Goal: Task Accomplishment & Management: Use online tool/utility

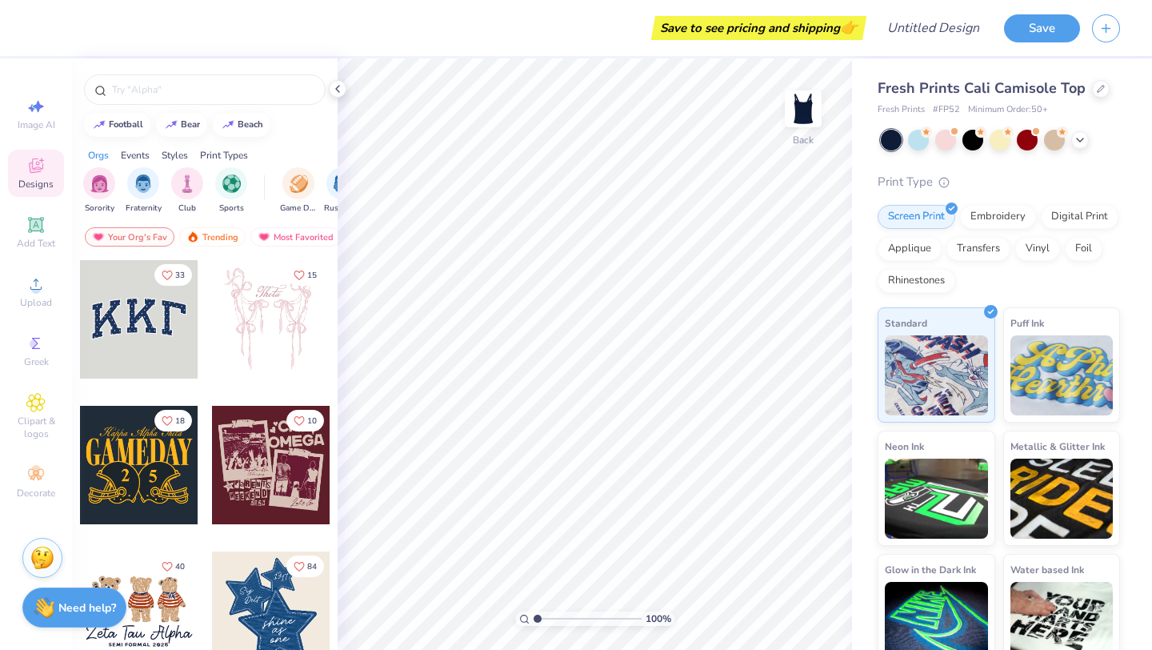
click at [915, 157] on div "Fresh Prints Cali Camisole Top Fresh Prints # FP52 Minimum Order: 50 + Print Ty…" at bounding box center [999, 373] width 242 height 591
click at [917, 147] on div at bounding box center [918, 138] width 21 height 21
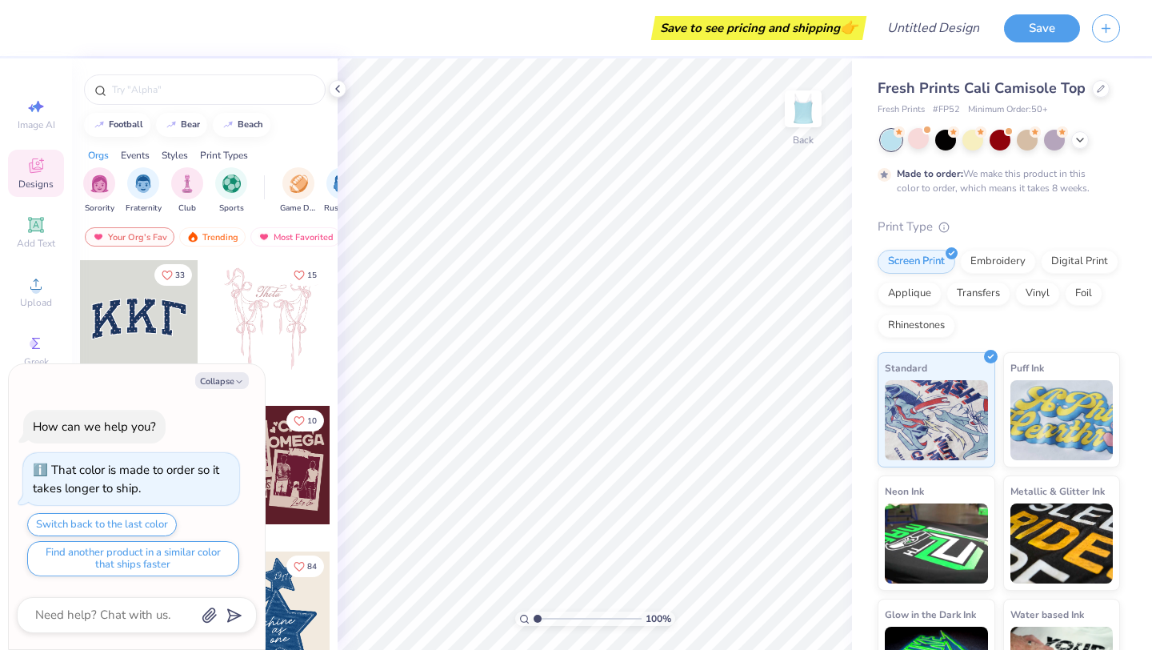
click at [975, 176] on div "Made to order: We make this product in this color to order, which means it take…" at bounding box center [995, 180] width 197 height 29
click at [1078, 139] on icon at bounding box center [1080, 138] width 13 height 13
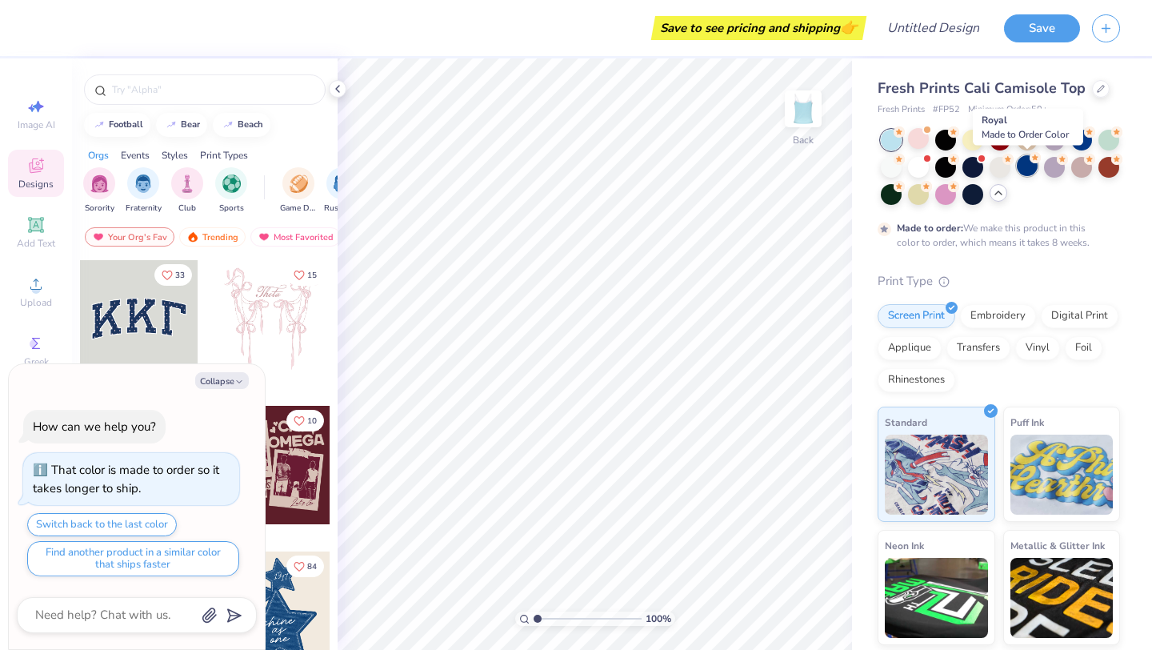
click at [1025, 166] on div at bounding box center [1027, 165] width 21 height 21
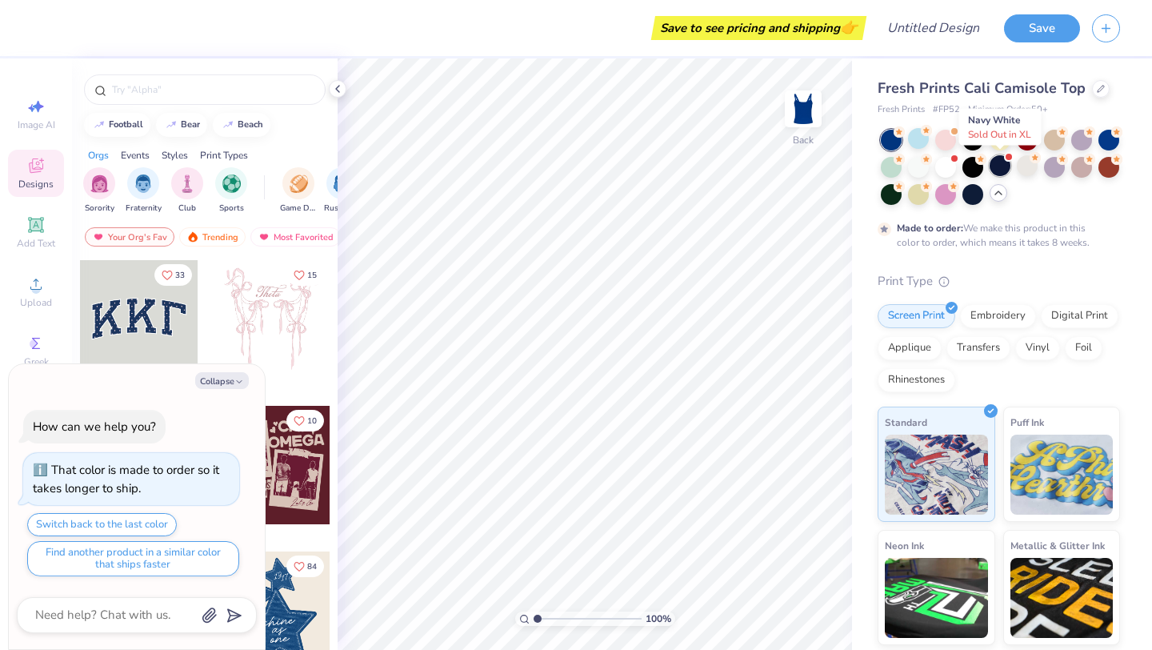
click at [1003, 172] on div at bounding box center [1000, 165] width 21 height 21
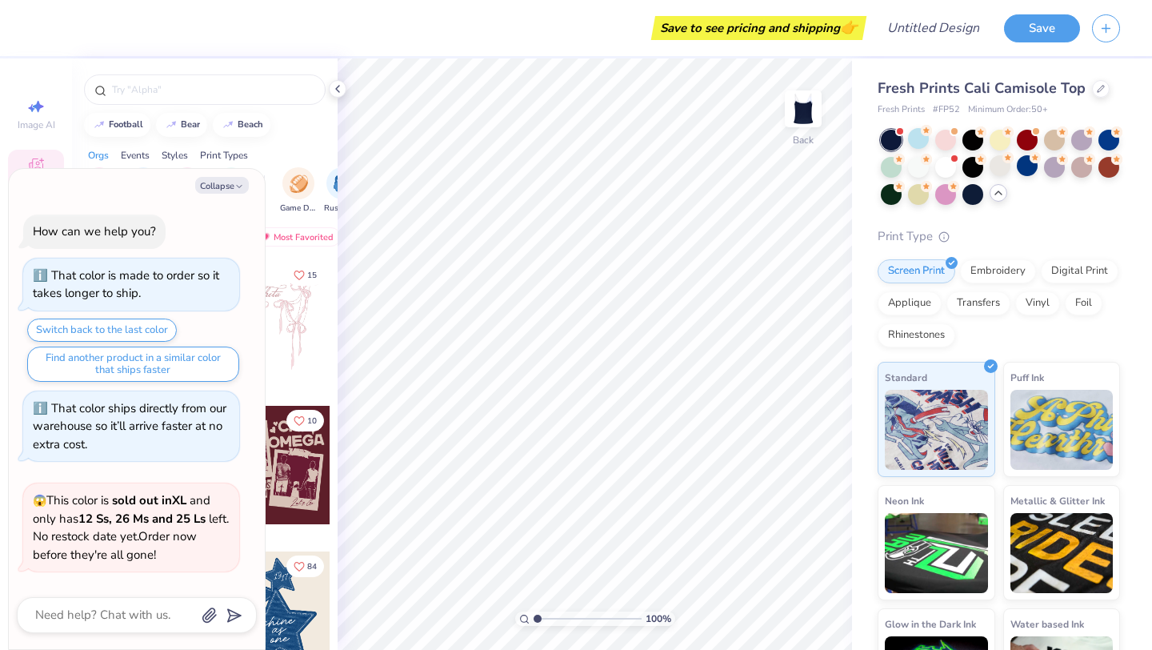
scroll to position [110, 0]
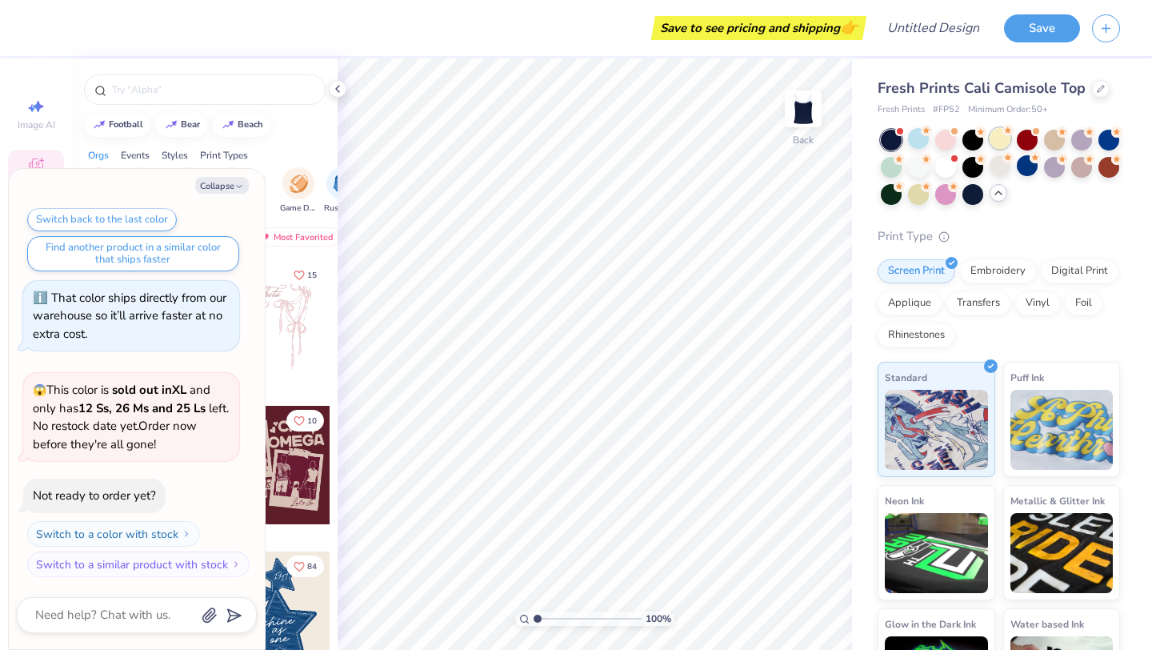
click at [999, 142] on div at bounding box center [1000, 138] width 21 height 21
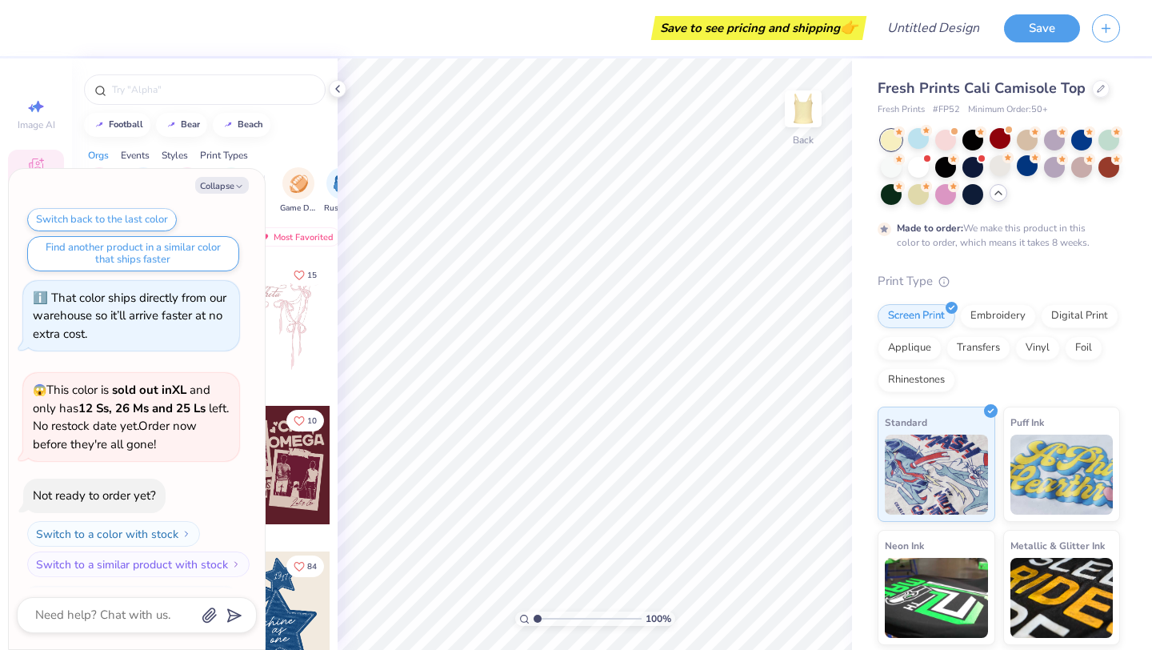
scroll to position [243, 0]
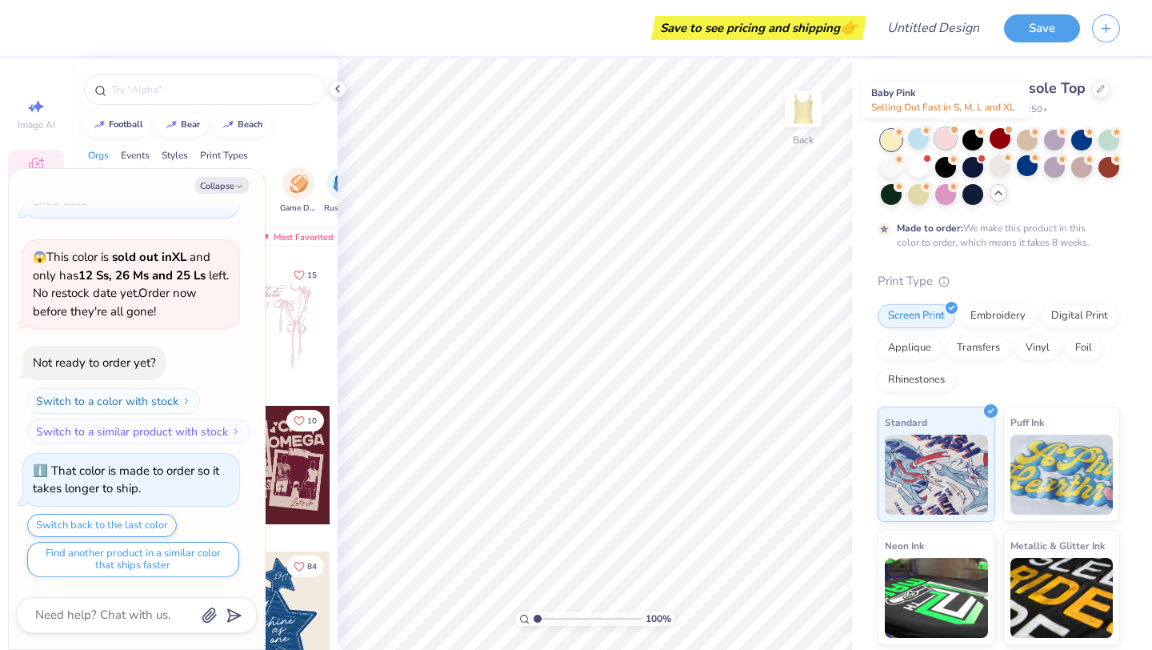
click at [951, 142] on div at bounding box center [945, 138] width 21 height 21
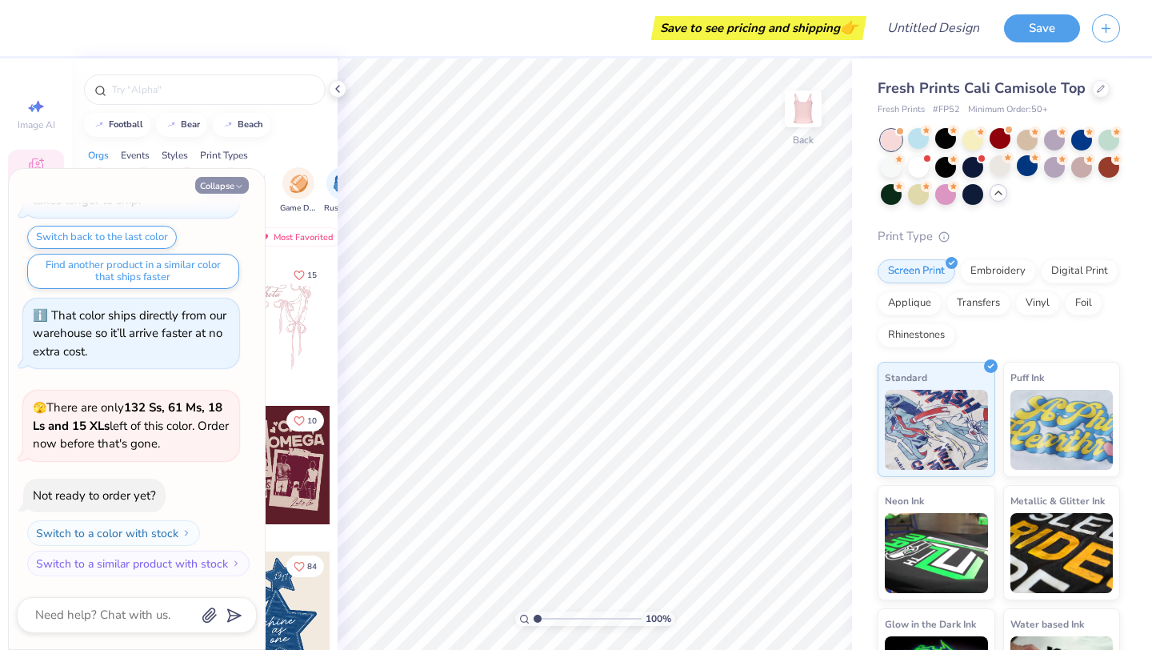
click at [222, 183] on button "Collapse" at bounding box center [222, 185] width 54 height 17
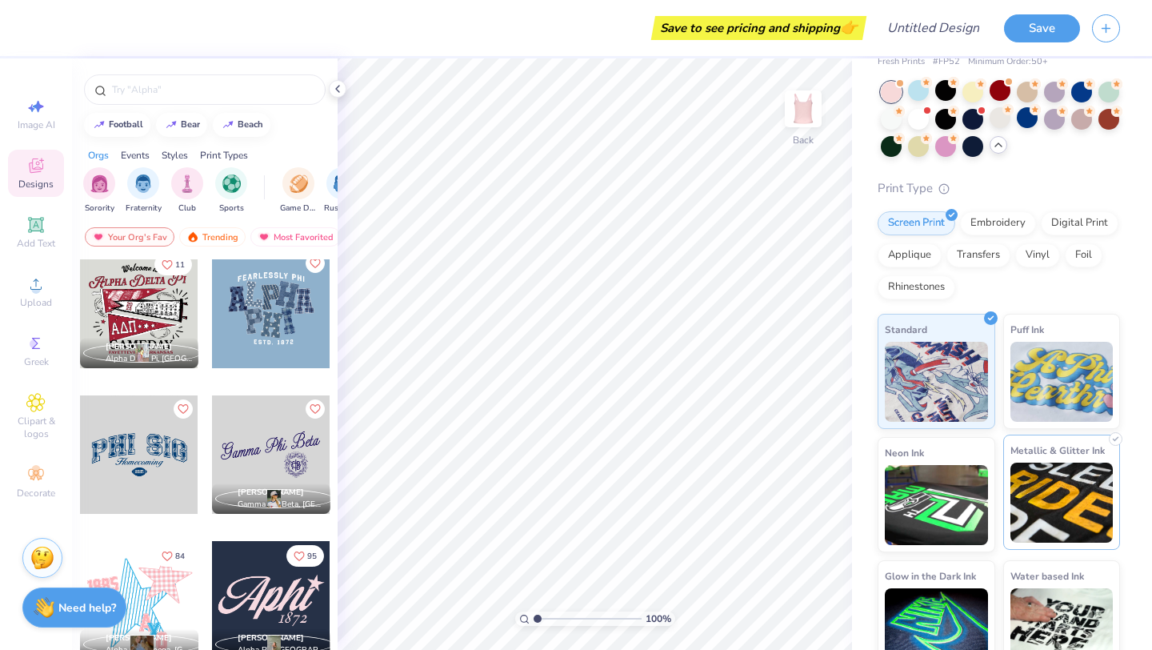
scroll to position [0, 0]
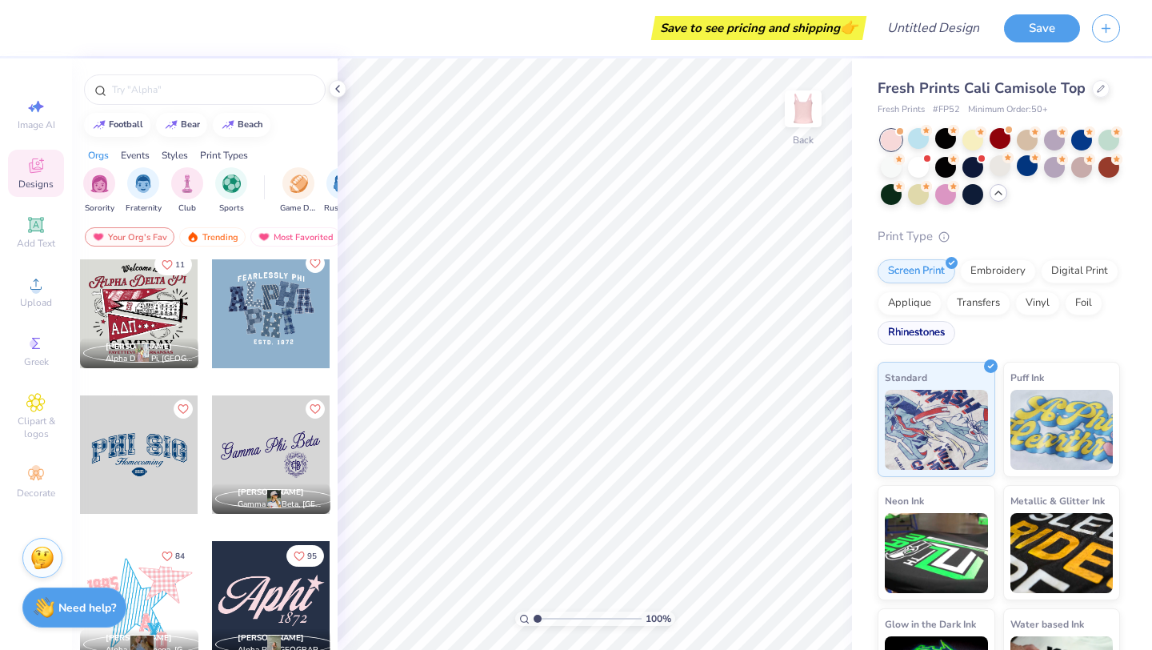
click at [931, 343] on div "Rhinestones" at bounding box center [917, 333] width 78 height 24
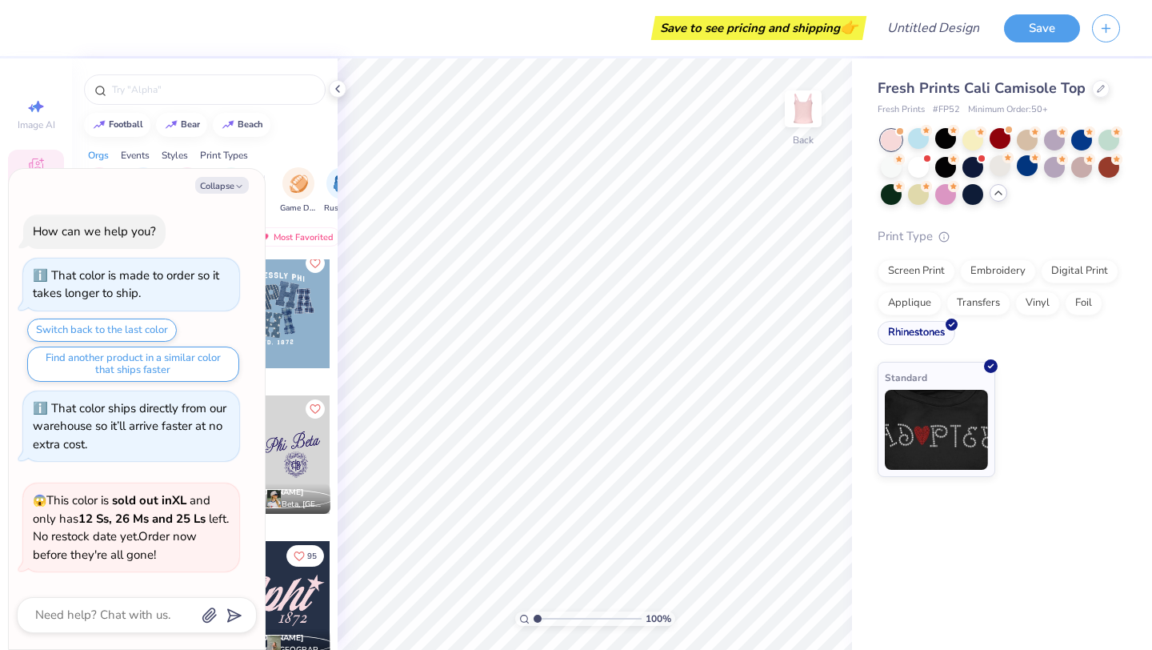
scroll to position [629, 0]
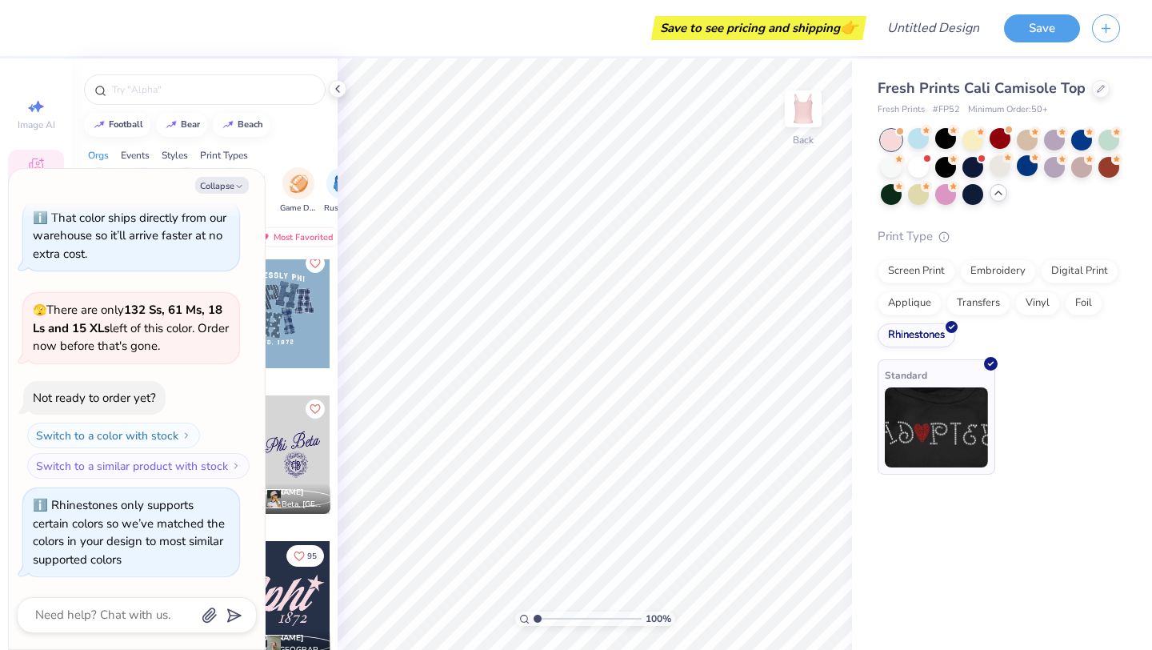
click at [940, 423] on img at bounding box center [936, 427] width 103 height 80
click at [338, 87] on icon at bounding box center [337, 88] width 13 height 13
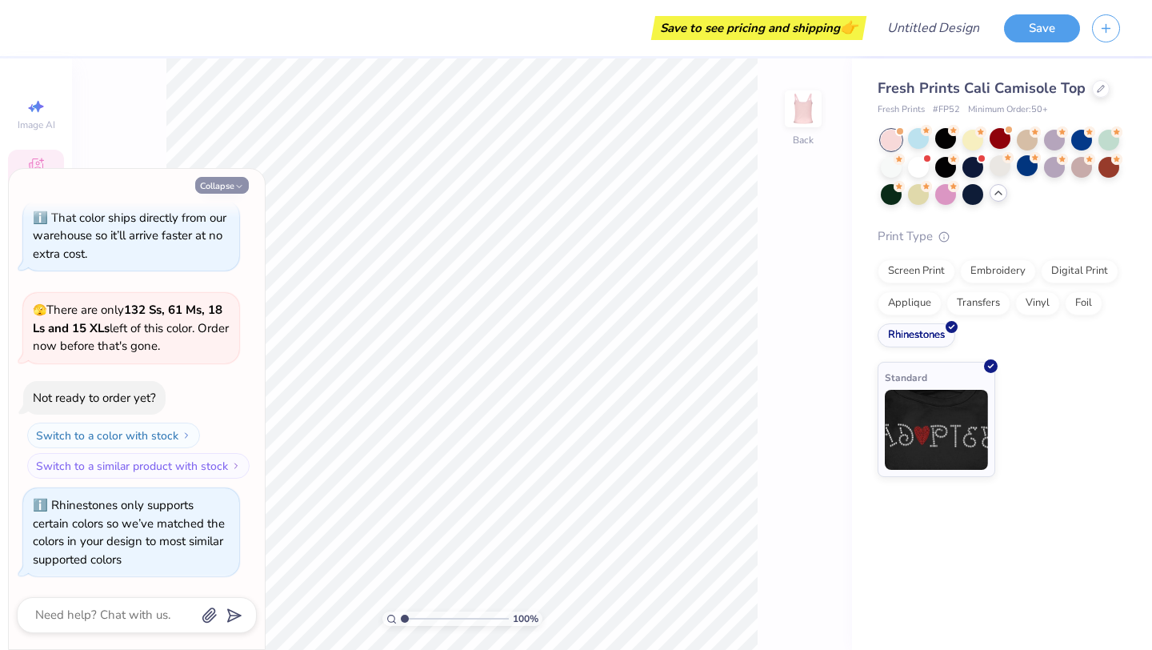
click at [235, 182] on icon "button" at bounding box center [239, 187] width 10 height 10
type textarea "x"
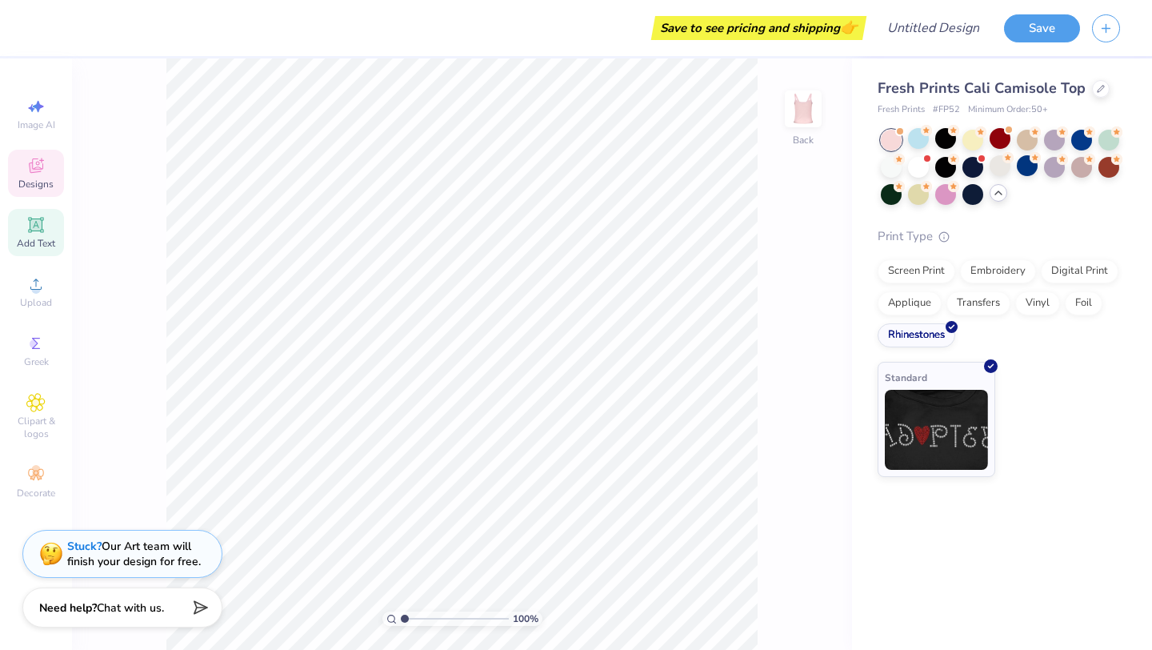
click at [43, 233] on icon at bounding box center [35, 224] width 19 height 19
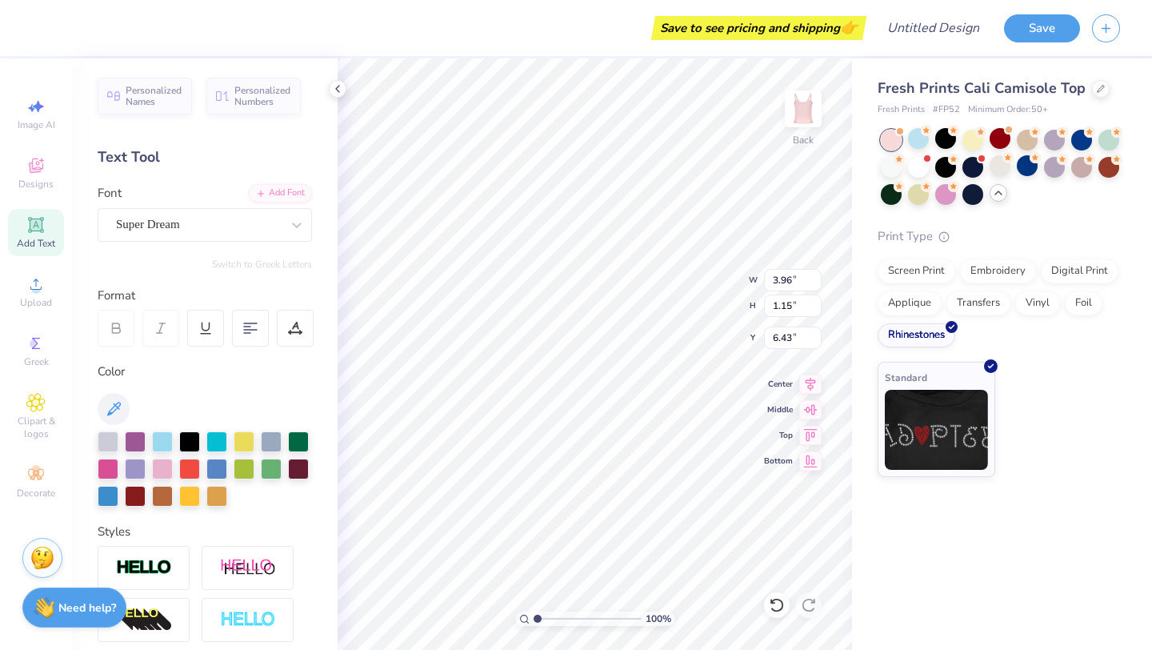
scroll to position [1, 0]
type textarea "The Cottage"
click at [250, 330] on 380 at bounding box center [250, 330] width 13 height 0
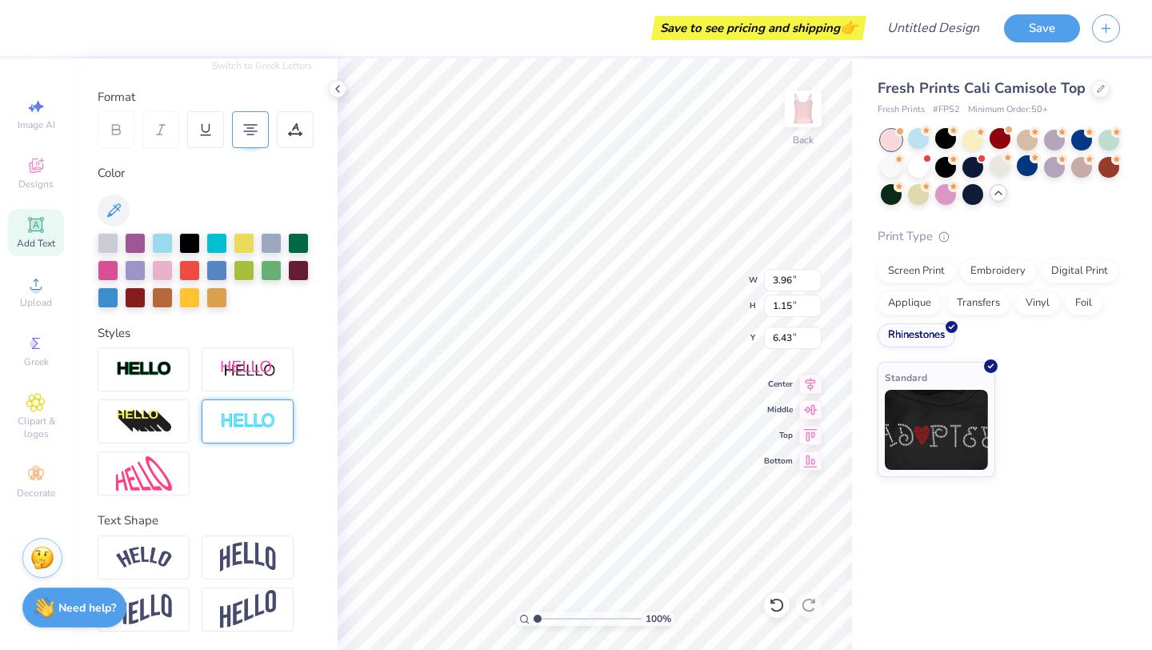
click at [243, 422] on img at bounding box center [248, 421] width 56 height 18
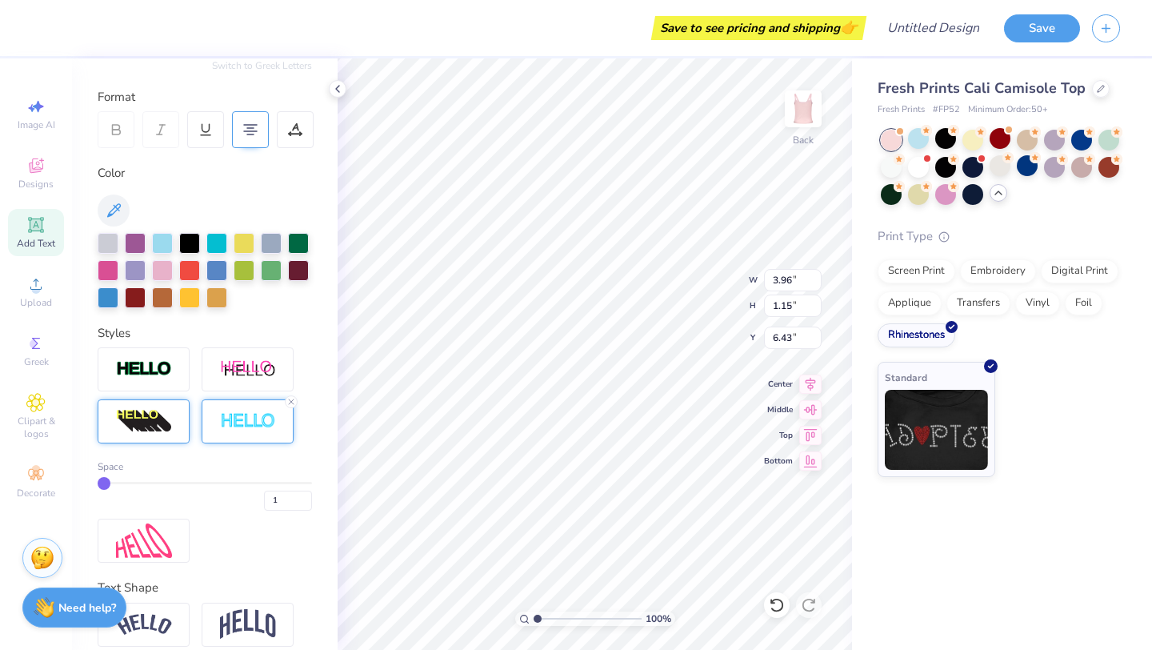
click at [147, 424] on img at bounding box center [144, 422] width 56 height 26
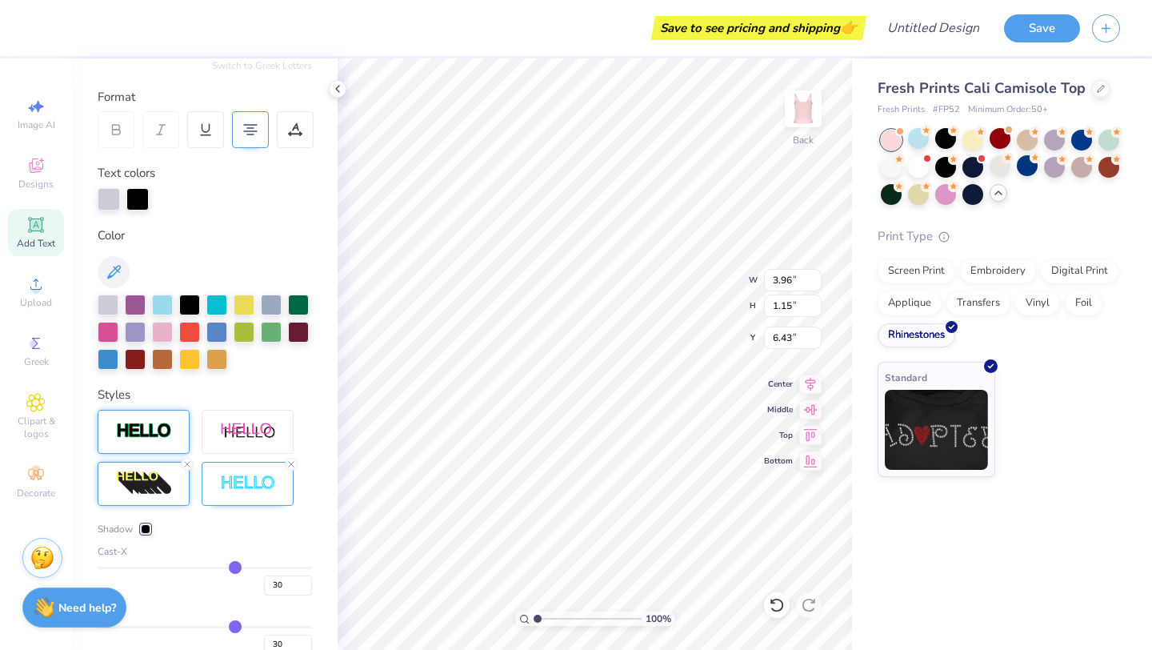
click at [158, 431] on img at bounding box center [144, 431] width 56 height 18
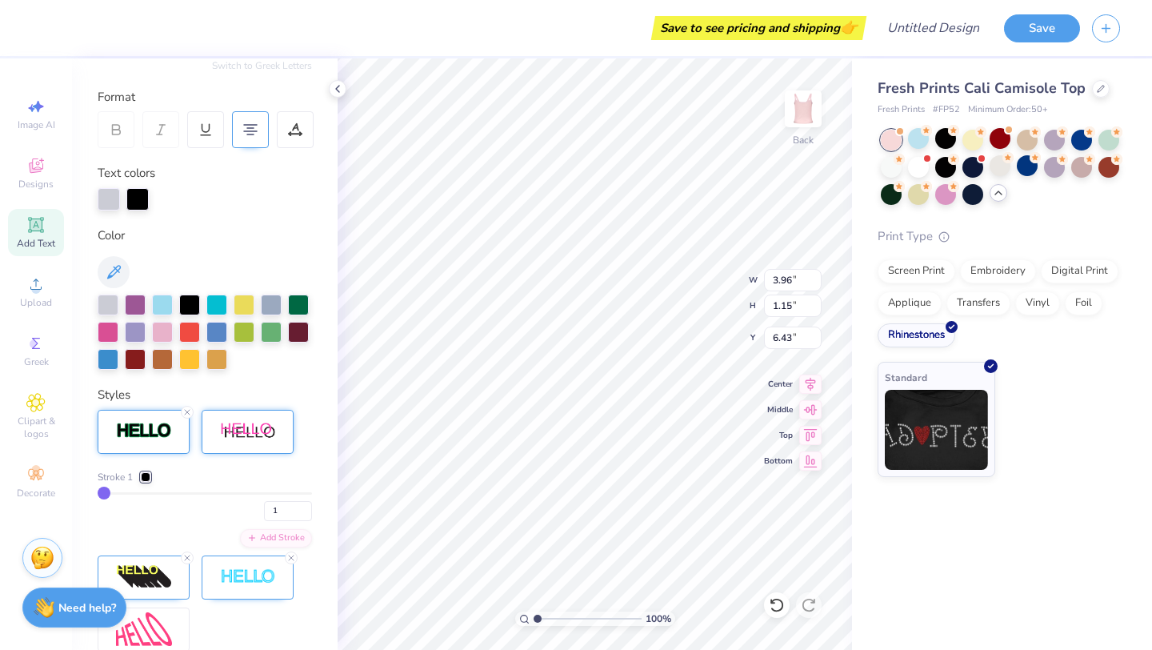
click at [214, 432] on div at bounding box center [248, 432] width 92 height 44
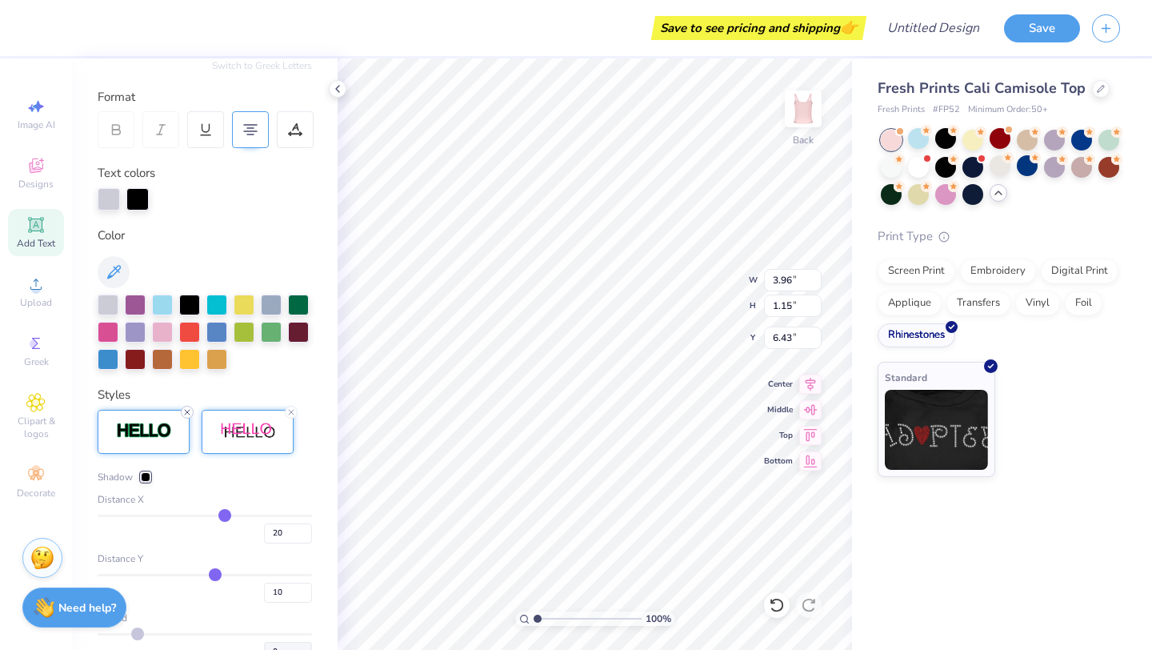
click at [191, 410] on icon at bounding box center [187, 412] width 10 height 10
click at [290, 409] on icon at bounding box center [291, 412] width 10 height 10
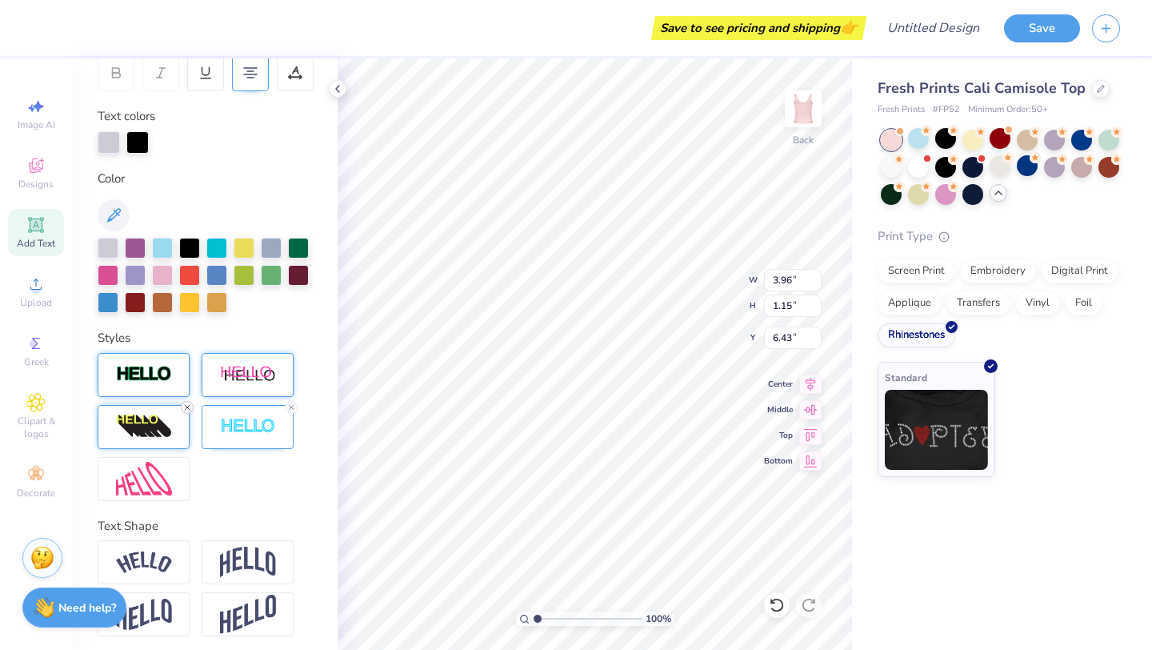
click at [186, 408] on line at bounding box center [187, 407] width 5 height 5
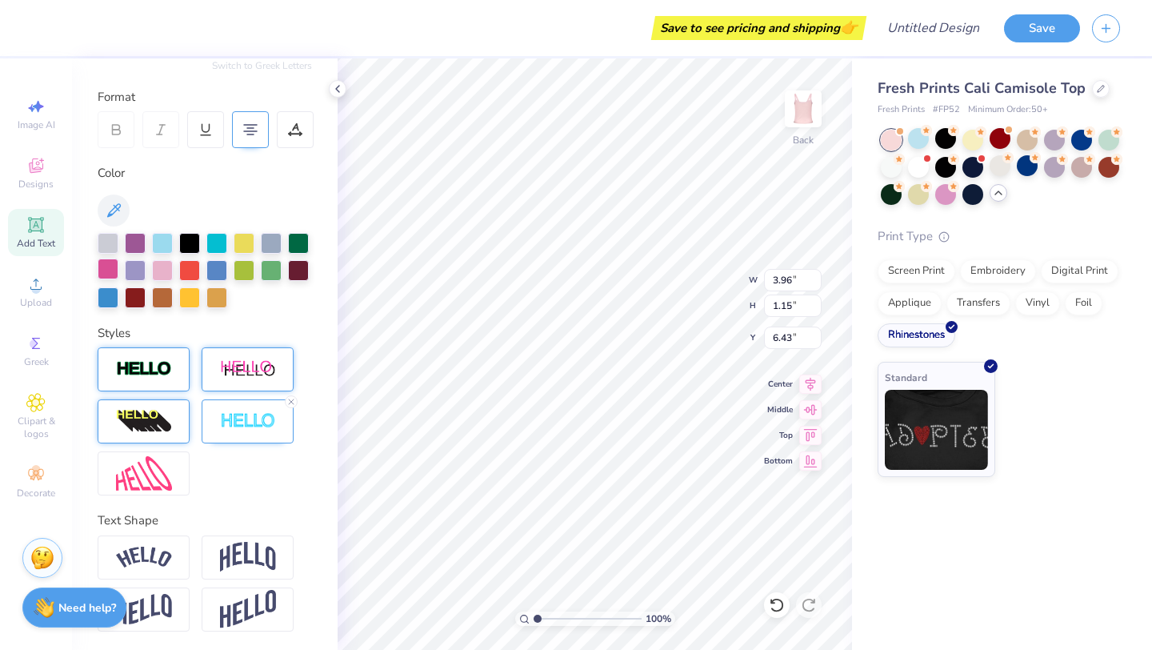
click at [102, 270] on div at bounding box center [108, 268] width 21 height 21
click at [154, 354] on div at bounding box center [144, 369] width 92 height 44
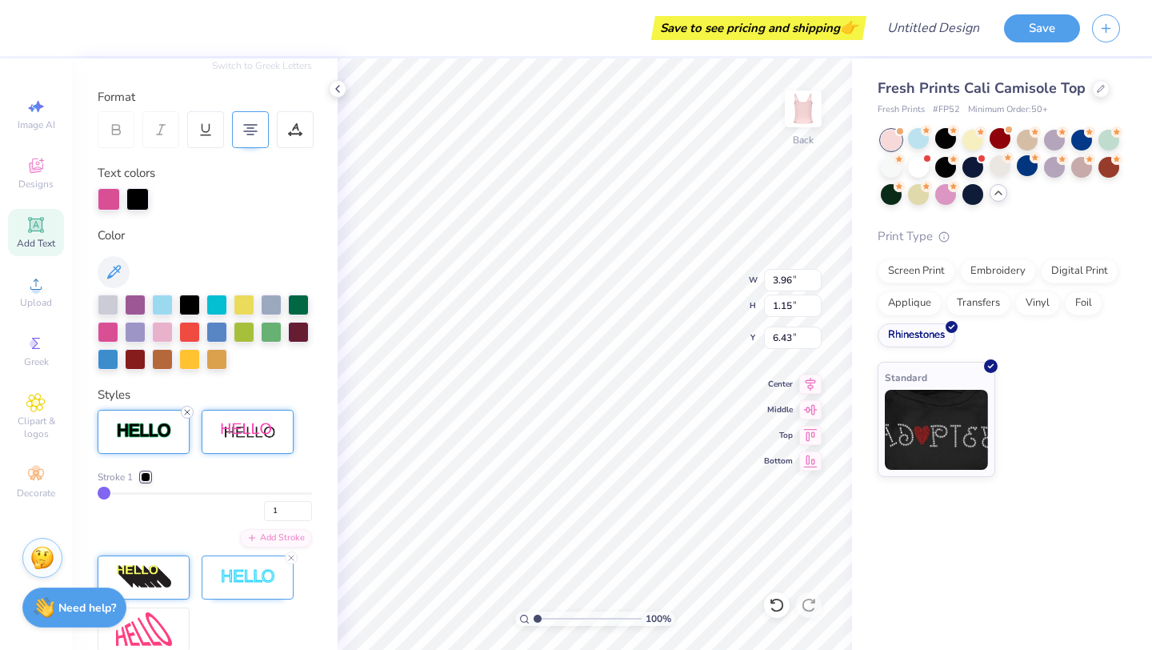
click at [187, 414] on icon at bounding box center [187, 412] width 10 height 10
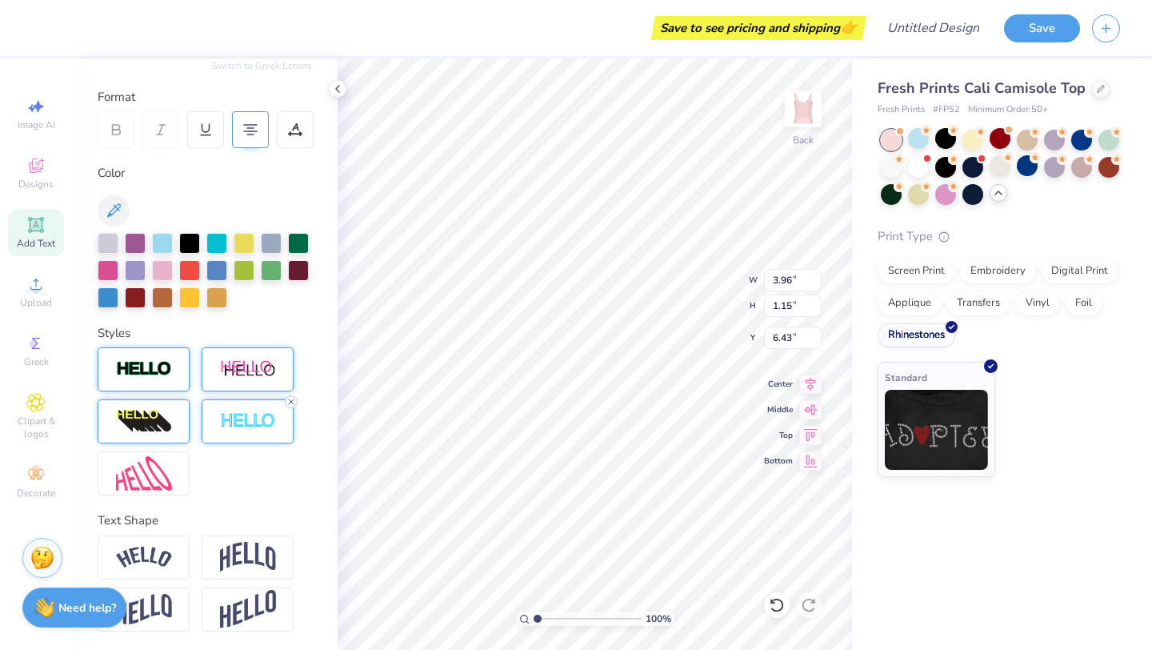
click at [290, 398] on icon at bounding box center [291, 402] width 10 height 10
type input "1.34"
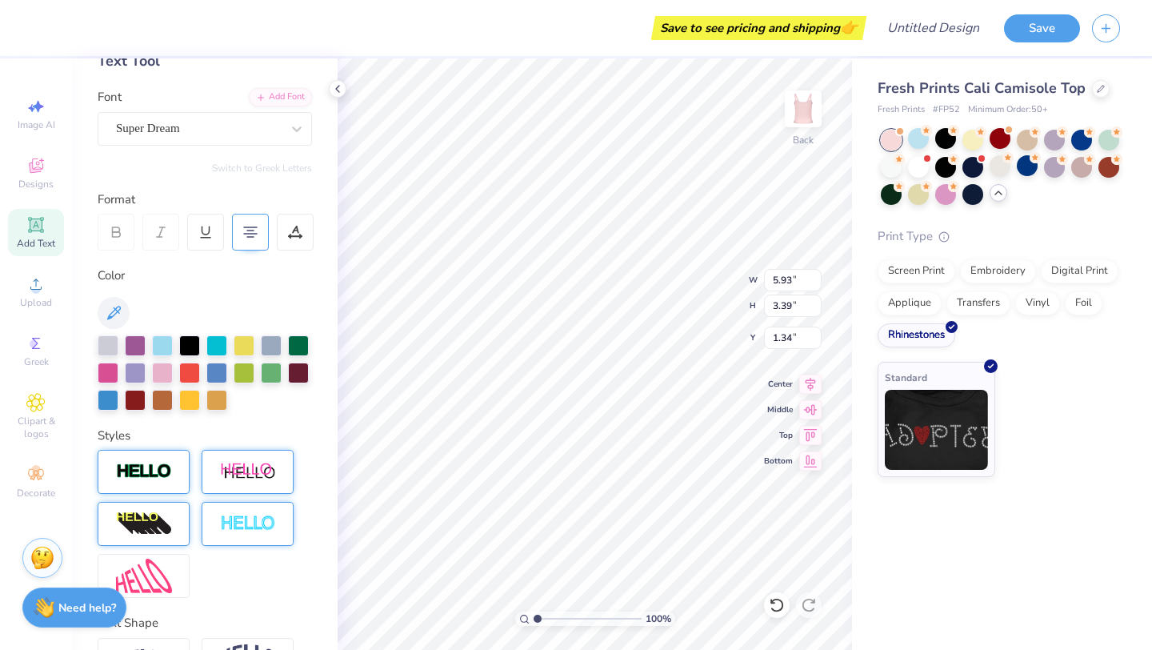
scroll to position [0, 0]
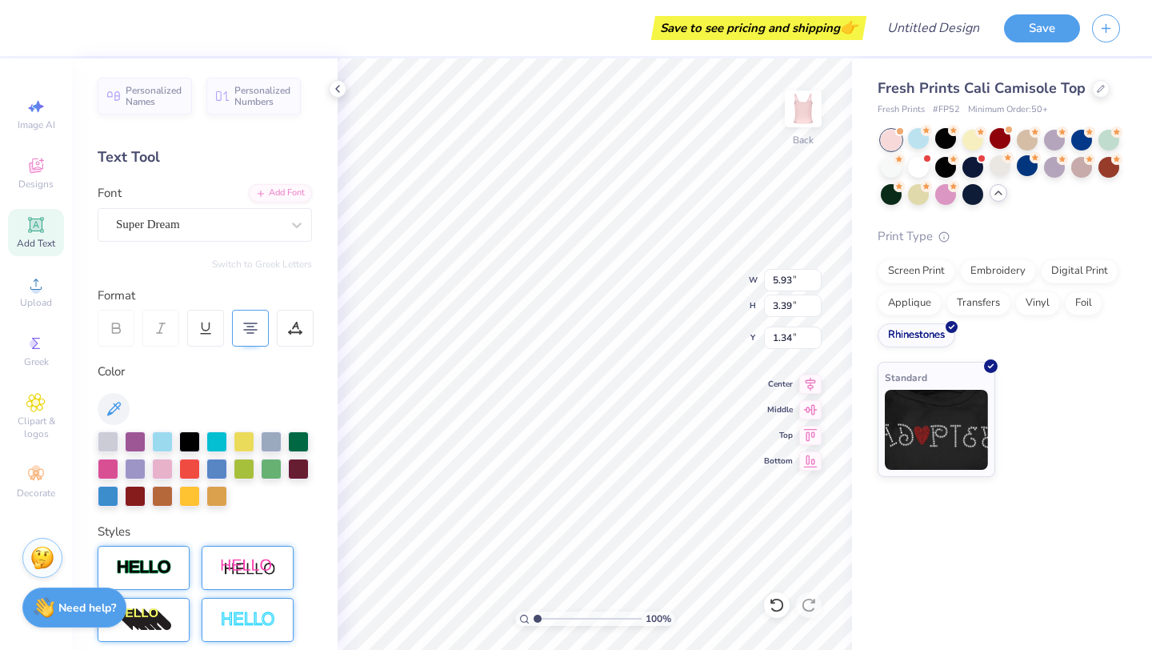
click at [213, 206] on div "Font Super Dream" at bounding box center [205, 213] width 214 height 58
click at [212, 225] on div "Super Dream" at bounding box center [198, 224] width 168 height 25
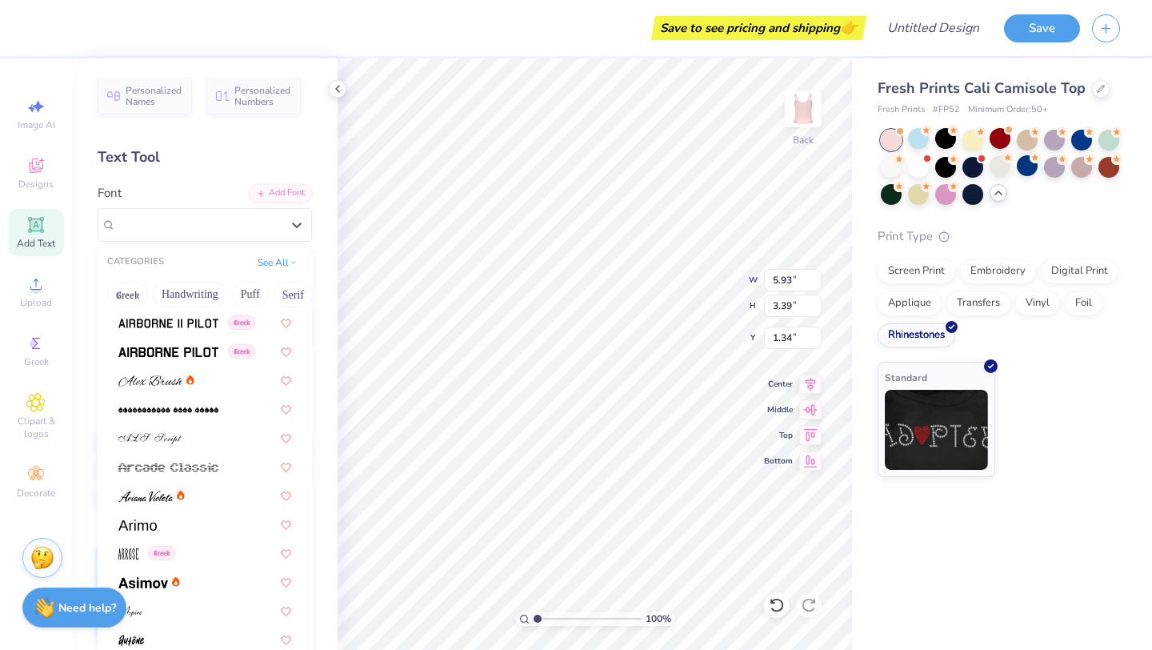
scroll to position [456, 0]
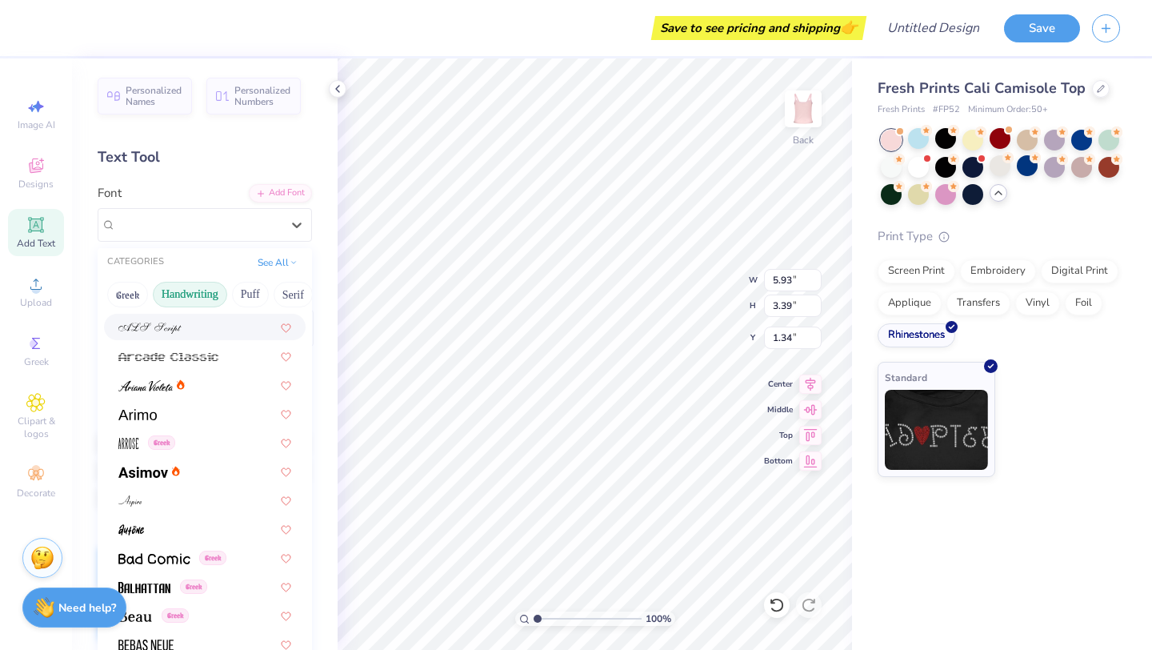
click at [182, 301] on button "Handwriting" at bounding box center [190, 295] width 74 height 26
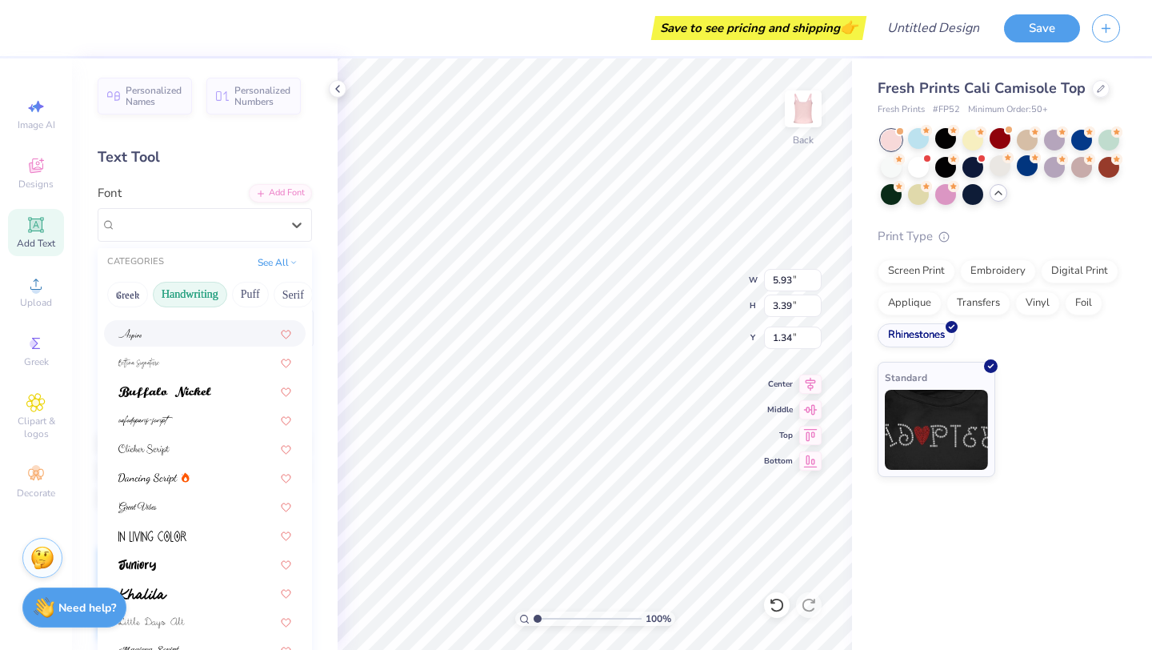
scroll to position [232, 0]
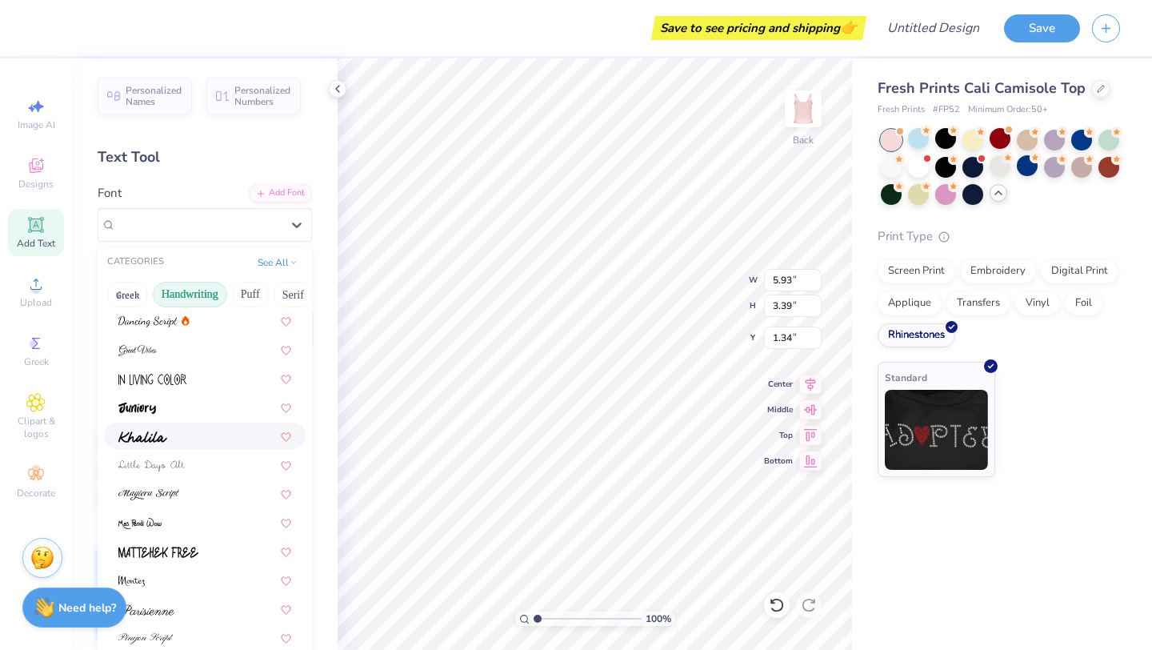
click at [177, 429] on div at bounding box center [204, 435] width 173 height 17
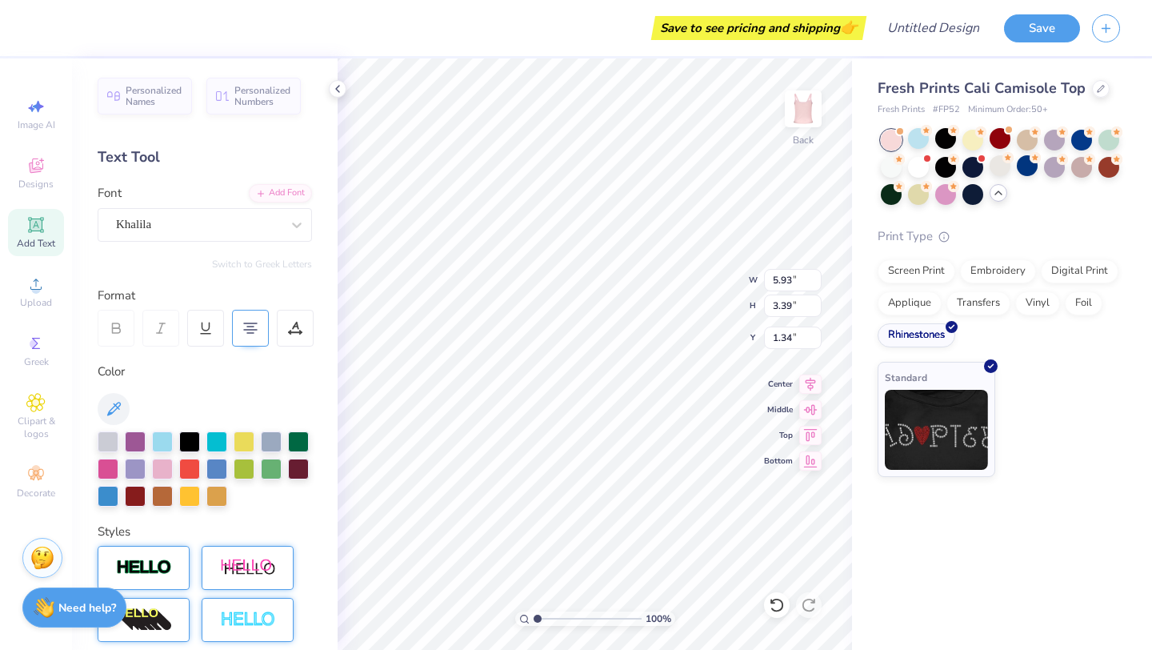
type input "5.30"
type input "3.67"
type input "1.20"
click at [195, 228] on div "Khalila" at bounding box center [198, 224] width 168 height 25
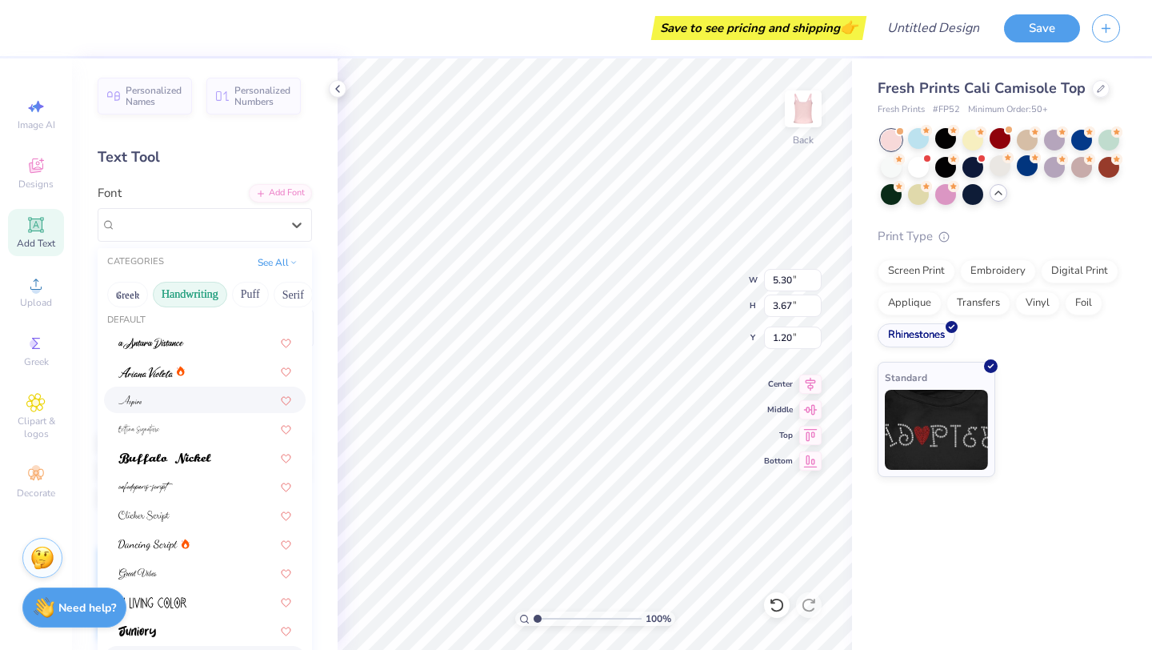
scroll to position [17, 0]
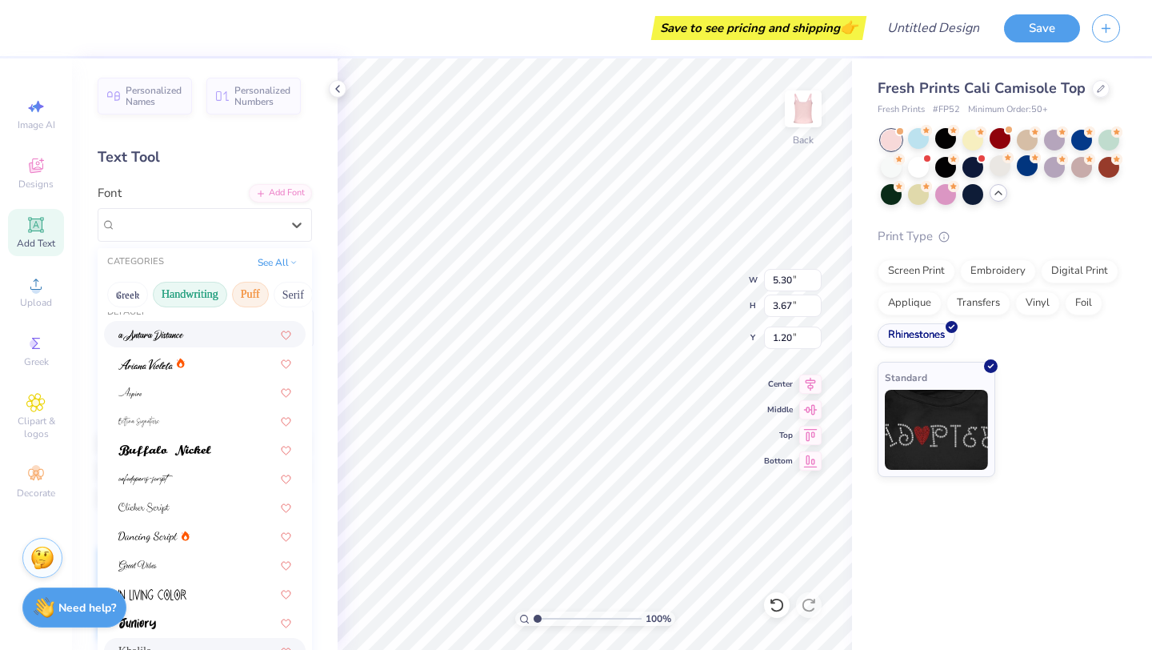
click at [250, 284] on button "Puff" at bounding box center [250, 295] width 37 height 26
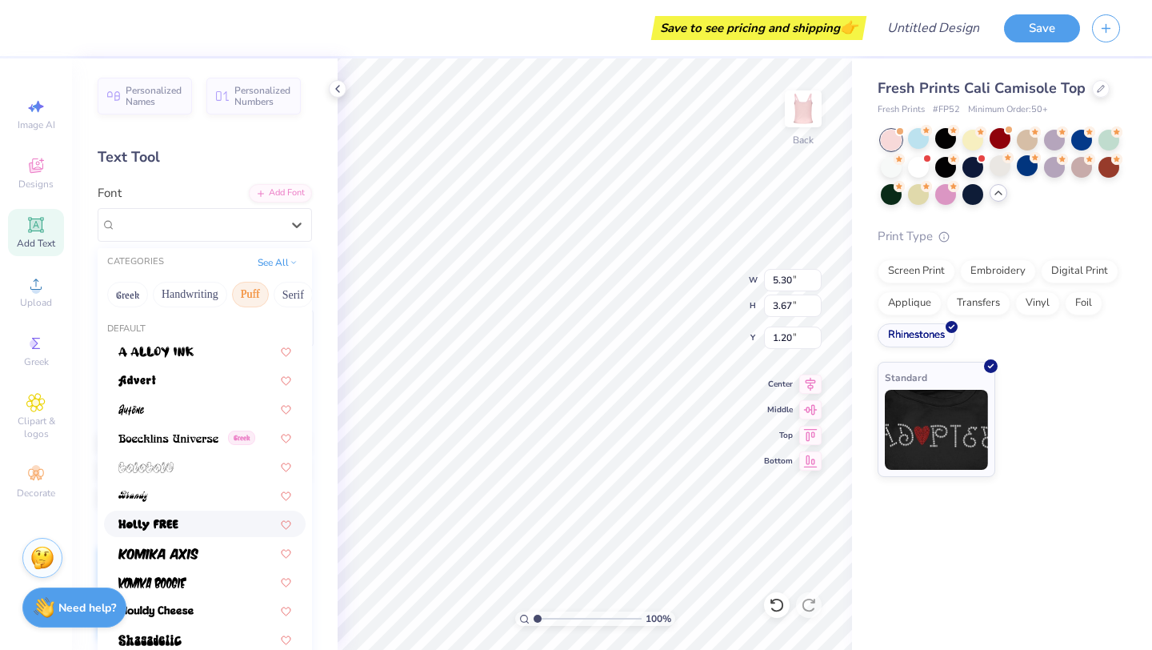
click at [206, 511] on div at bounding box center [205, 524] width 202 height 26
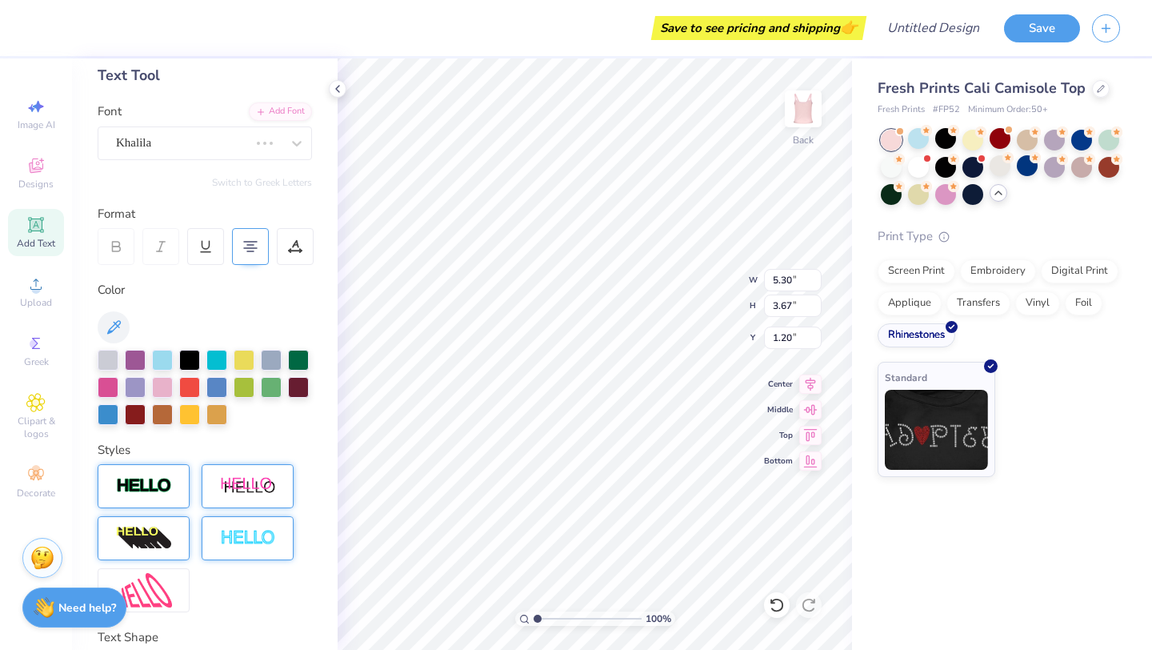
scroll to position [198, 0]
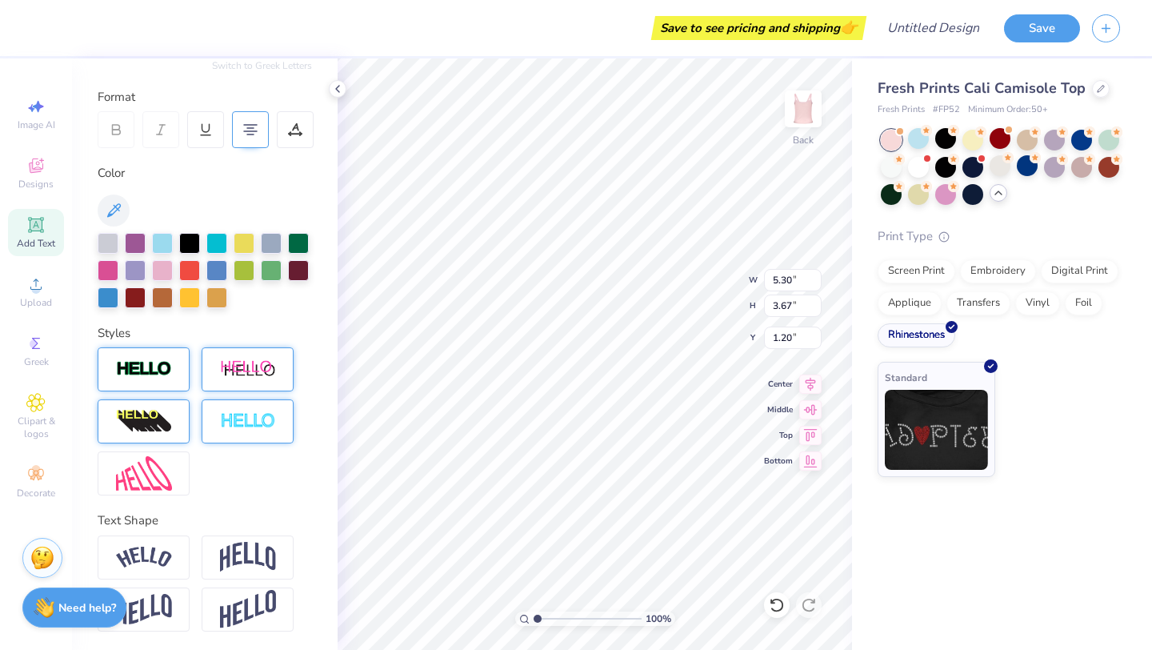
type input "5.68"
type input "3.37"
type input "1.35"
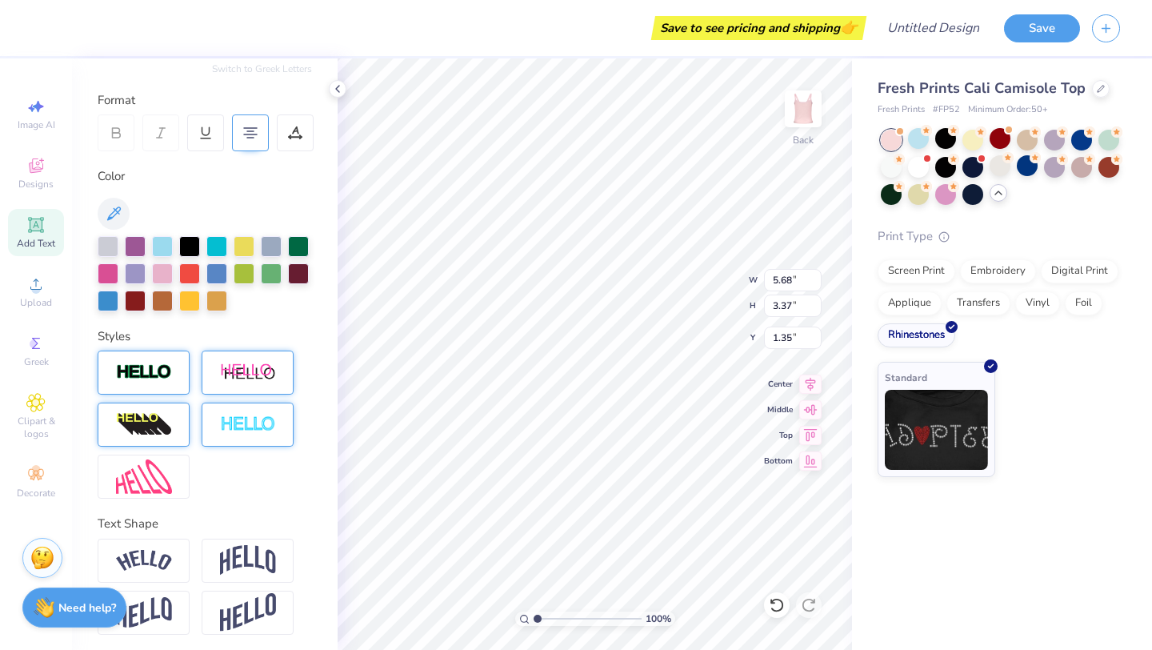
scroll to position [0, 0]
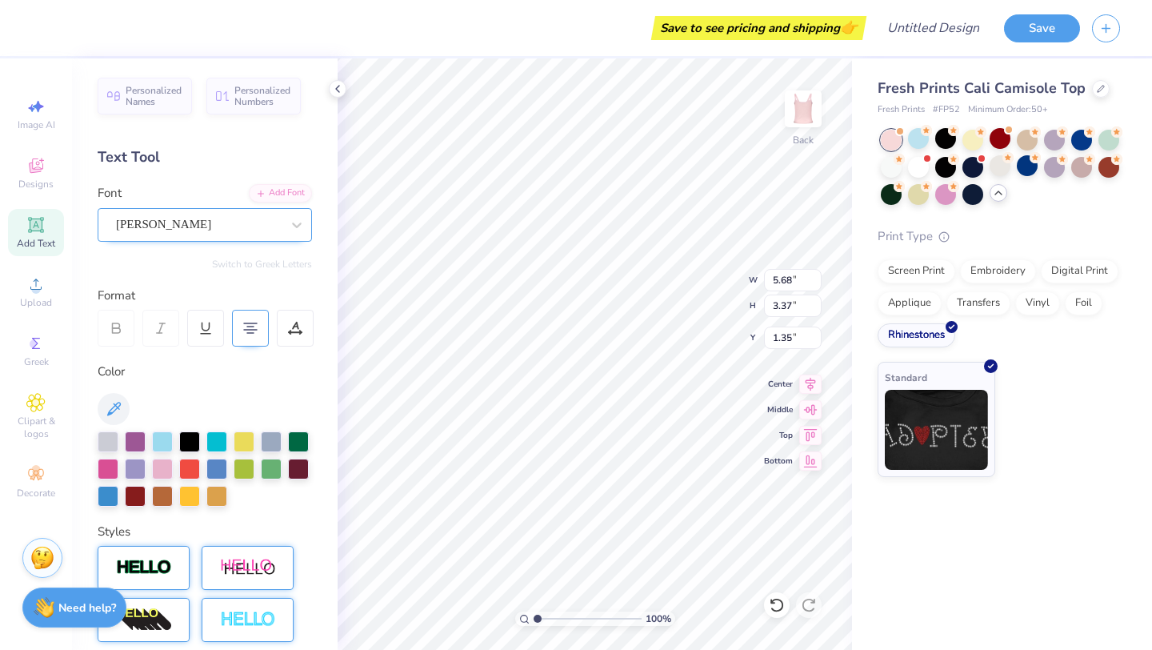
click at [169, 218] on div "[PERSON_NAME]" at bounding box center [198, 224] width 168 height 25
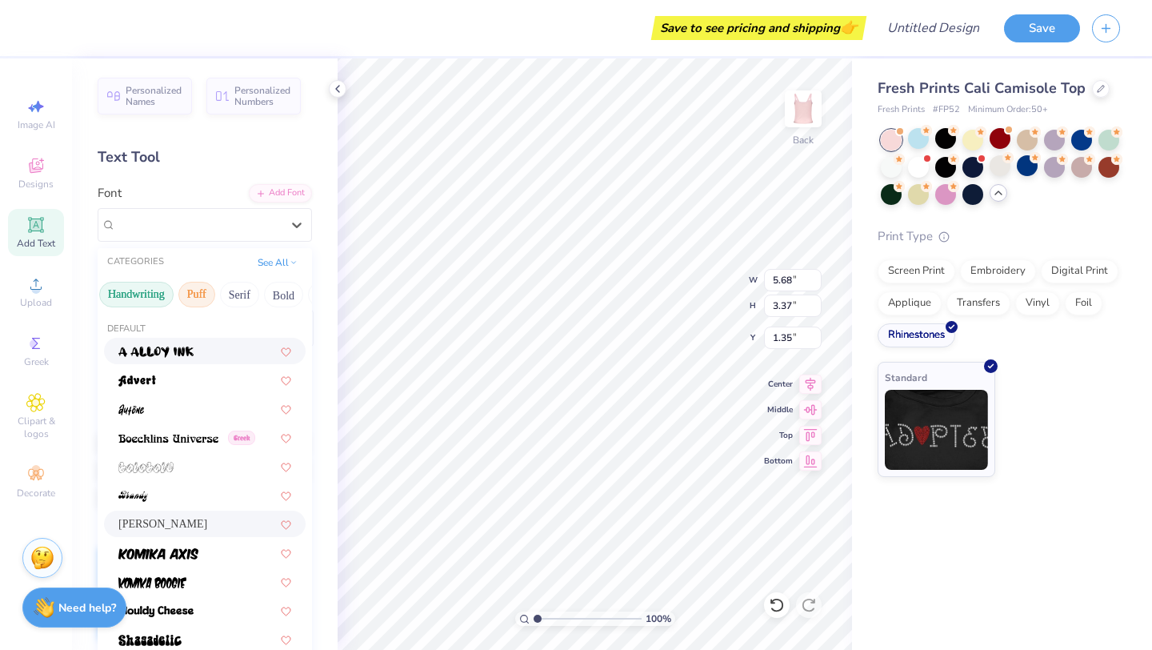
click at [136, 283] on button "Handwriting" at bounding box center [136, 295] width 74 height 26
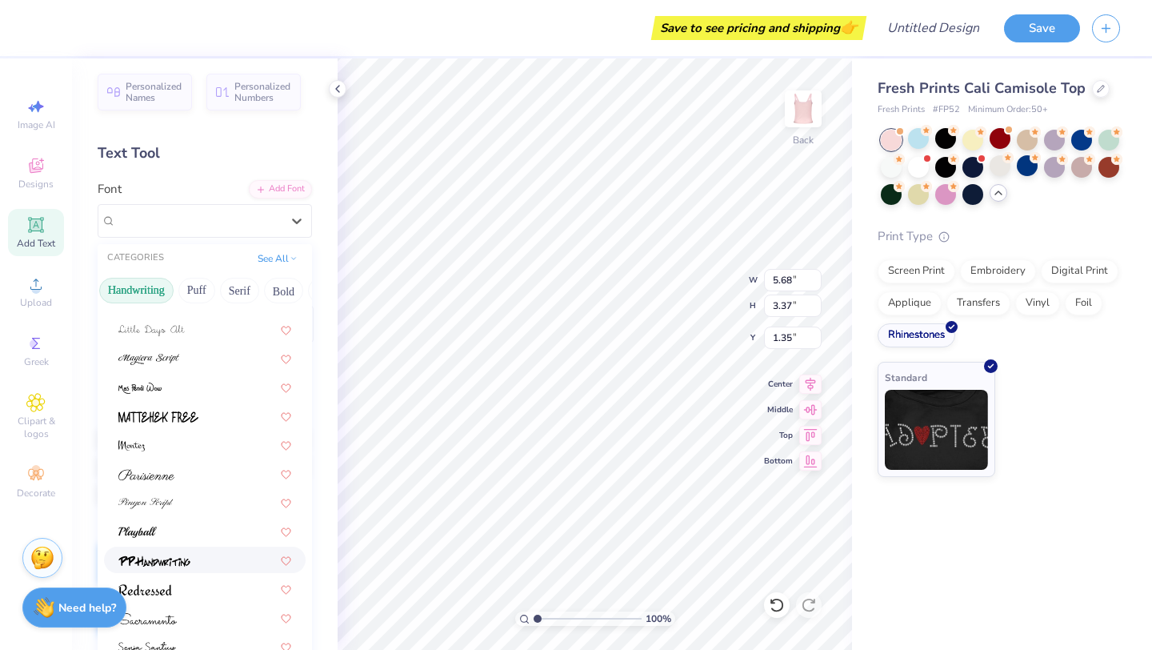
scroll to position [198, 0]
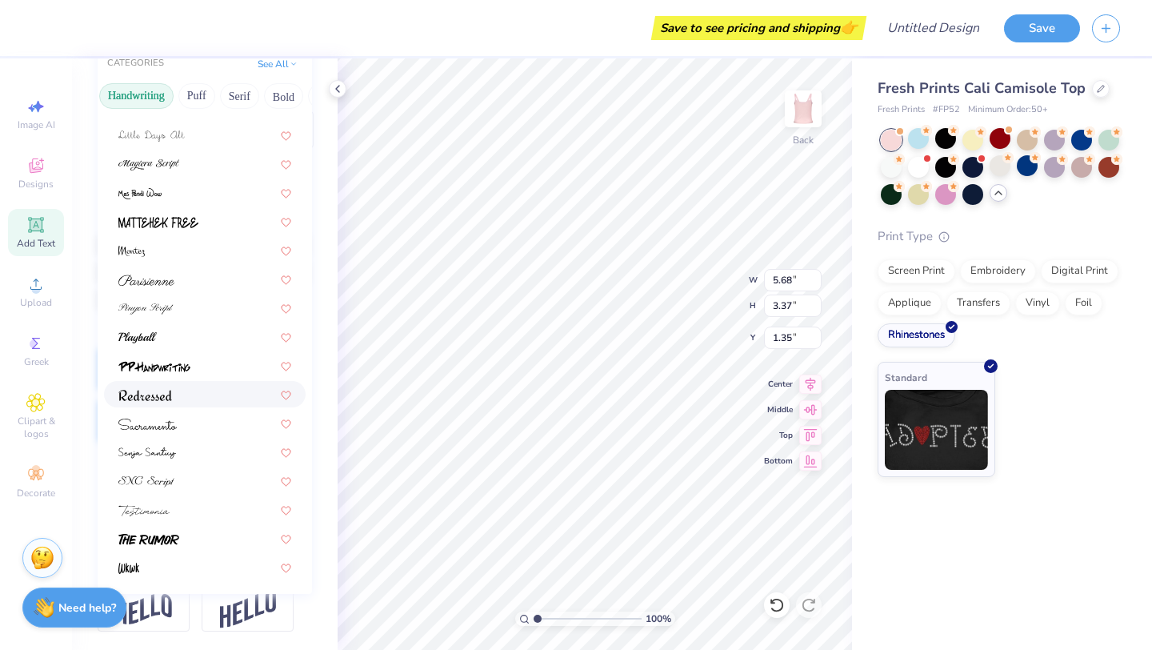
click at [193, 399] on div at bounding box center [204, 394] width 173 height 17
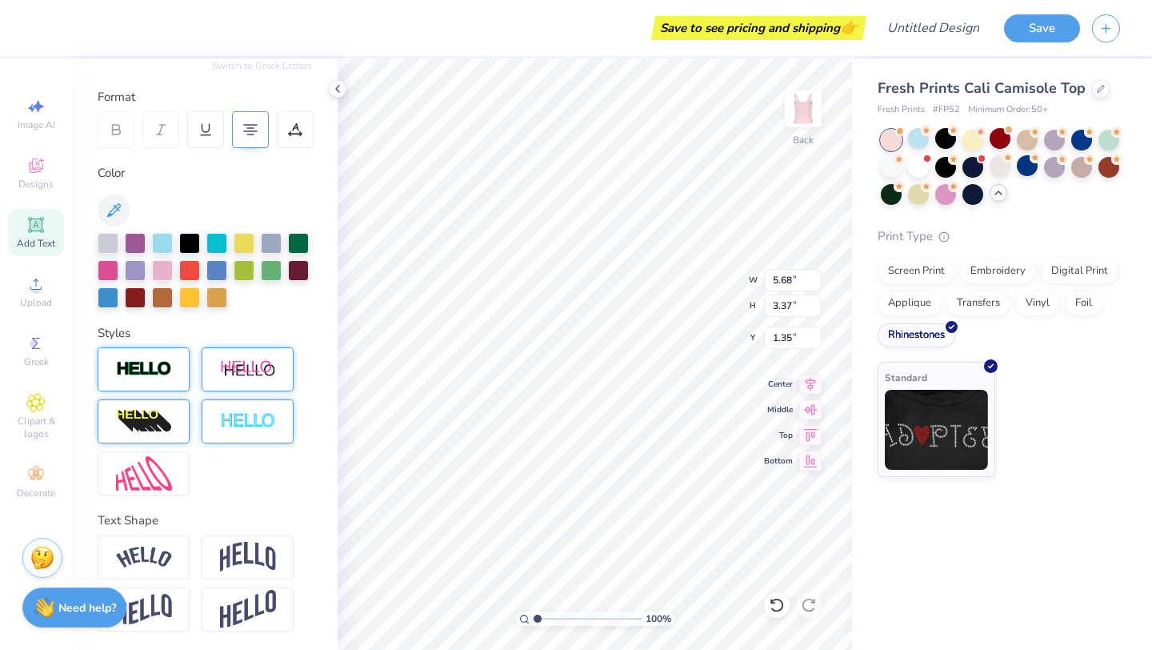
type input "4.44"
type input "3.52"
type input "1.27"
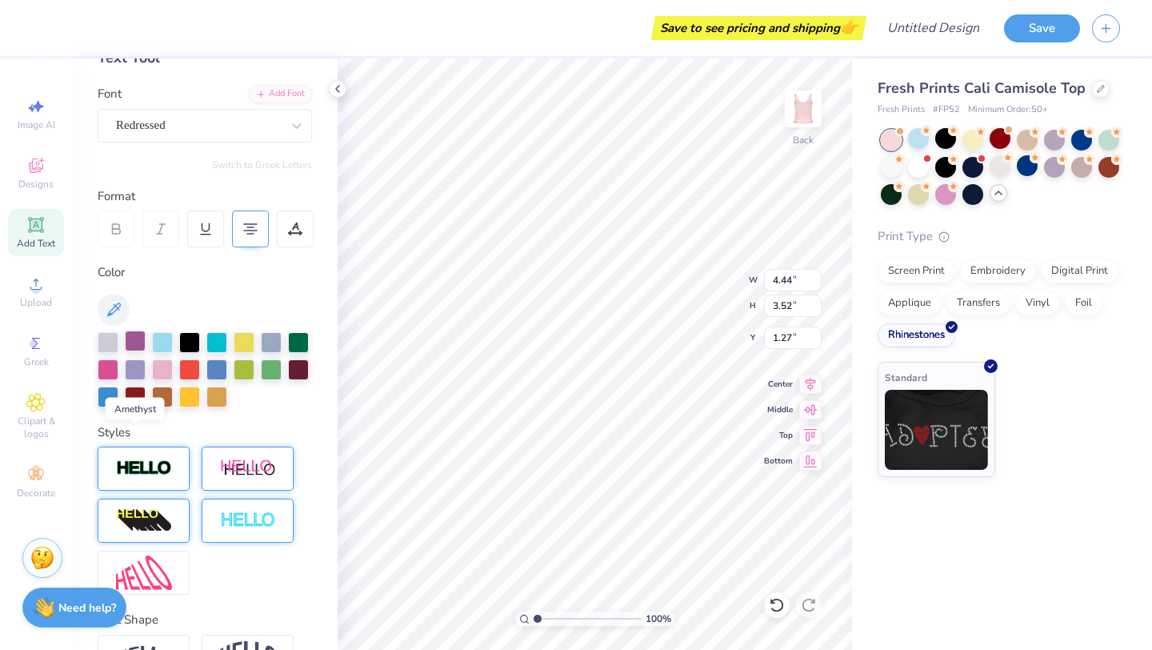
scroll to position [0, 0]
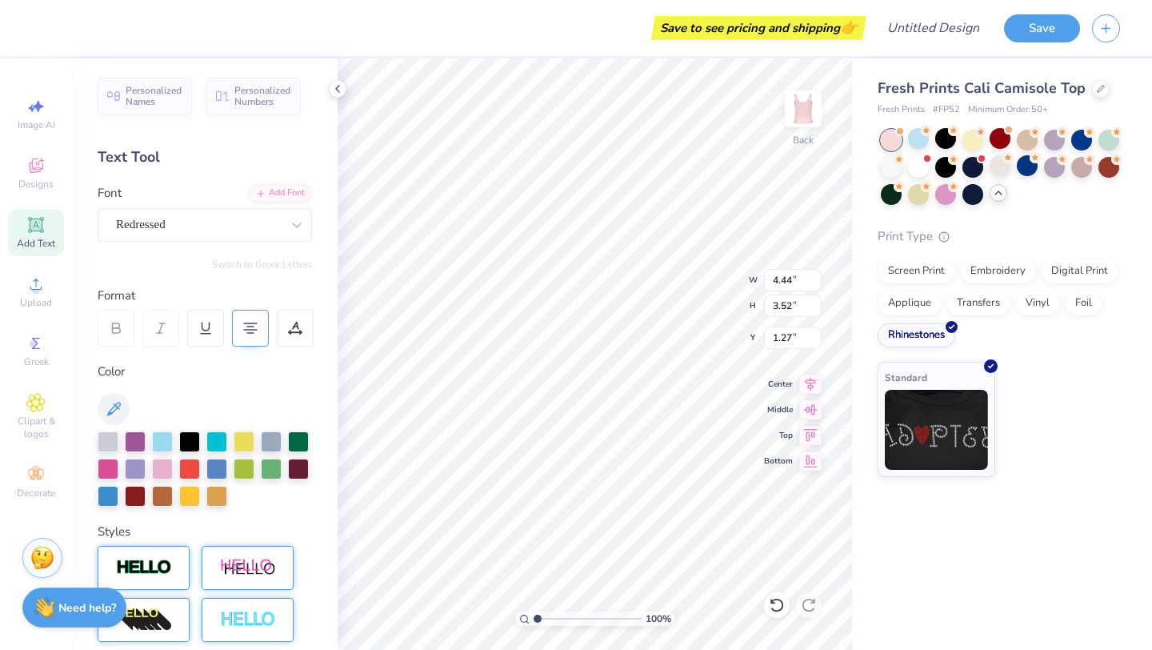
click at [178, 242] on div "Personalized Names Personalized Numbers Text Tool Add Font Font Redressed Switc…" at bounding box center [205, 353] width 266 height 591
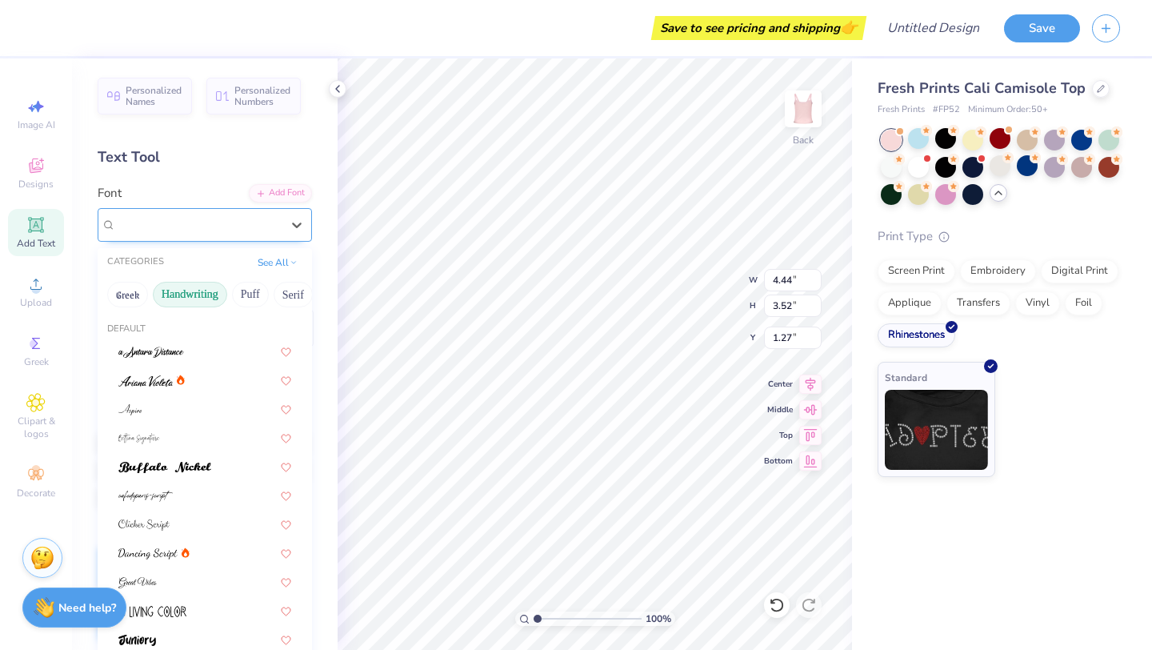
click at [180, 230] on div "Redressed" at bounding box center [198, 224] width 168 height 25
click at [282, 291] on button "Others" at bounding box center [285, 295] width 47 height 26
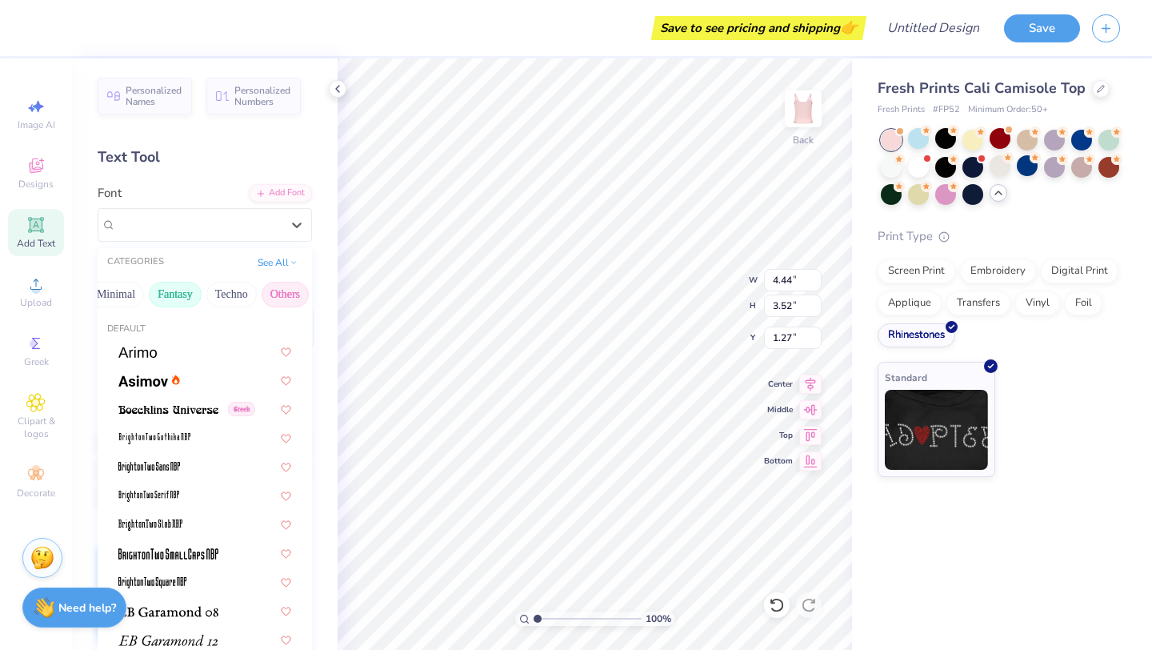
click at [194, 294] on button "Fantasy" at bounding box center [175, 295] width 53 height 26
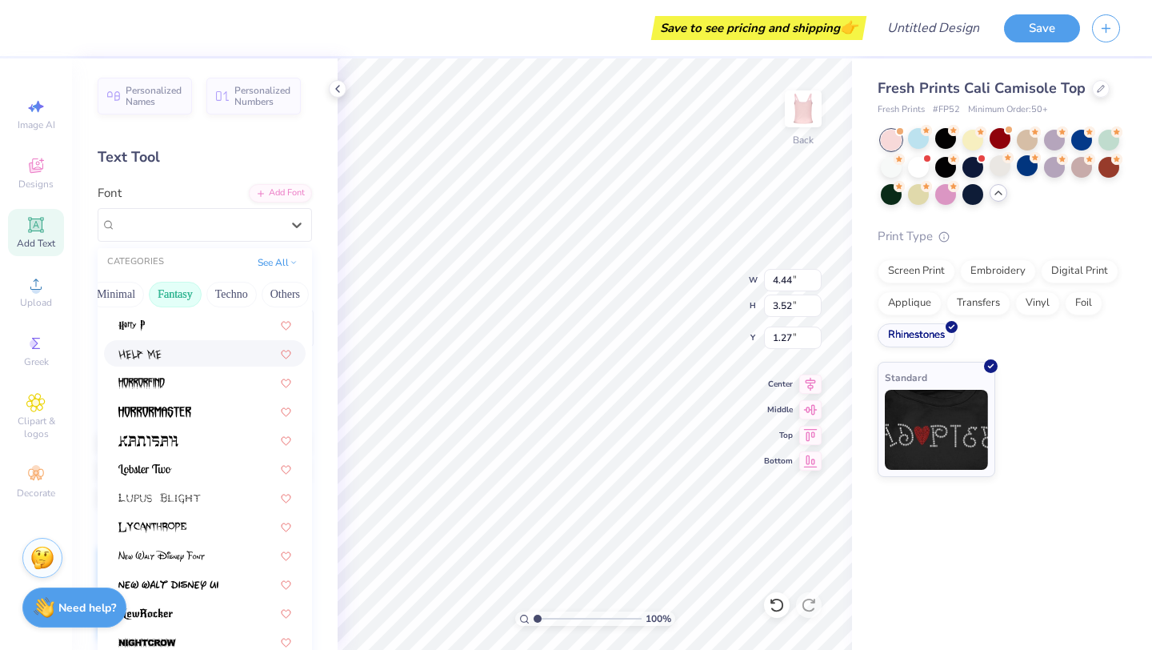
scroll to position [334, 0]
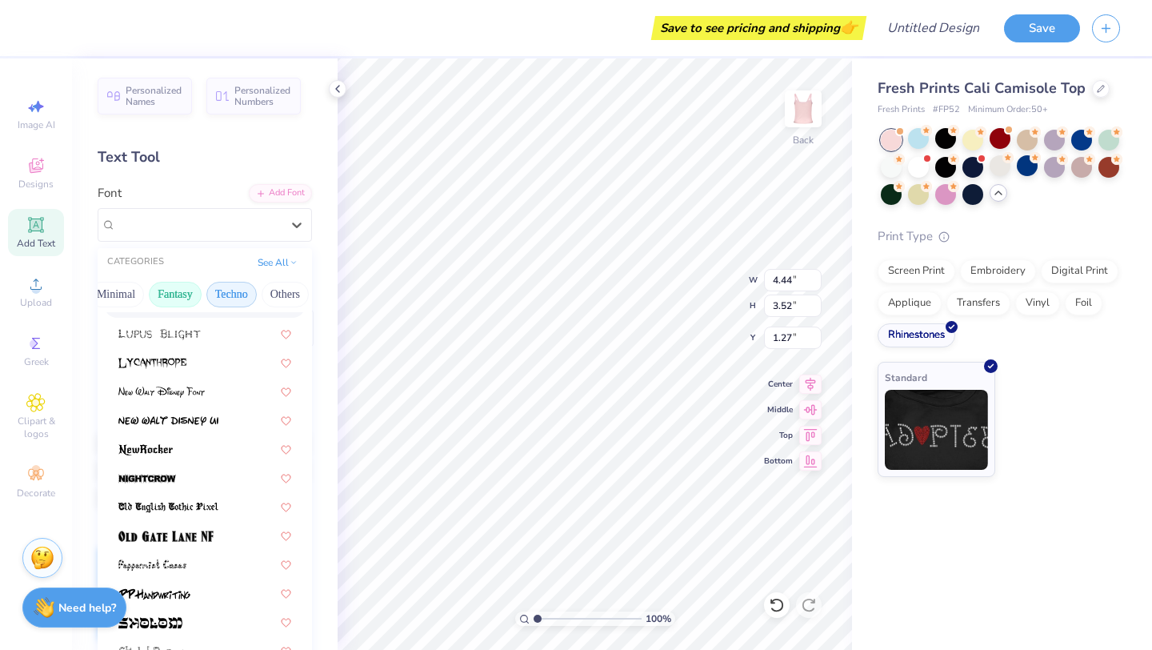
click at [235, 294] on button "Techno" at bounding box center [231, 295] width 50 height 26
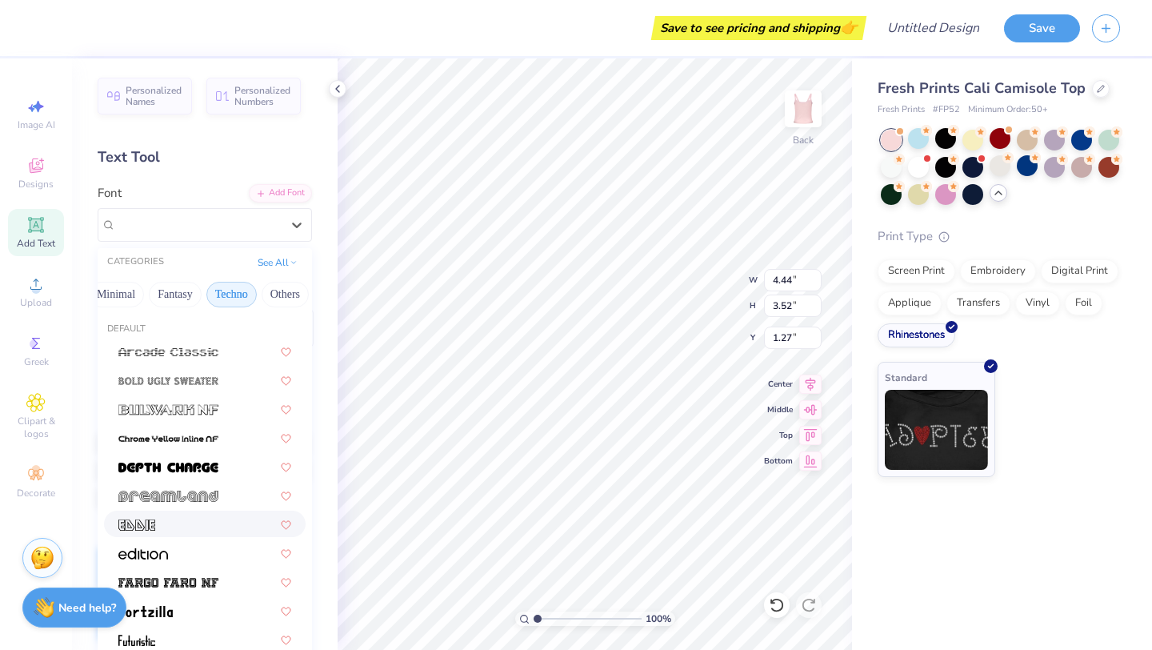
click at [170, 533] on div at bounding box center [205, 524] width 202 height 26
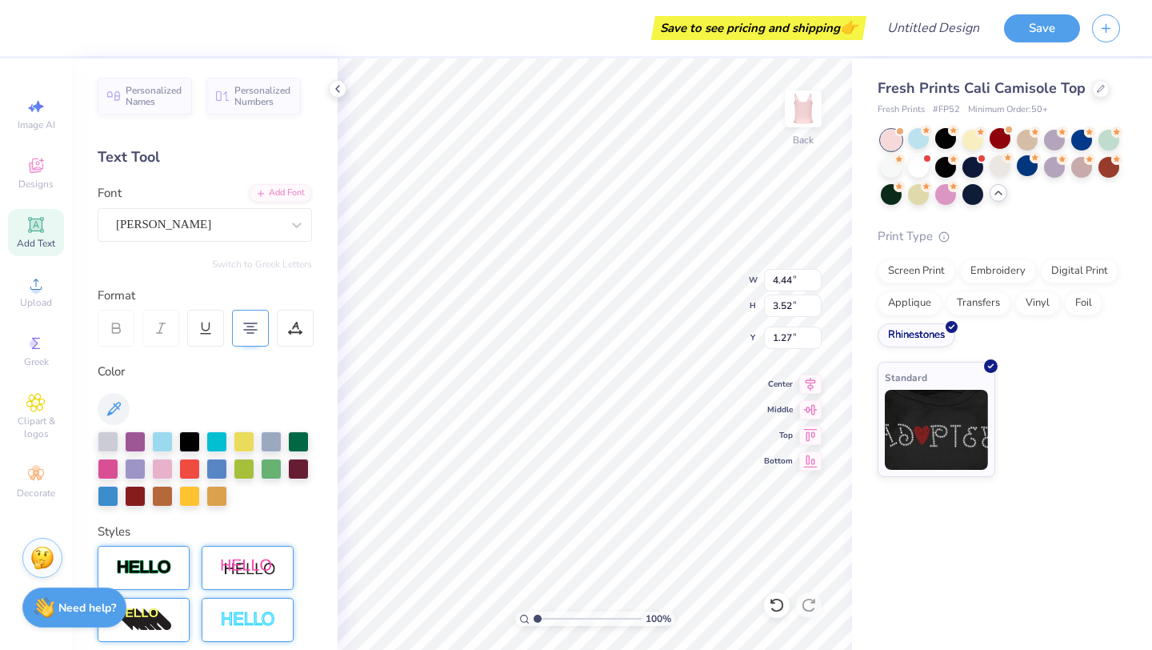
type input "8.61"
type input "3.39"
type input "1.34"
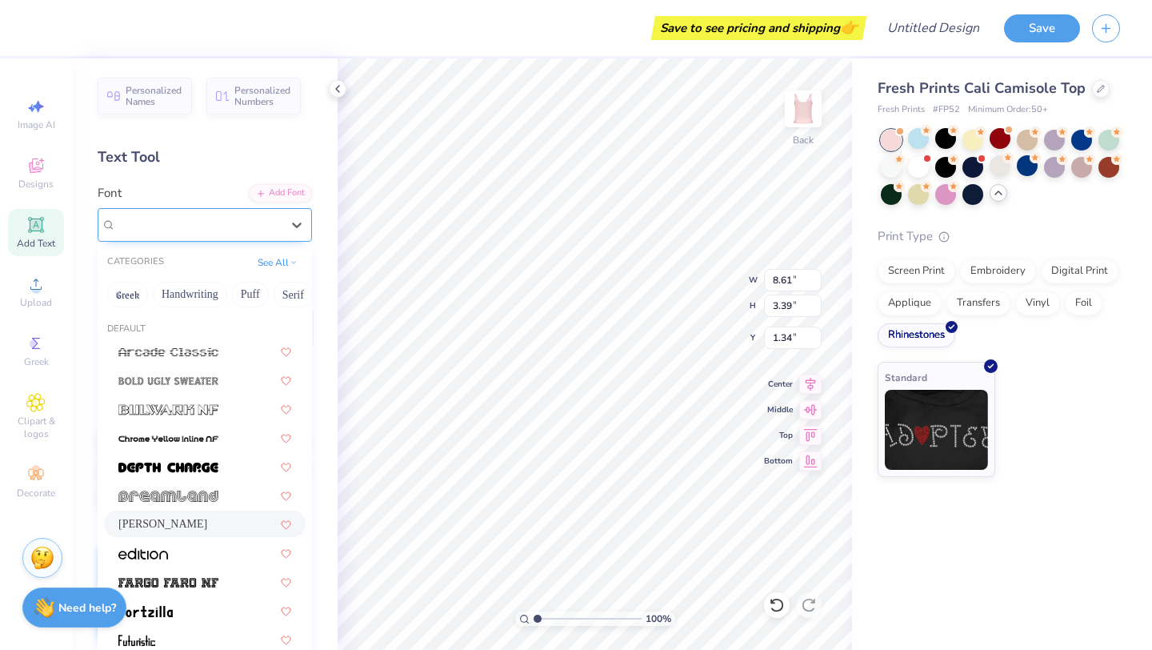
click at [262, 223] on div "[PERSON_NAME]" at bounding box center [198, 224] width 168 height 25
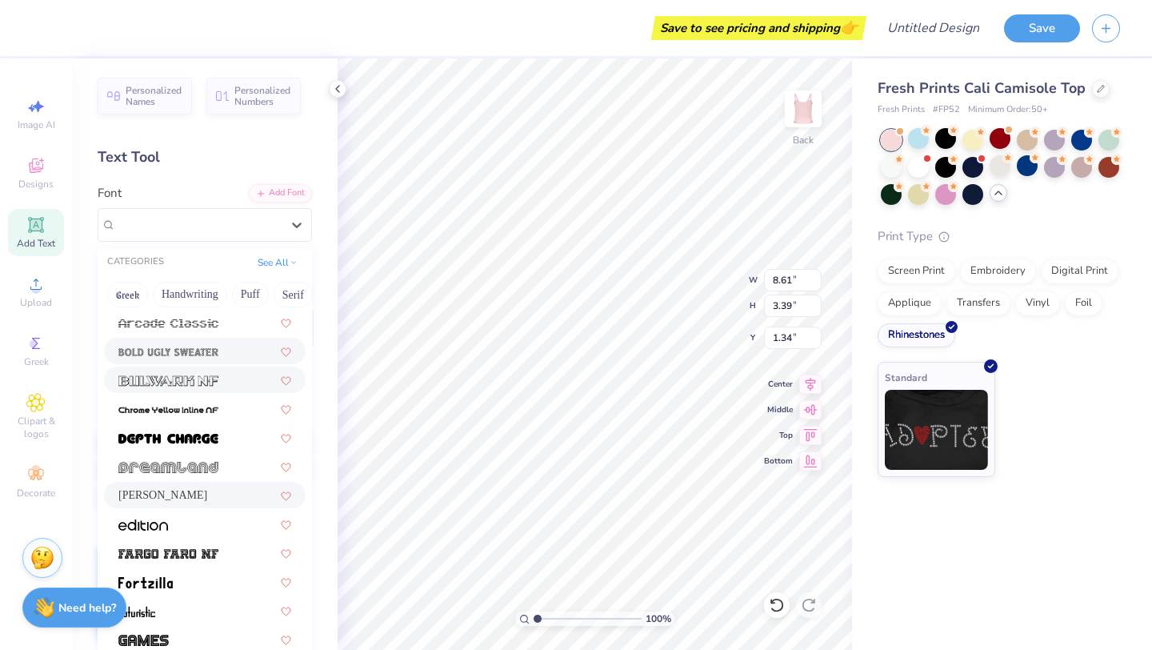
scroll to position [38, 0]
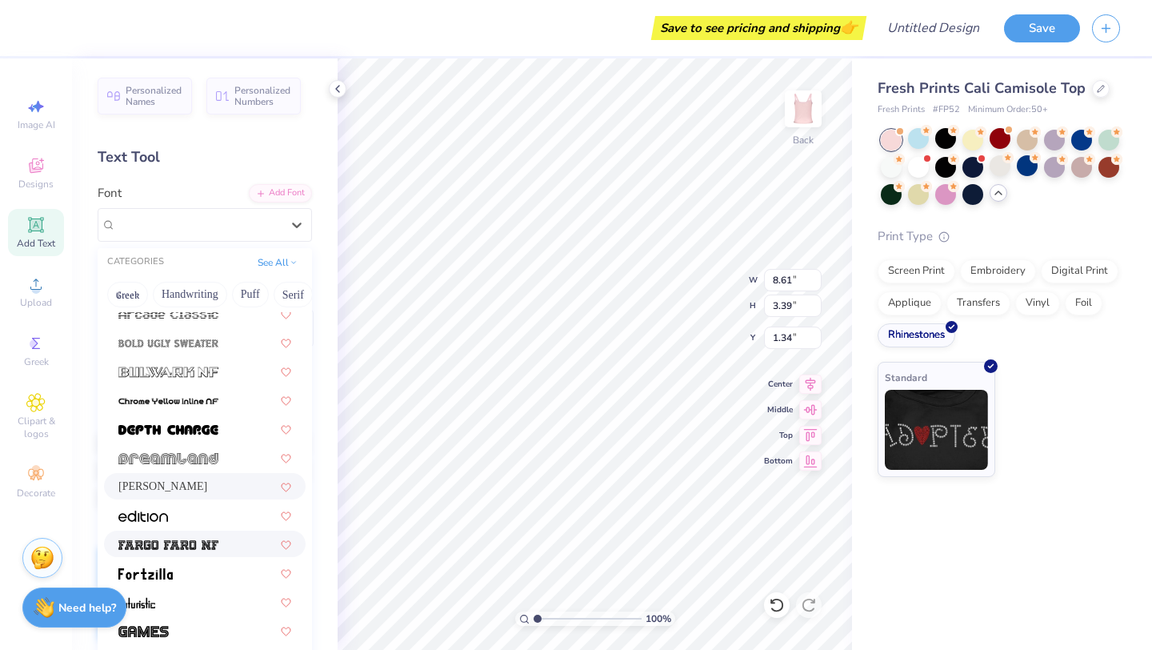
click at [189, 539] on img at bounding box center [168, 544] width 100 height 11
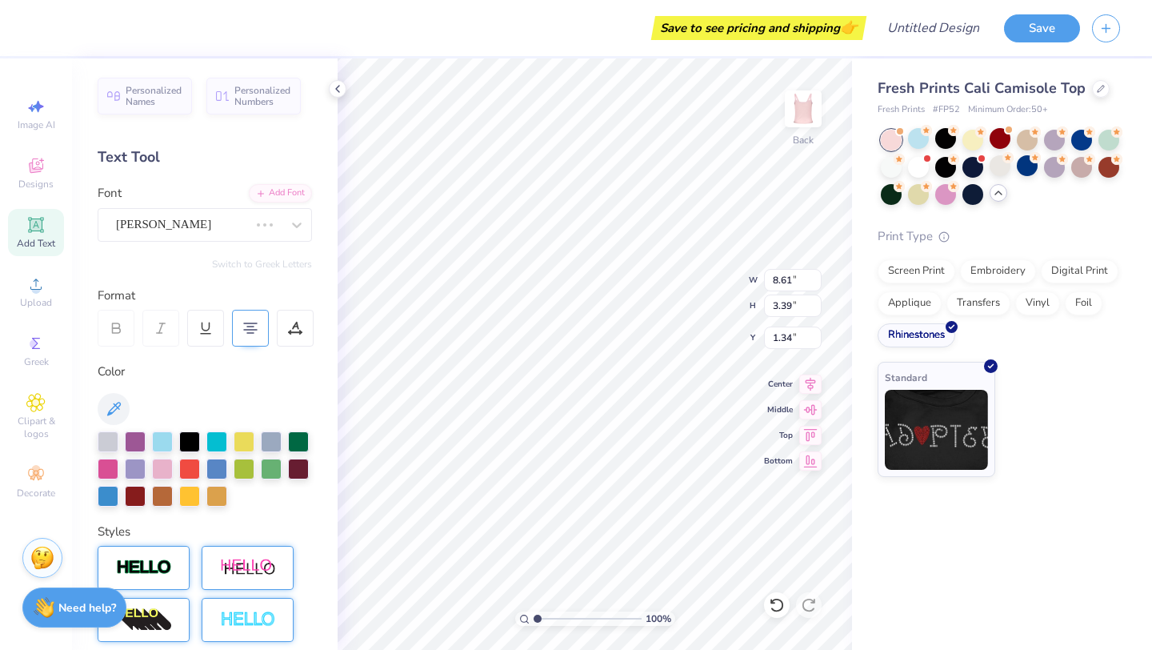
type input "7.72"
type input "3.21"
type input "1.43"
click at [245, 208] on div "Fargo Faro NF" at bounding box center [205, 225] width 214 height 34
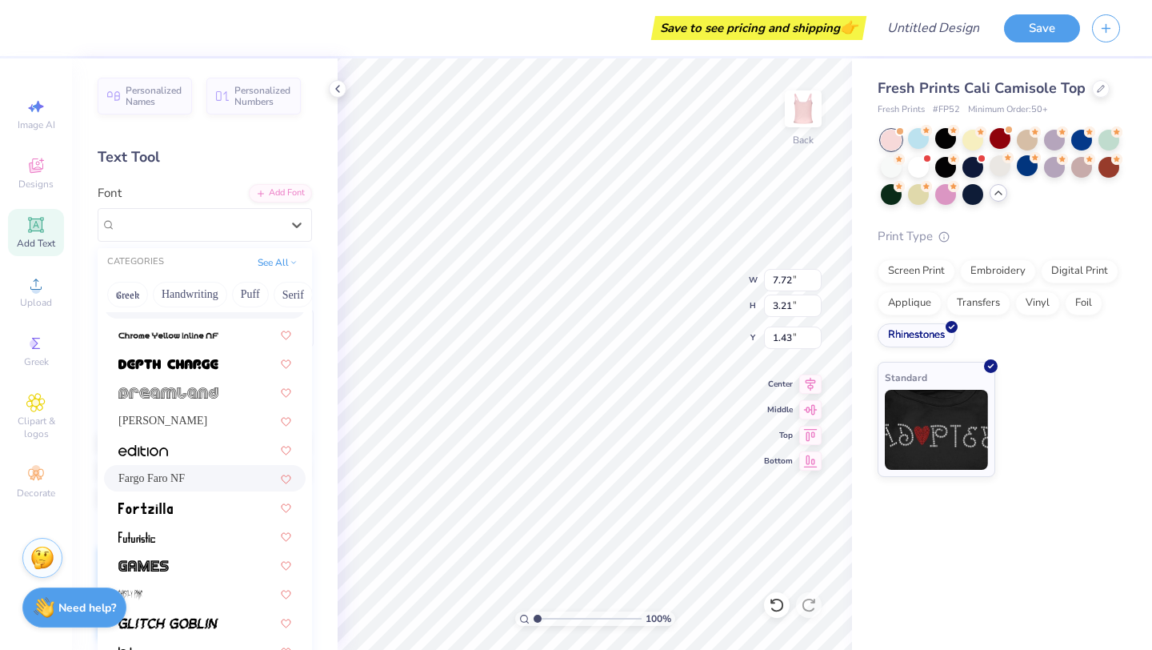
scroll to position [277, 0]
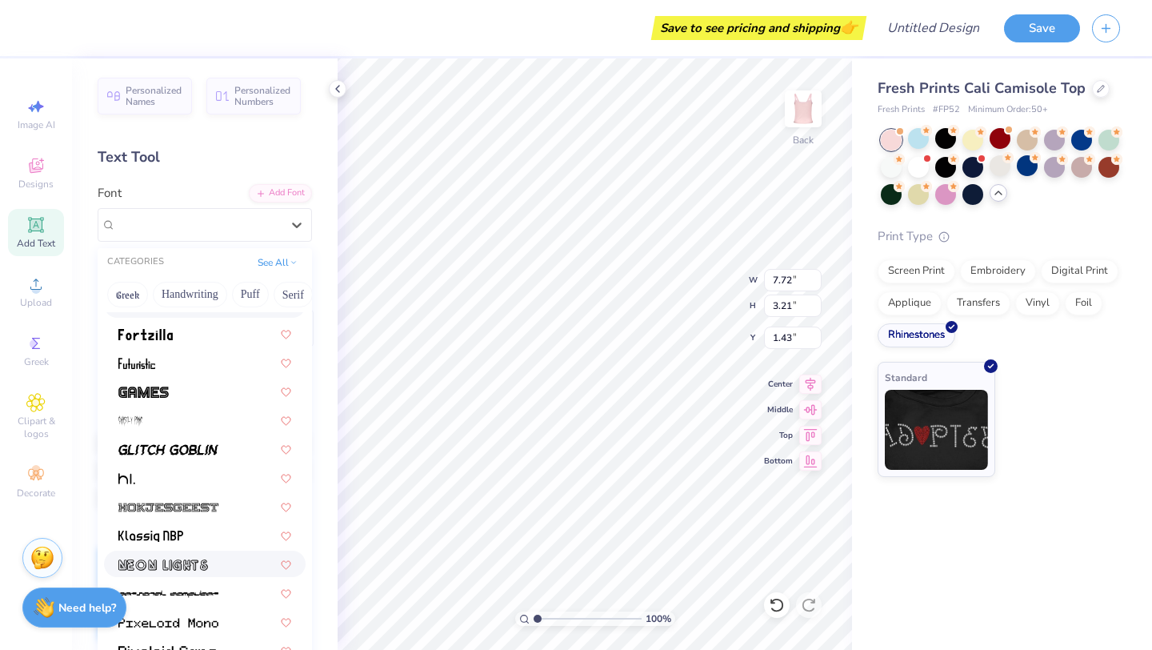
click at [218, 567] on div at bounding box center [204, 563] width 173 height 17
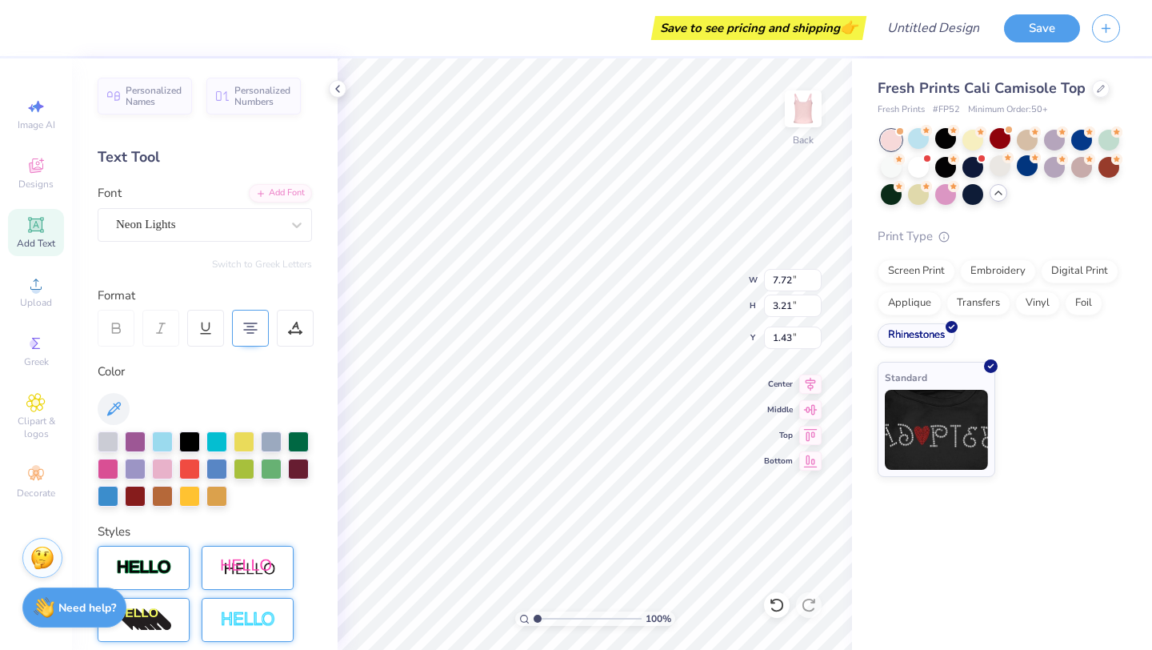
type input "7.21"
type input "3.12"
type input "1.47"
click at [211, 227] on div "Neon Lights" at bounding box center [198, 224] width 168 height 25
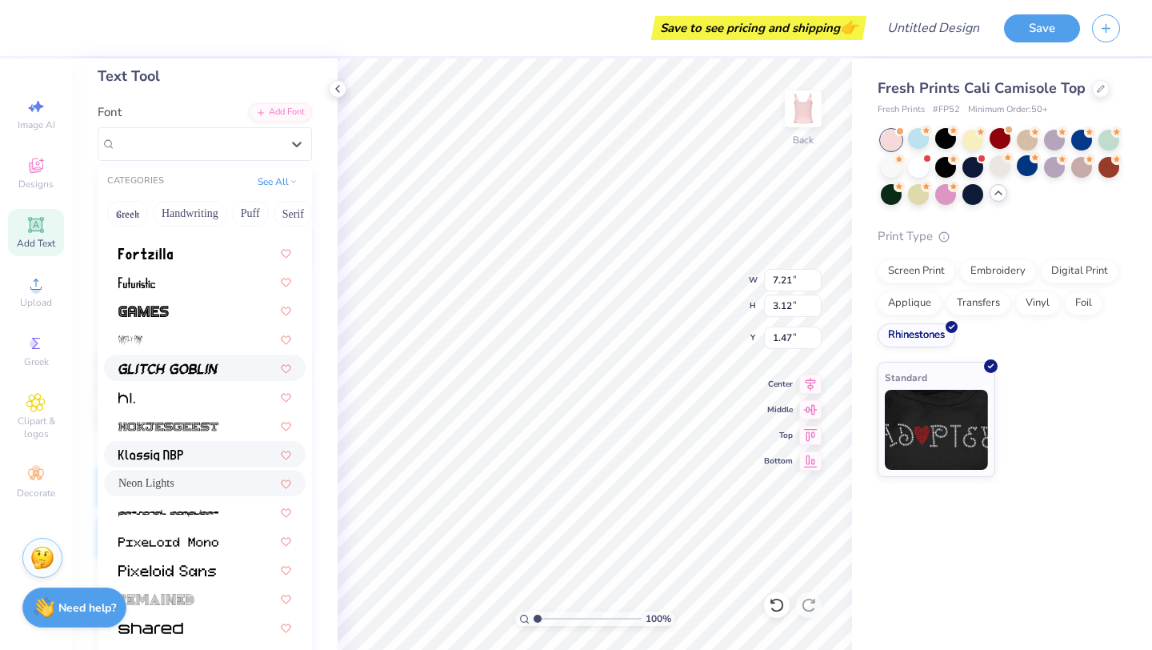
scroll to position [198, 0]
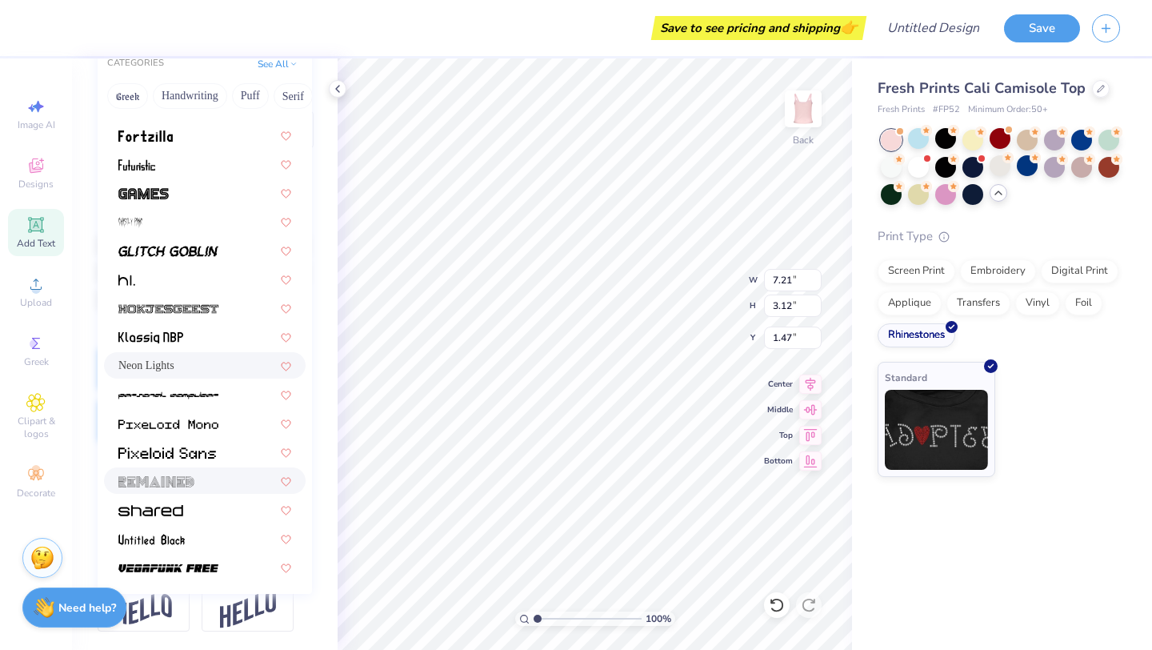
click at [207, 481] on div at bounding box center [204, 480] width 173 height 17
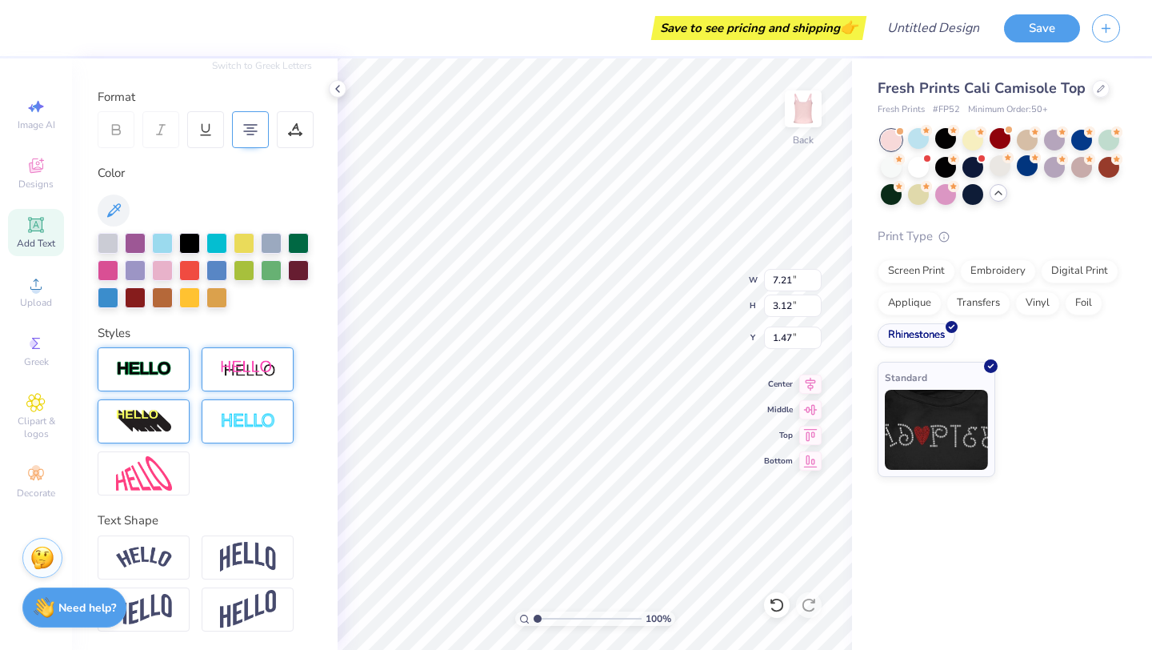
type input "7.48"
type input "3.11"
type input "1.48"
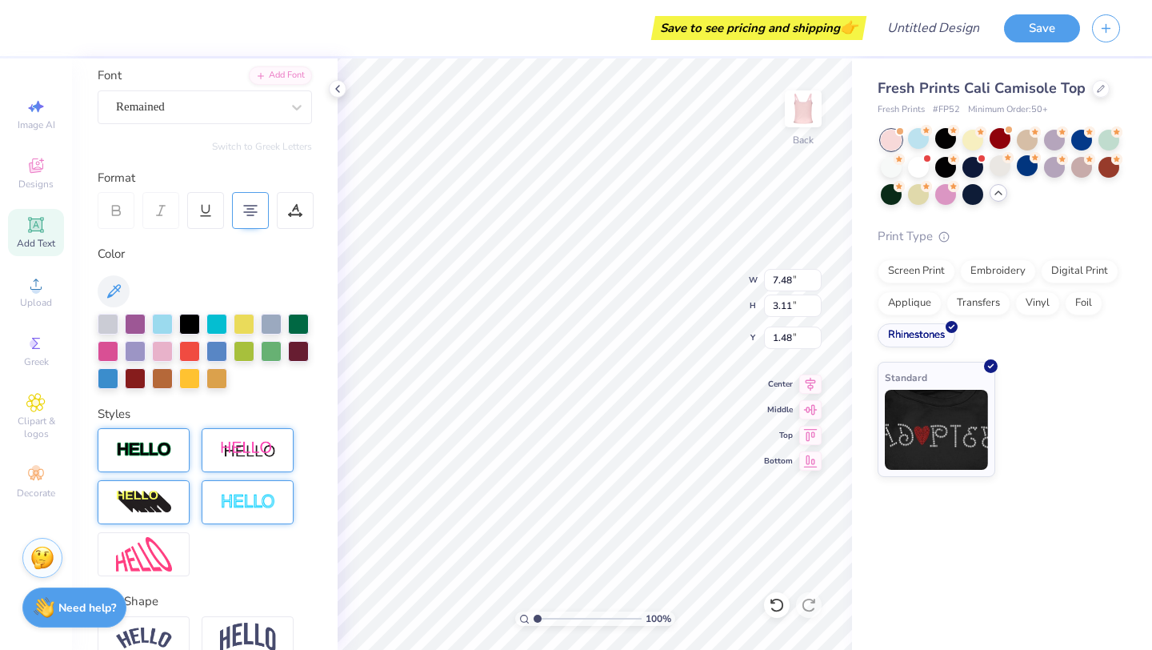
scroll to position [0, 0]
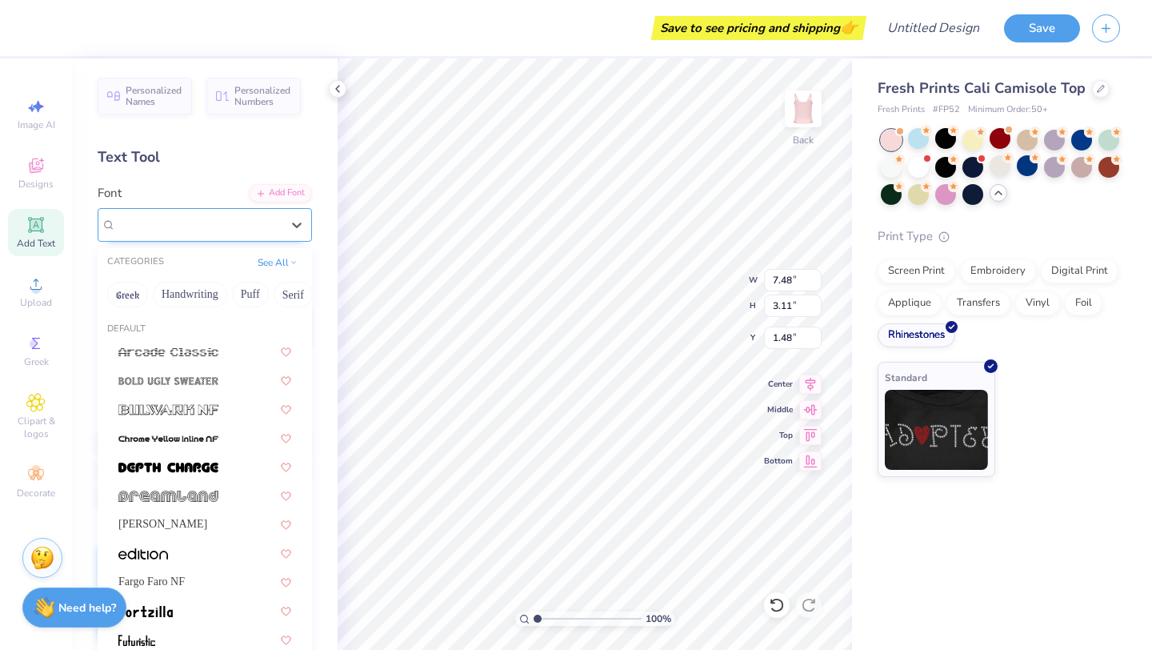
click at [201, 215] on div "Remained" at bounding box center [198, 224] width 168 height 25
click at [245, 296] on button "Puff" at bounding box center [250, 295] width 37 height 26
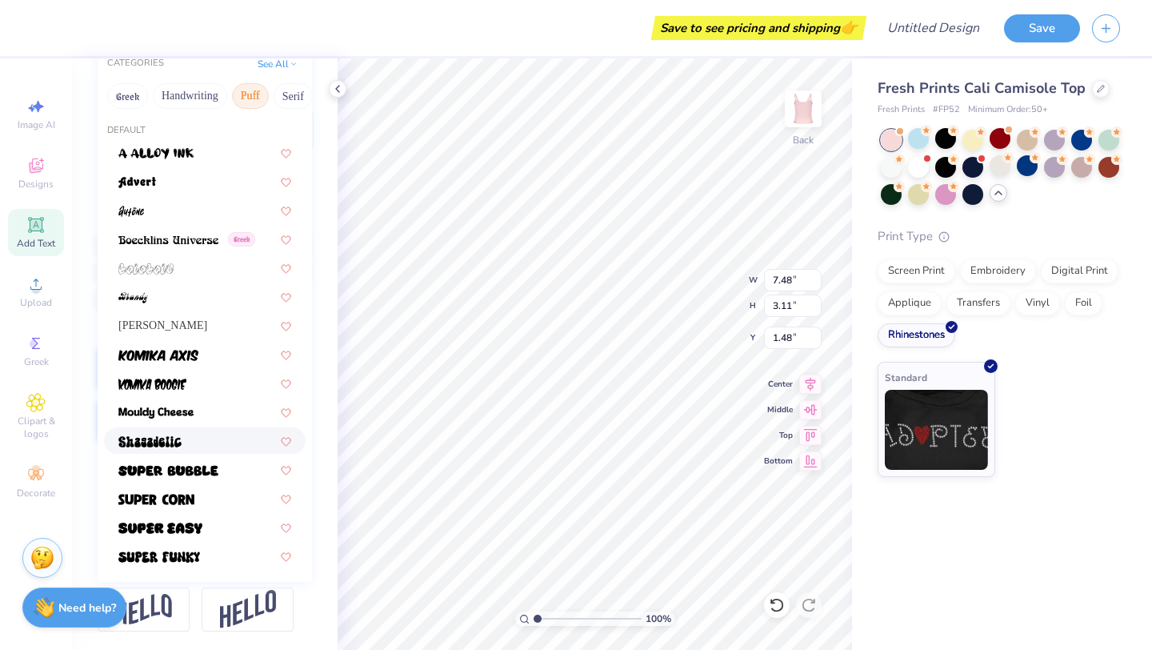
scroll to position [197, 0]
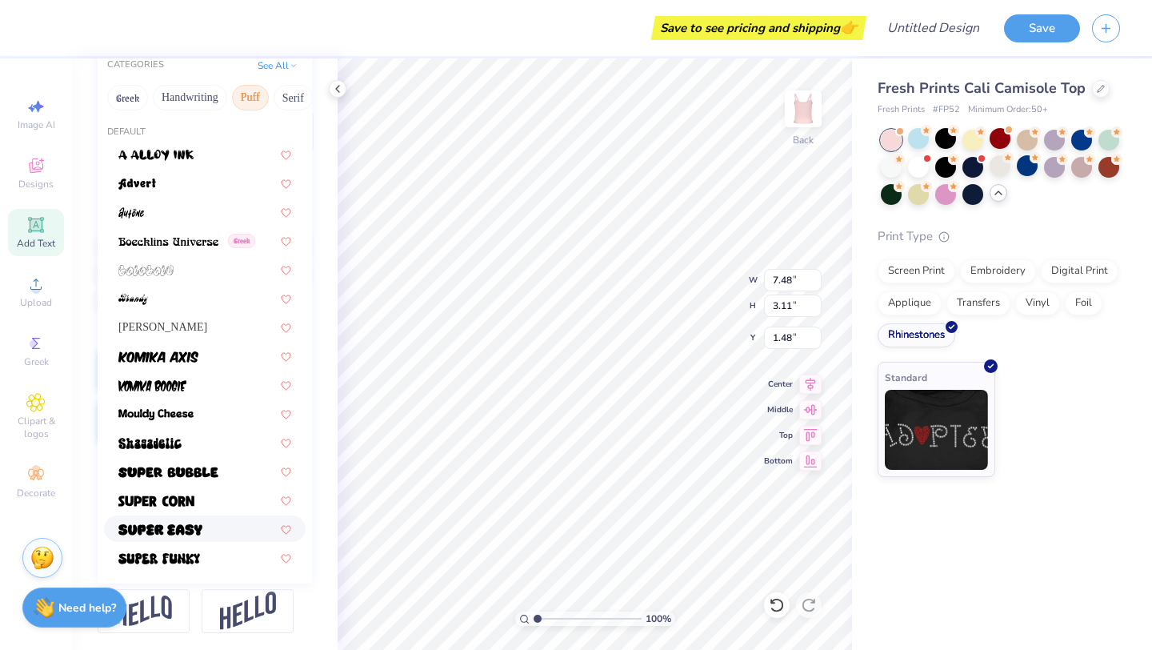
click at [214, 536] on div at bounding box center [204, 528] width 173 height 17
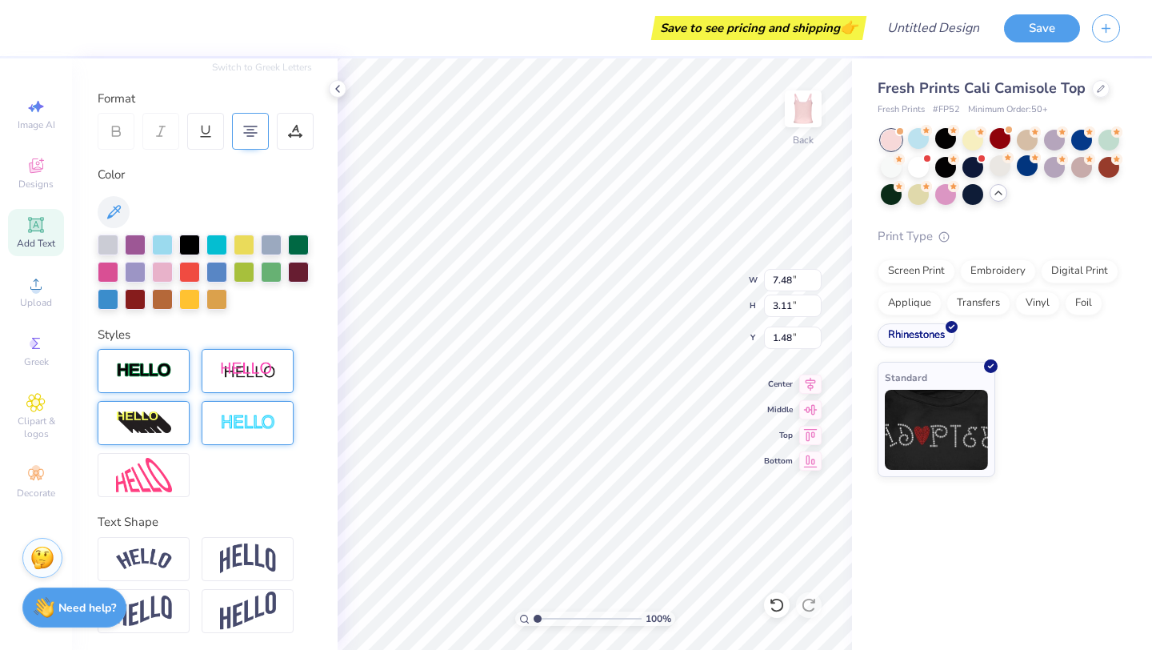
type input "6.82"
type input "3.19"
type input "1.44"
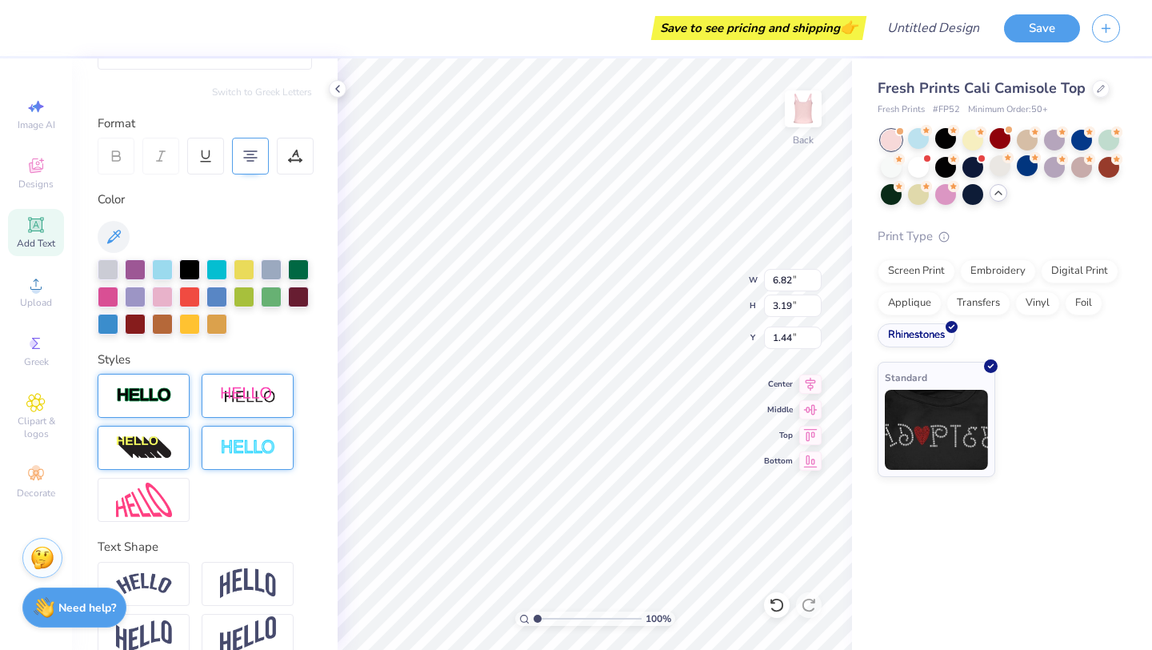
scroll to position [159, 0]
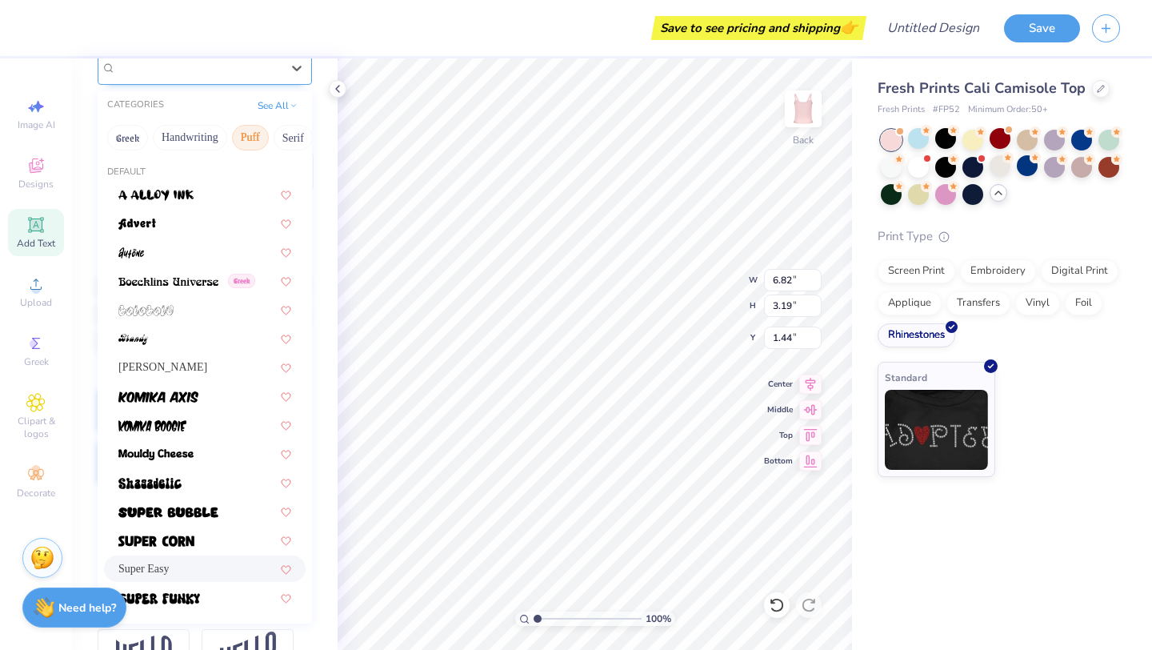
click at [224, 66] on div "Super Easy" at bounding box center [198, 67] width 168 height 25
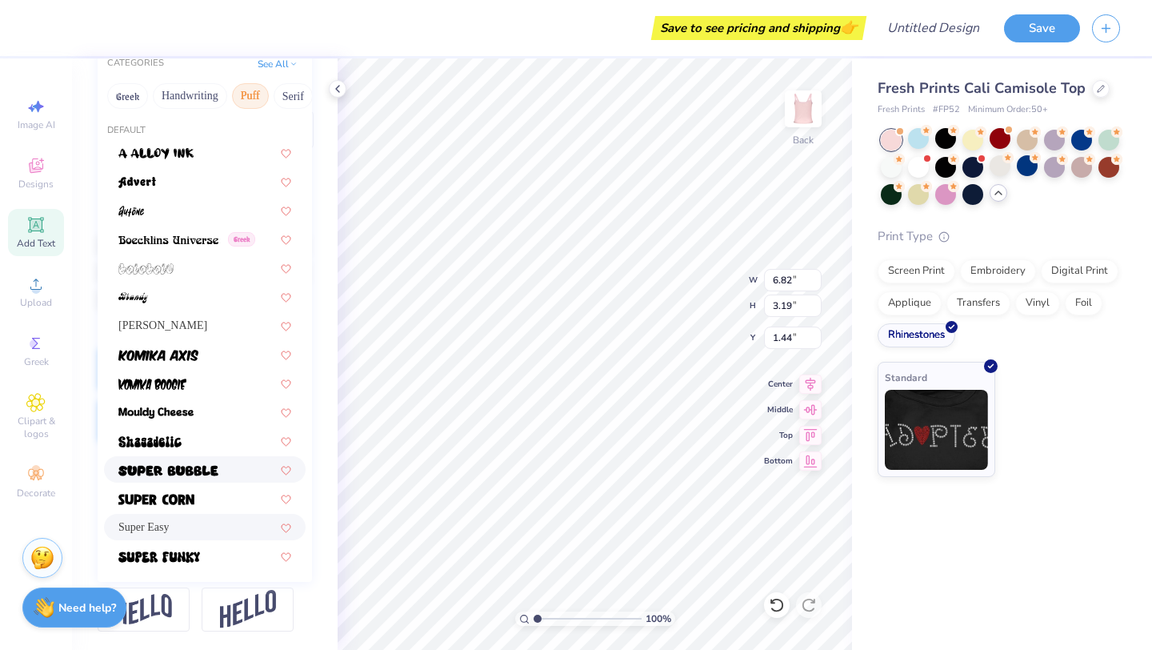
click at [198, 466] on img at bounding box center [168, 470] width 100 height 11
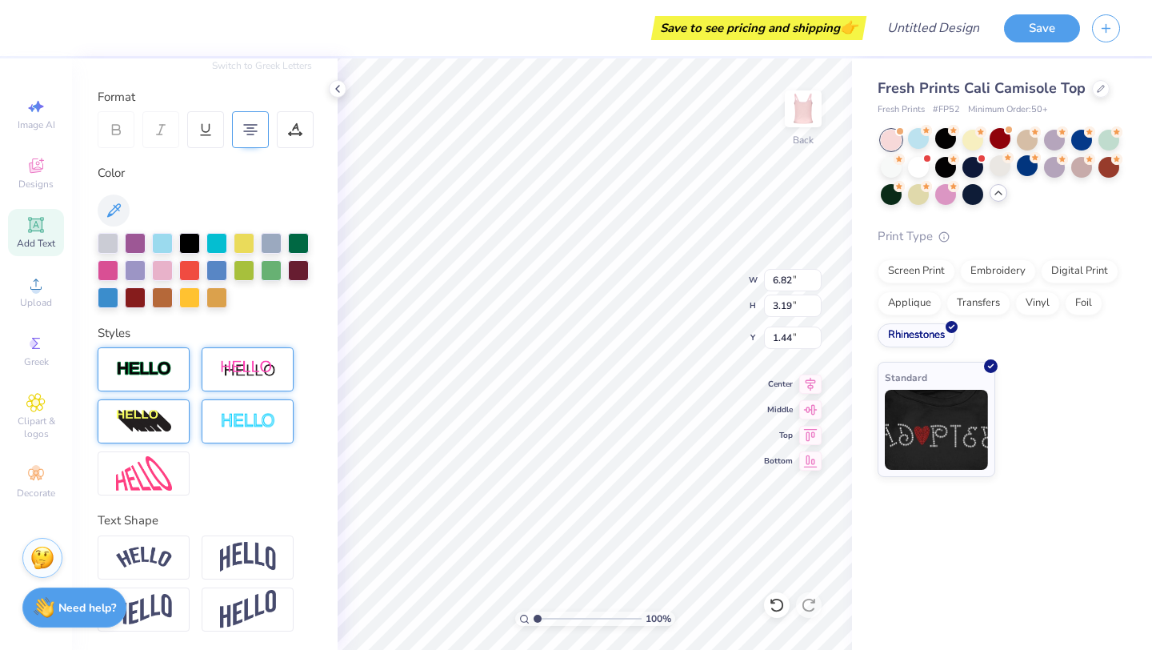
type input "8.73"
type input "3.40"
type input "1.34"
click at [46, 405] on div "Clipart & logos" at bounding box center [36, 416] width 56 height 60
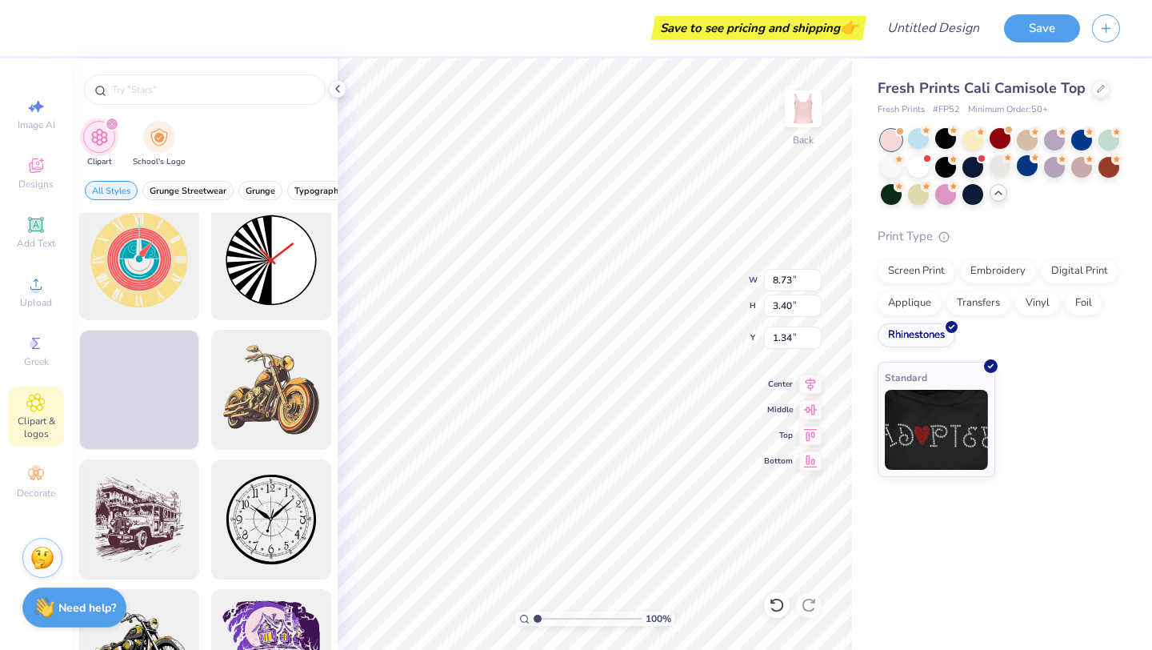
scroll to position [536, 0]
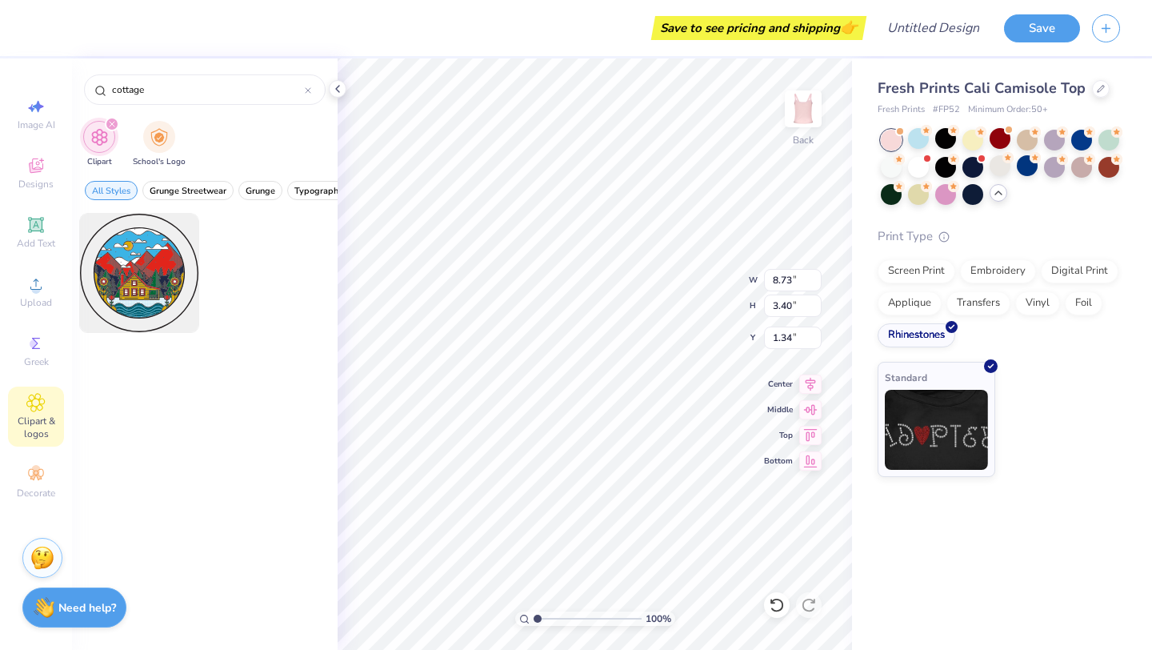
drag, startPoint x: 180, startPoint y: 82, endPoint x: 70, endPoint y: 82, distance: 109.6
click at [70, 82] on div "Save to see pricing and shipping 👉 Design Title Save Image AI Designs Add Text …" at bounding box center [576, 325] width 1152 height 650
click at [122, 83] on input "cottage" at bounding box center [207, 90] width 194 height 16
type input "[GEOGRAPHIC_DATA]"
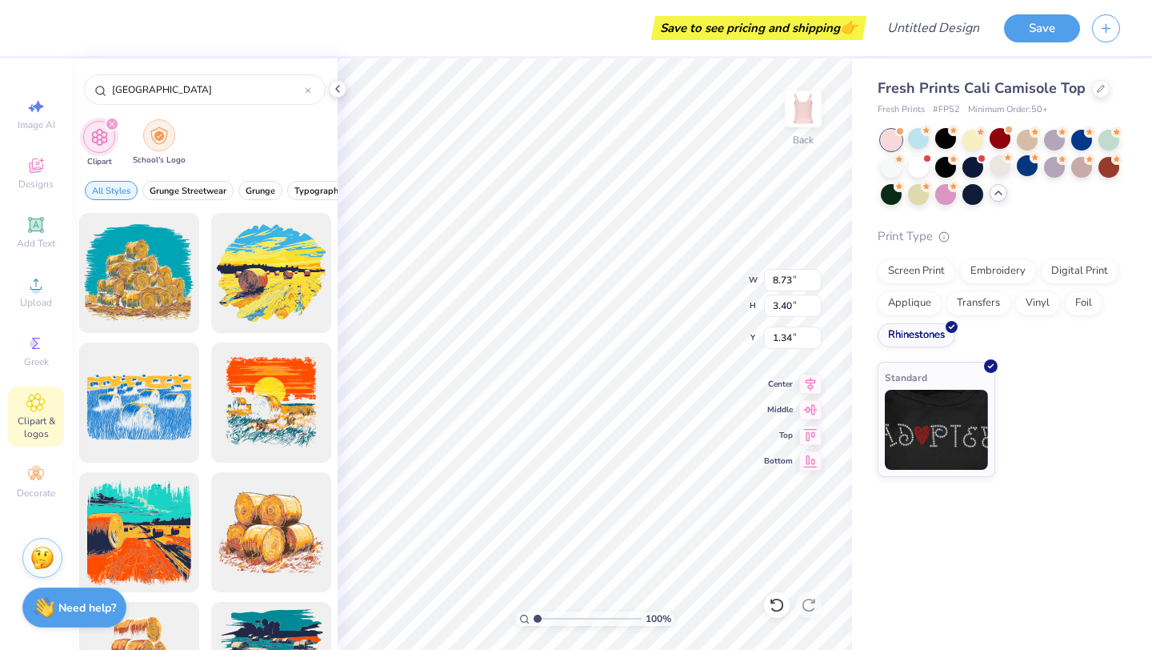
click at [158, 140] on img "filter for School's Logo" at bounding box center [159, 135] width 18 height 18
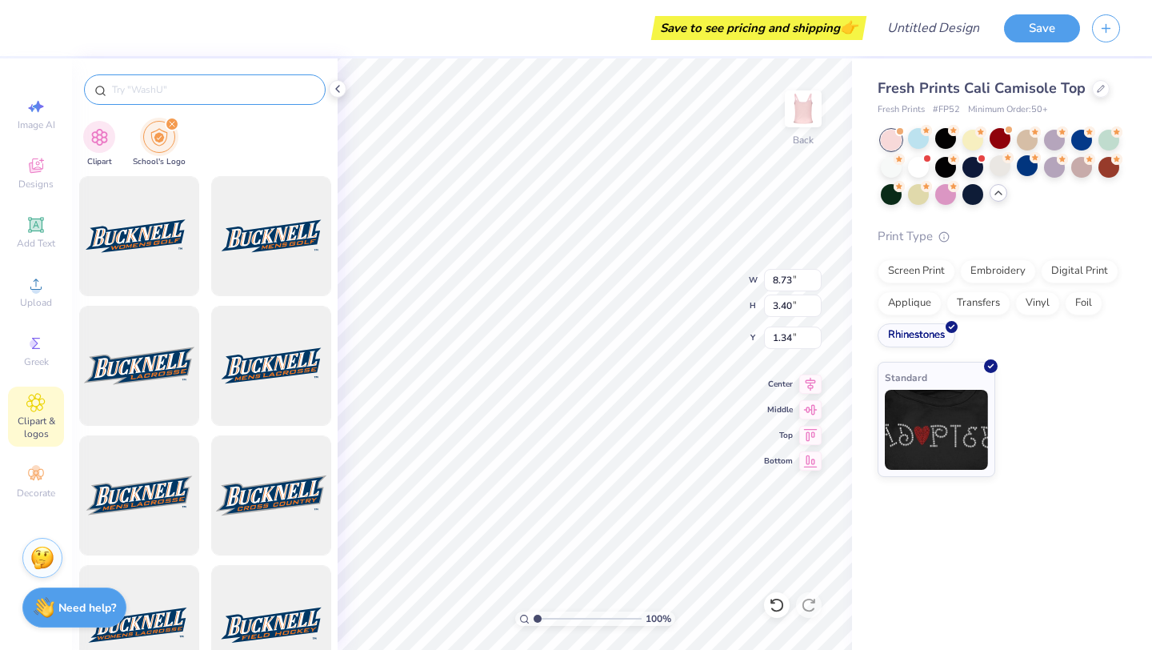
click at [178, 82] on input "text" at bounding box center [212, 90] width 205 height 16
type input "[GEOGRAPHIC_DATA]"
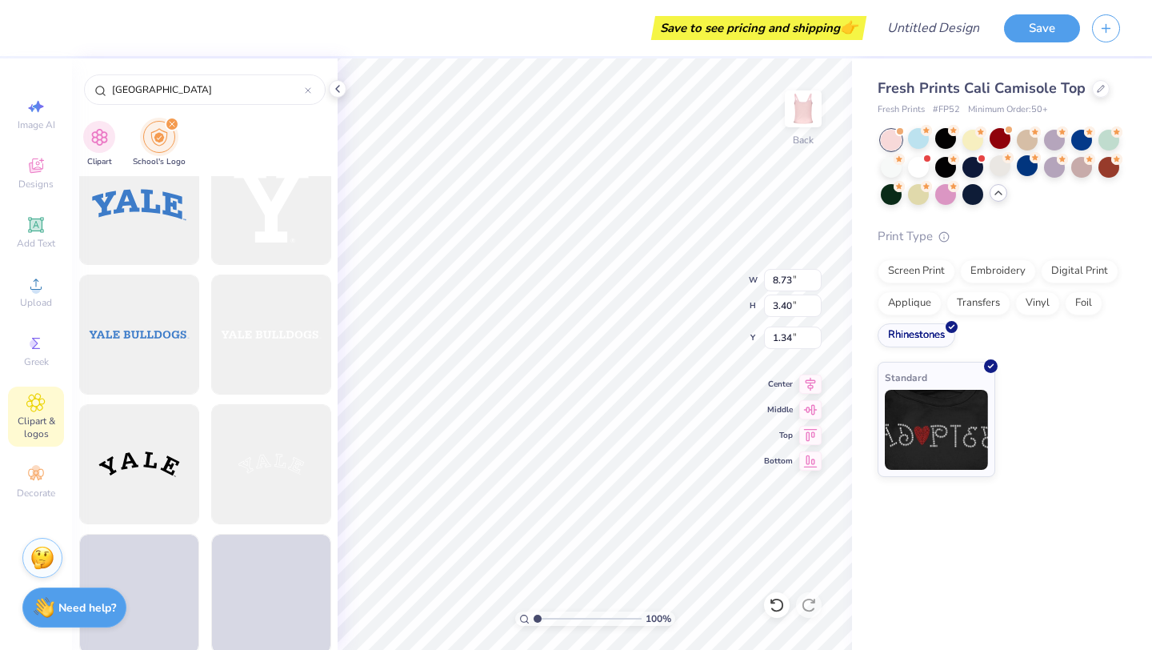
scroll to position [3667, 0]
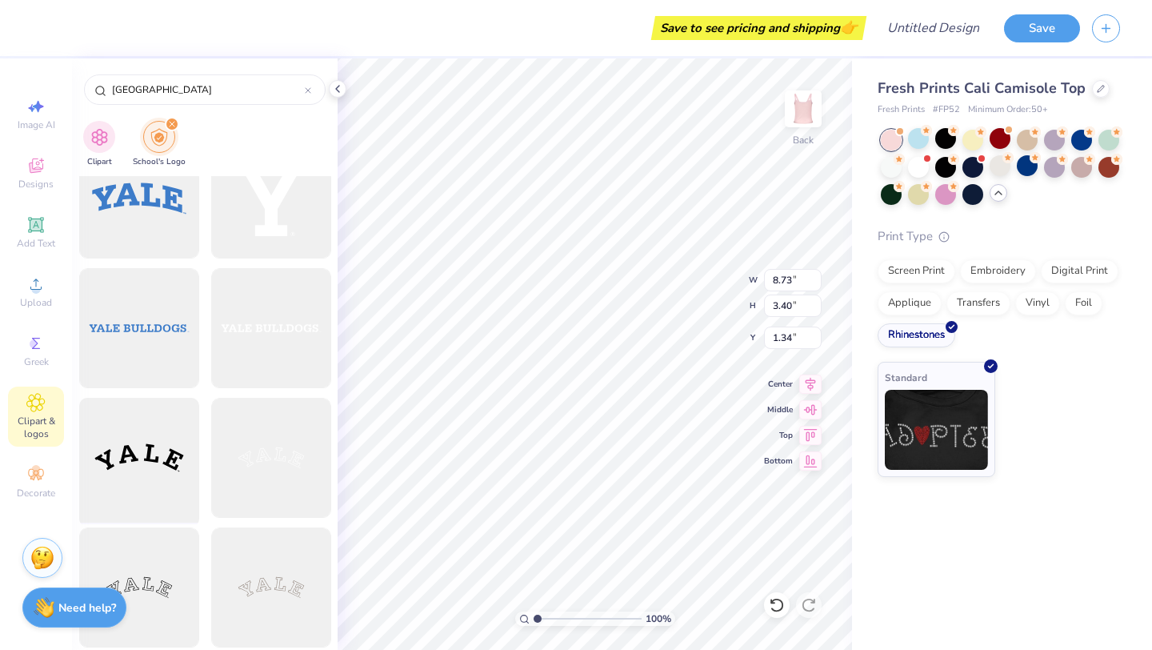
click at [142, 489] on div at bounding box center [139, 458] width 132 height 132
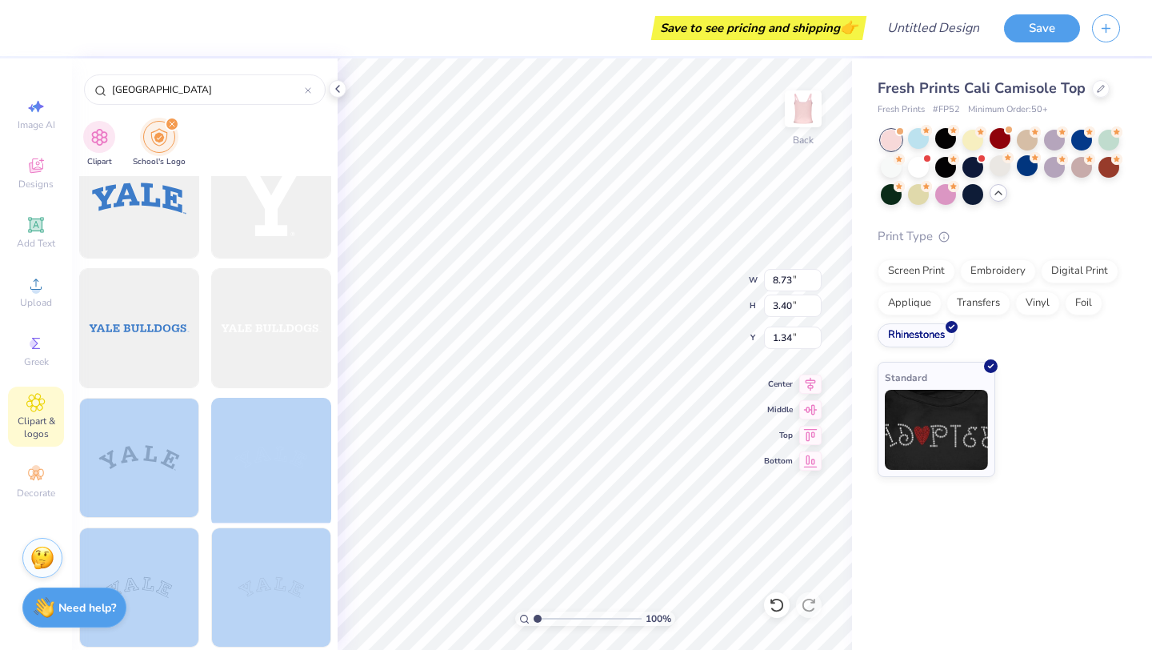
click at [500, 430] on div "Save to see pricing and shipping 👉 Design Title Save Image AI Designs Add Text …" at bounding box center [576, 325] width 1152 height 650
click at [86, 488] on div at bounding box center [139, 458] width 132 height 132
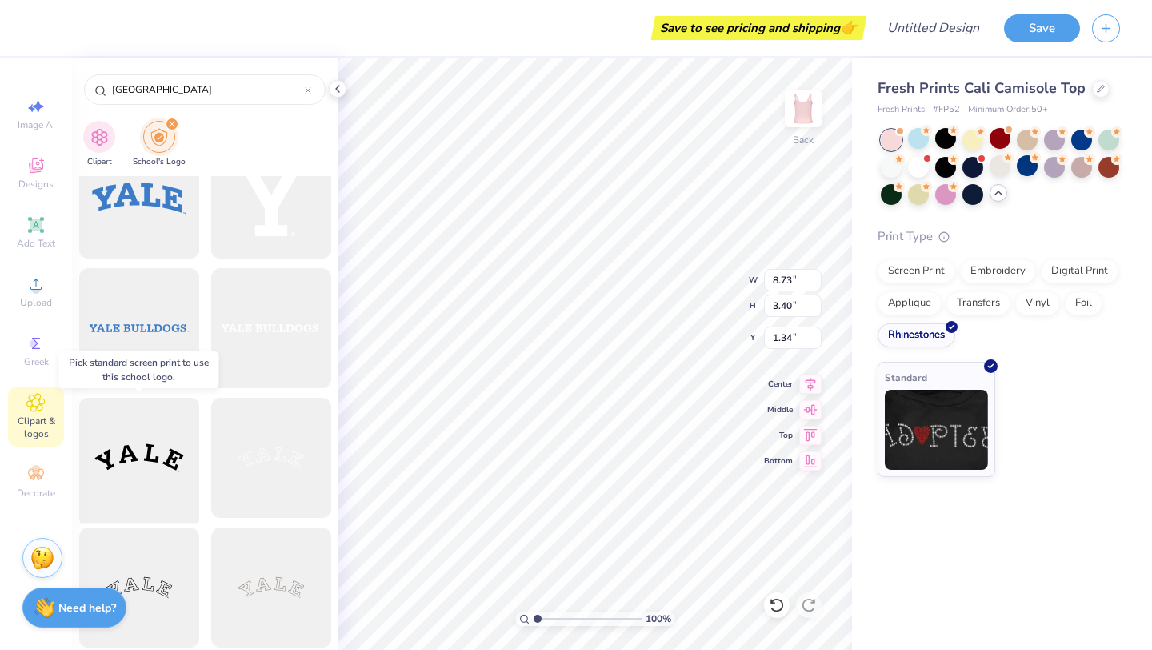
click at [94, 477] on div at bounding box center [139, 458] width 132 height 132
click at [943, 274] on div "Screen Print" at bounding box center [917, 269] width 78 height 24
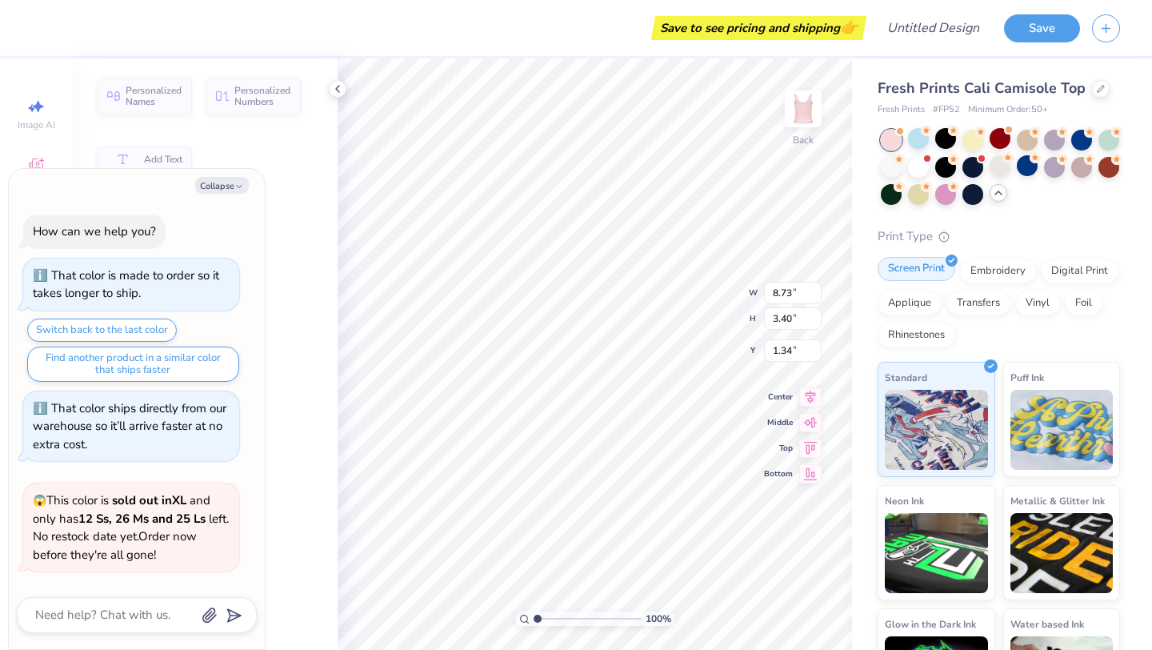
scroll to position [727, 0]
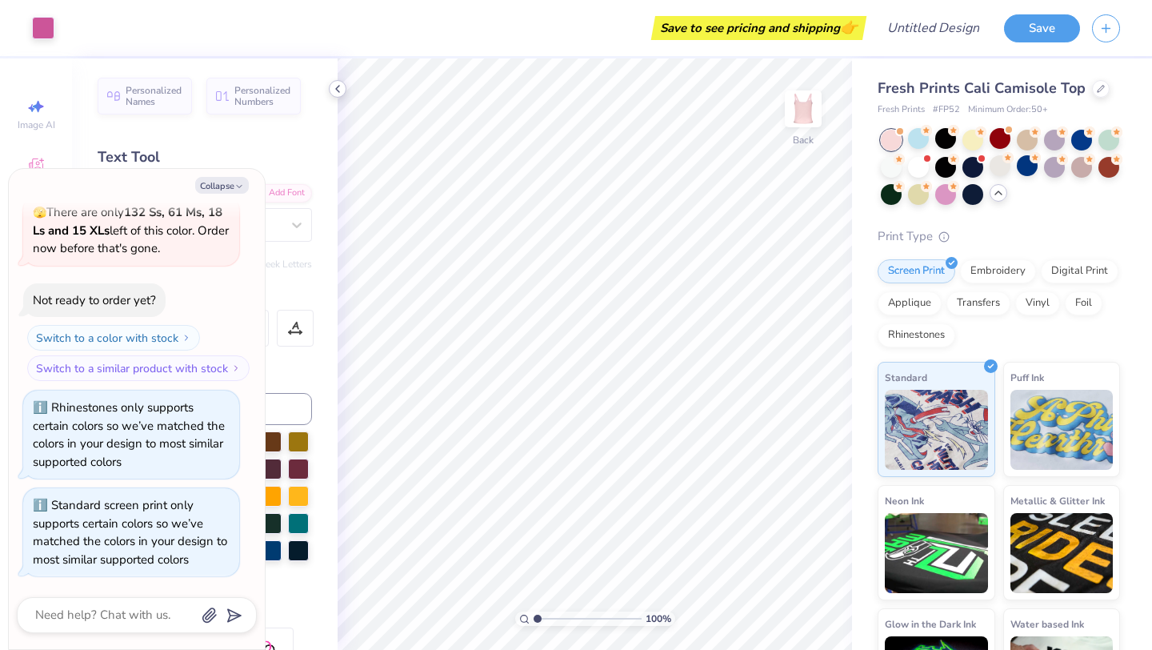
click at [336, 89] on polyline at bounding box center [337, 89] width 3 height 6
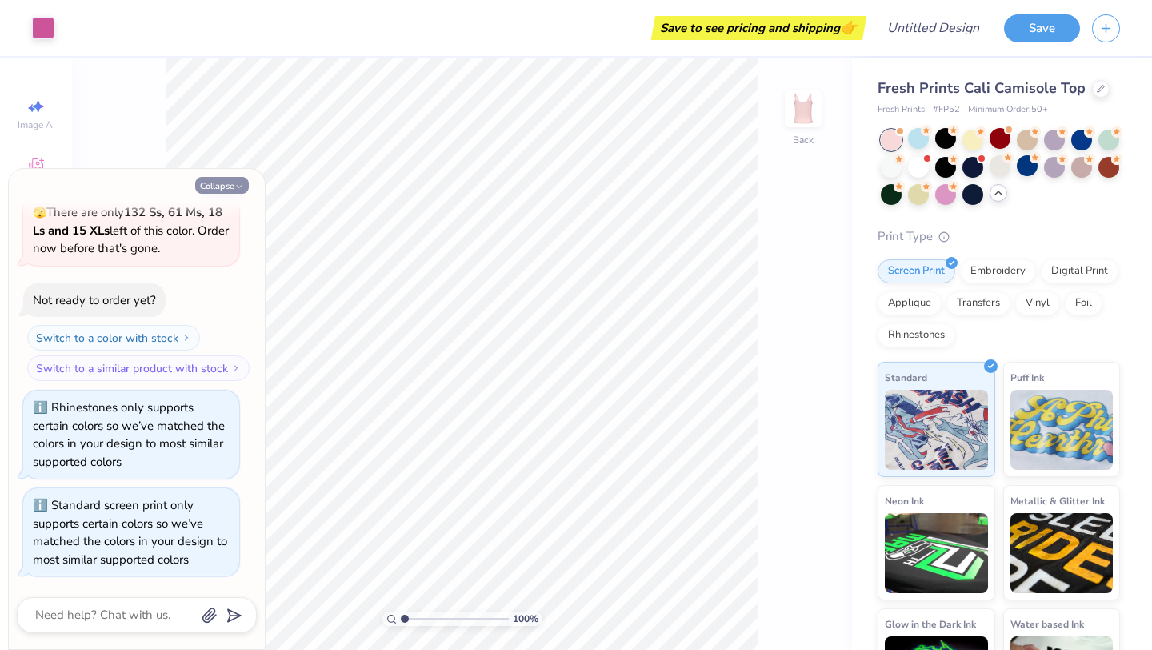
click at [234, 179] on button "Collapse" at bounding box center [222, 185] width 54 height 17
type textarea "x"
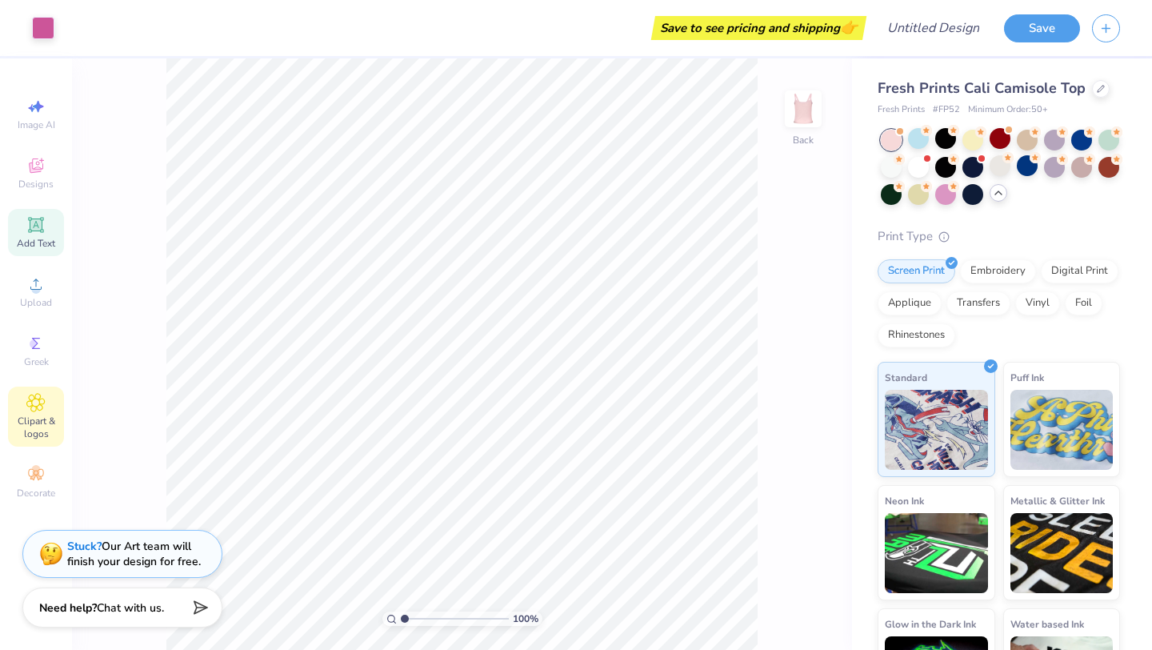
click at [42, 393] on icon at bounding box center [35, 402] width 18 height 19
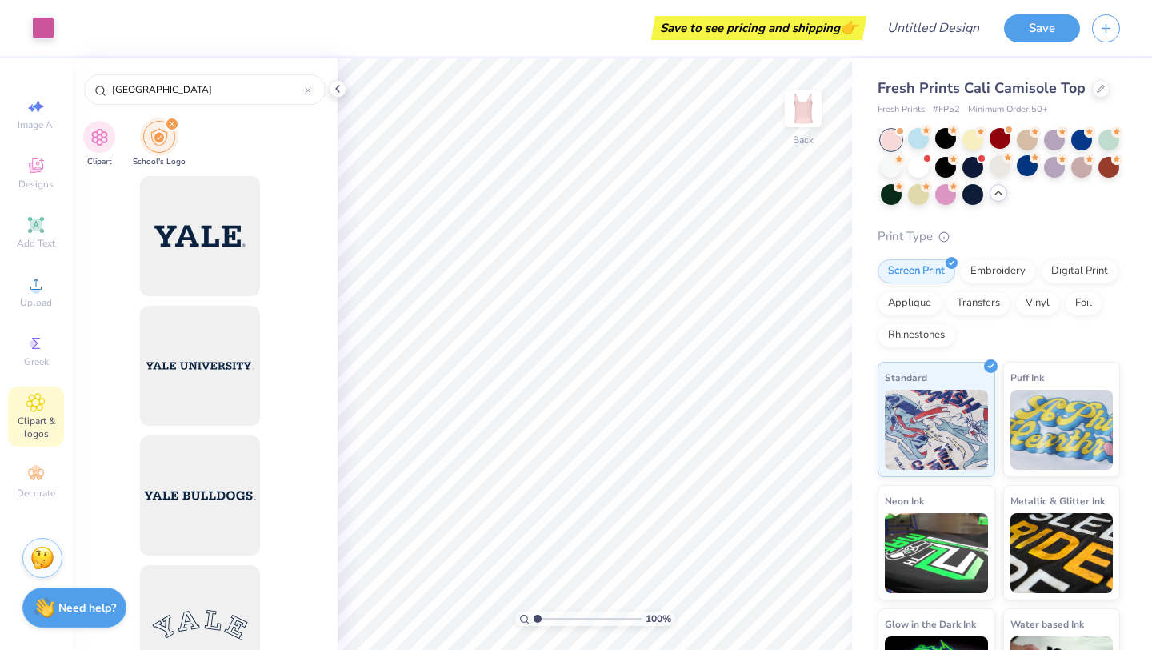
scroll to position [0, 0]
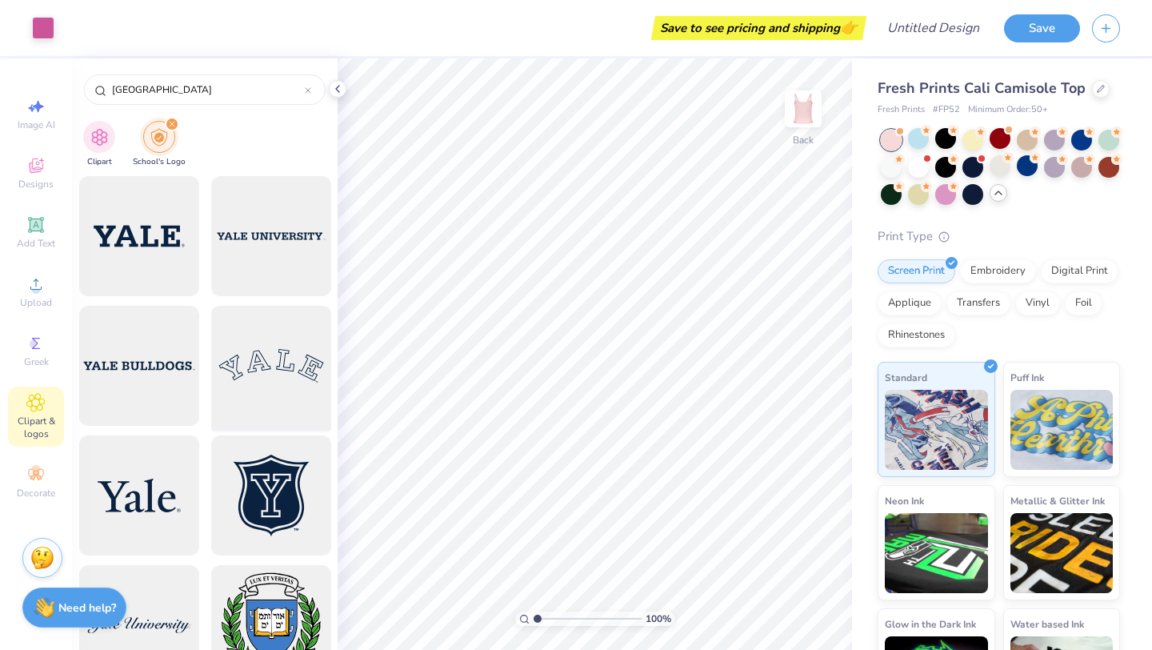
click at [269, 377] on div at bounding box center [271, 366] width 132 height 132
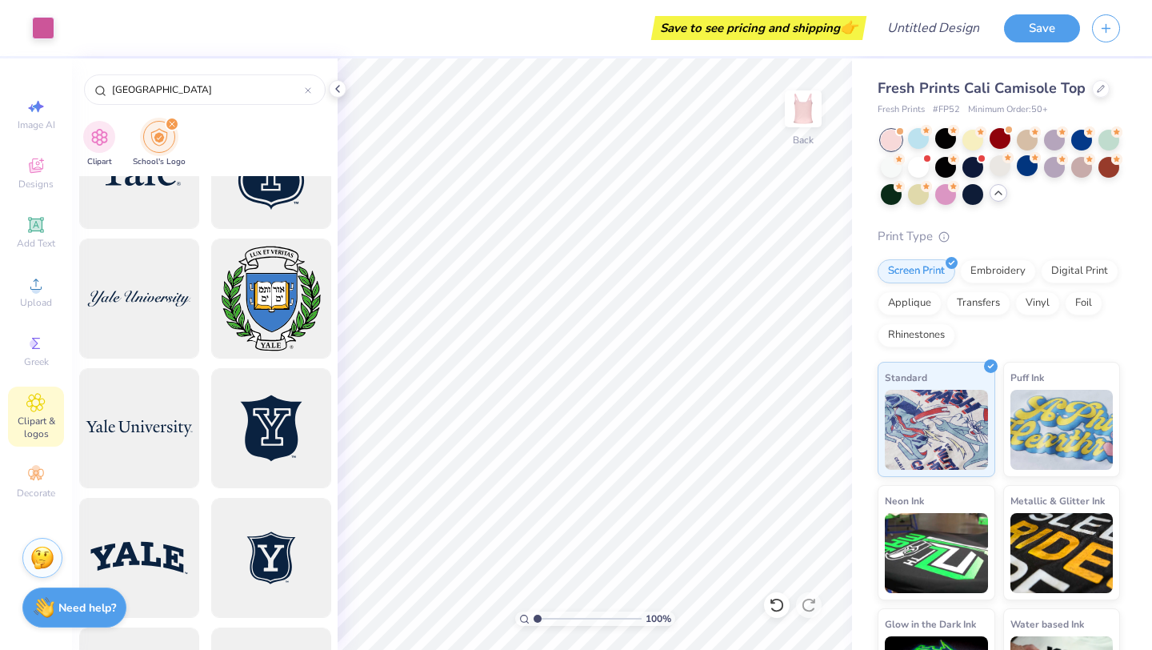
scroll to position [366, 0]
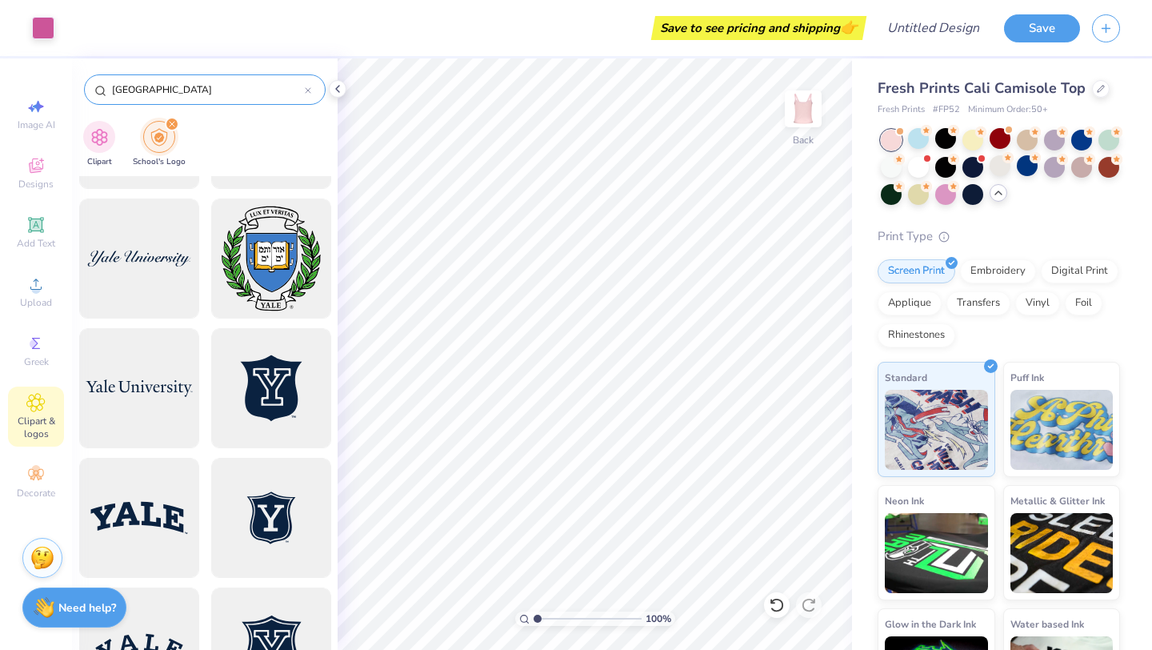
click at [125, 89] on input "[GEOGRAPHIC_DATA]" at bounding box center [207, 90] width 194 height 16
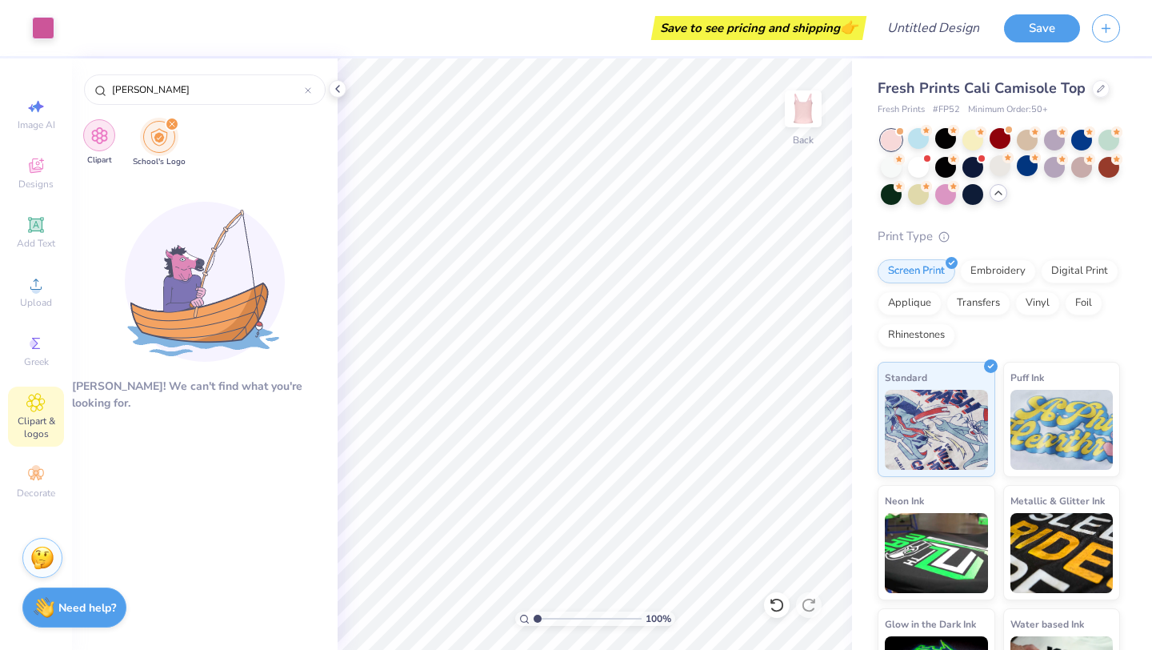
click at [102, 146] on div "filter for Clipart" at bounding box center [99, 135] width 32 height 32
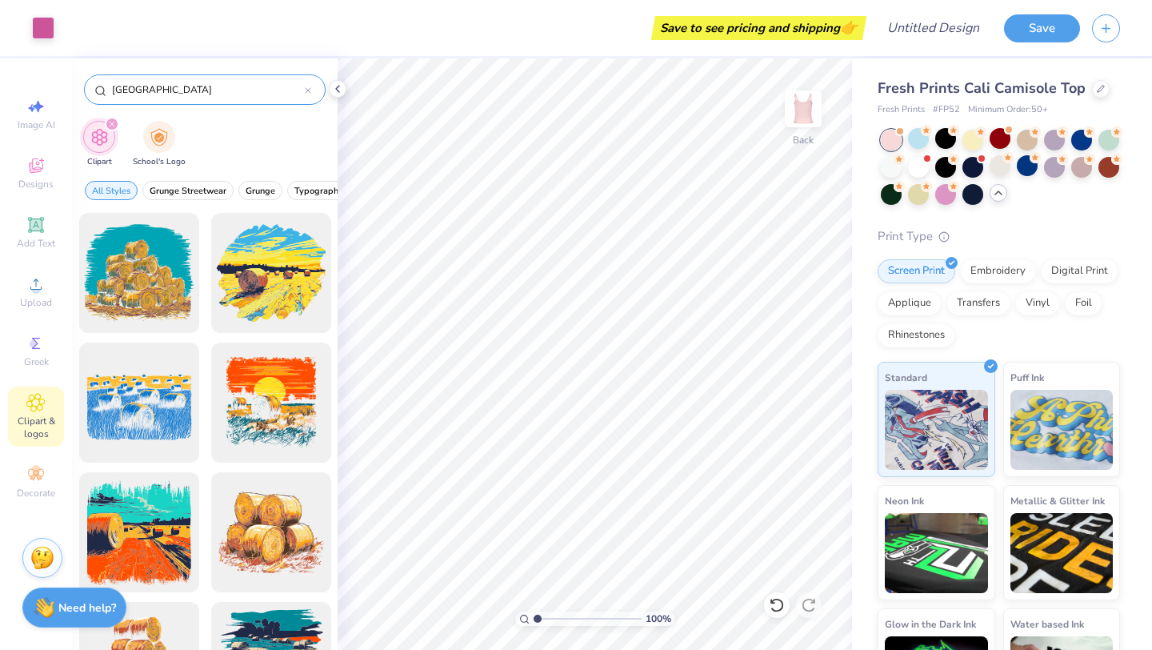
click at [151, 95] on input "[GEOGRAPHIC_DATA]" at bounding box center [207, 90] width 194 height 16
click at [121, 91] on input "[GEOGRAPHIC_DATA]" at bounding box center [207, 90] width 194 height 16
type input "[PERSON_NAME]"
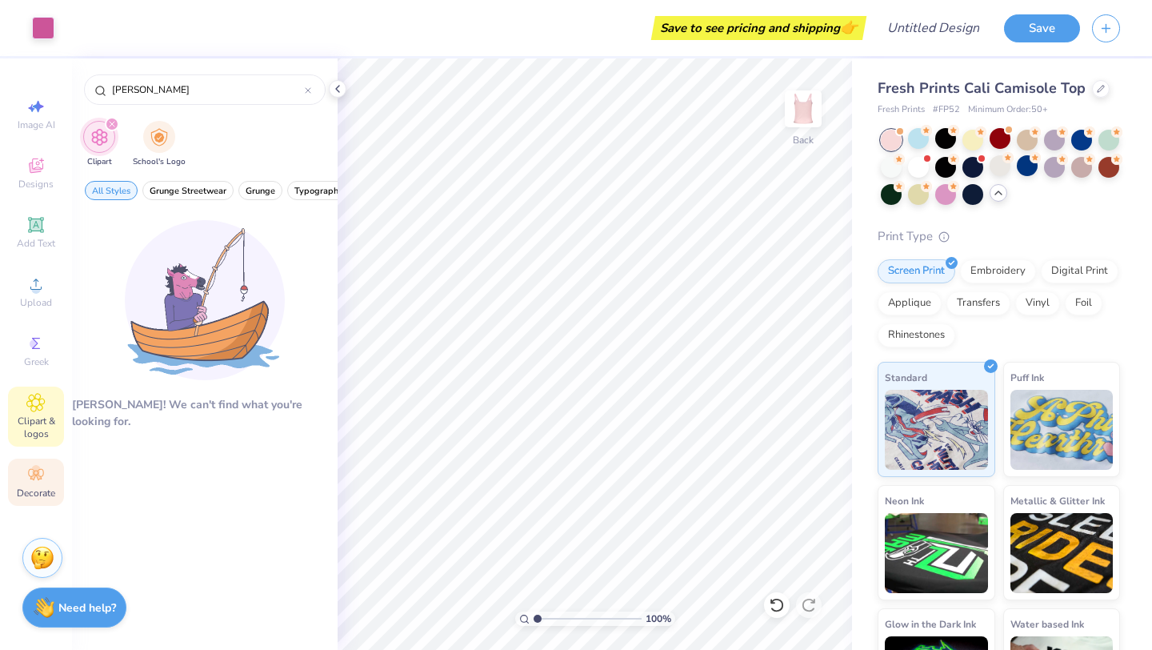
click at [39, 475] on icon at bounding box center [35, 474] width 19 height 19
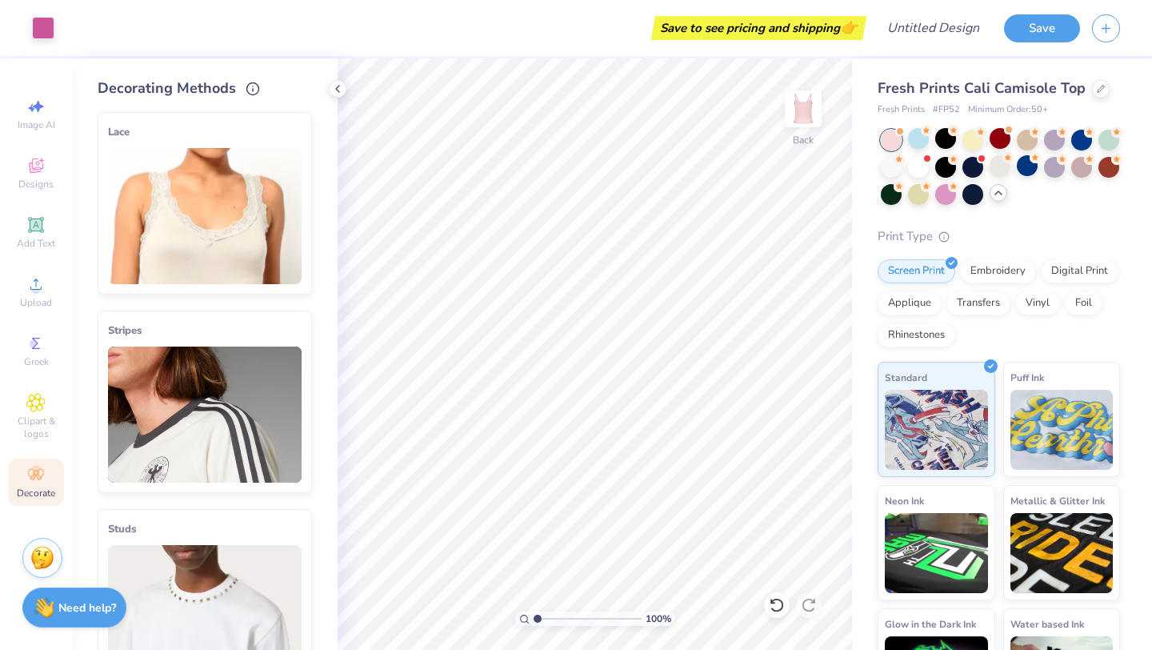
click at [203, 172] on img at bounding box center [205, 216] width 194 height 136
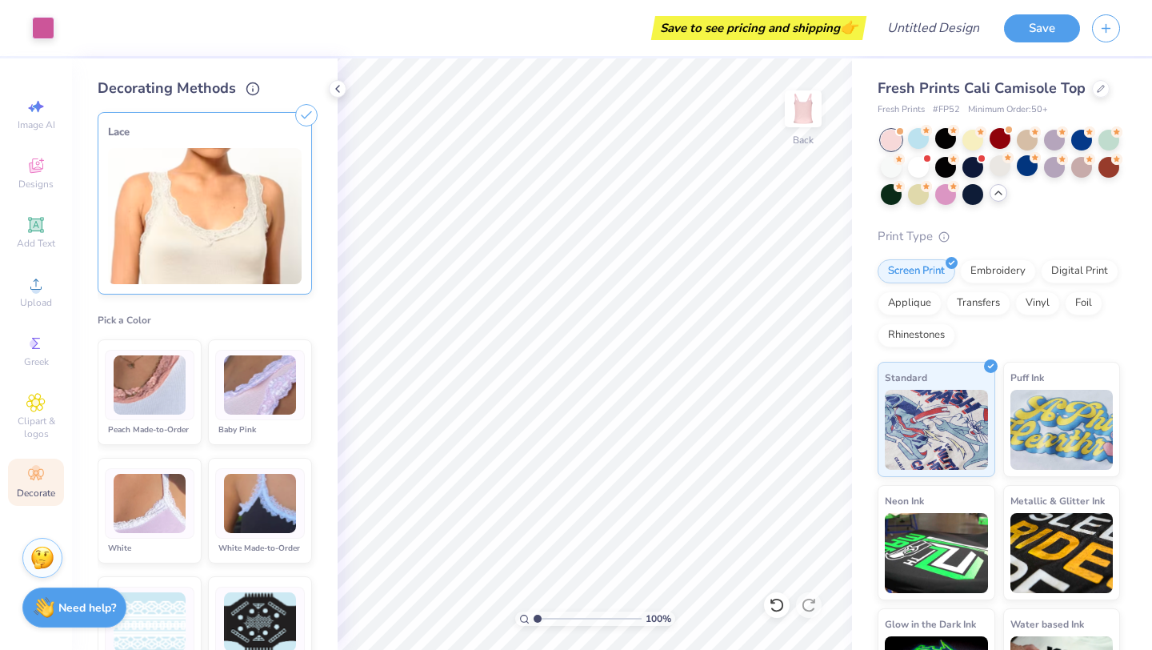
click at [246, 409] on img at bounding box center [260, 385] width 72 height 60
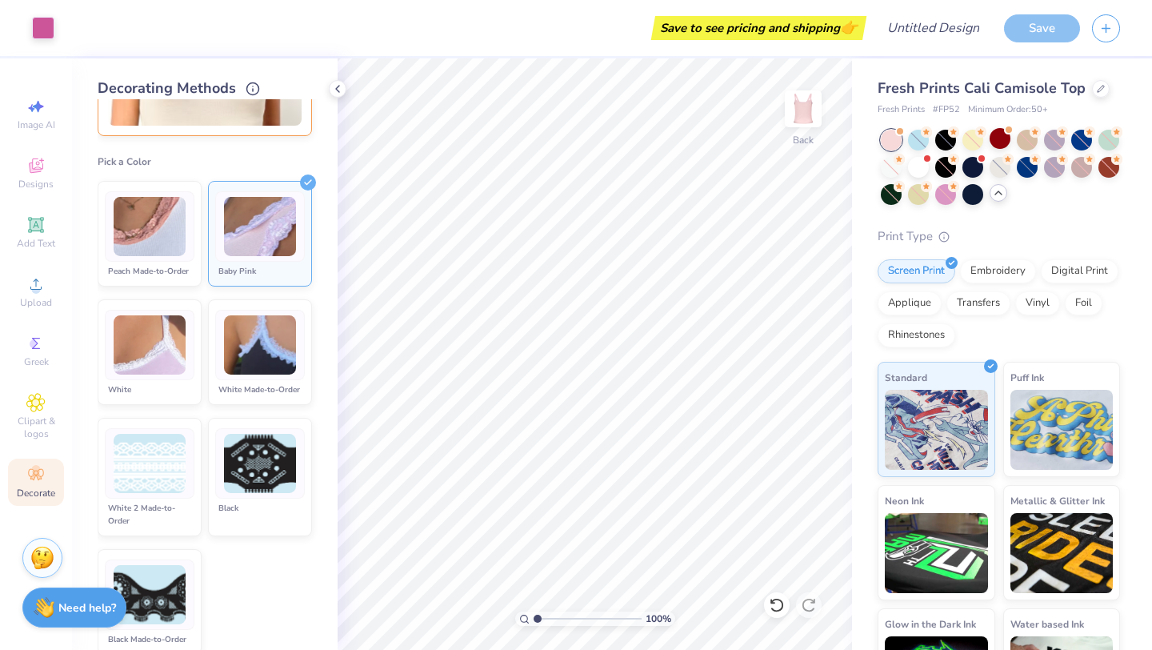
scroll to position [178, 0]
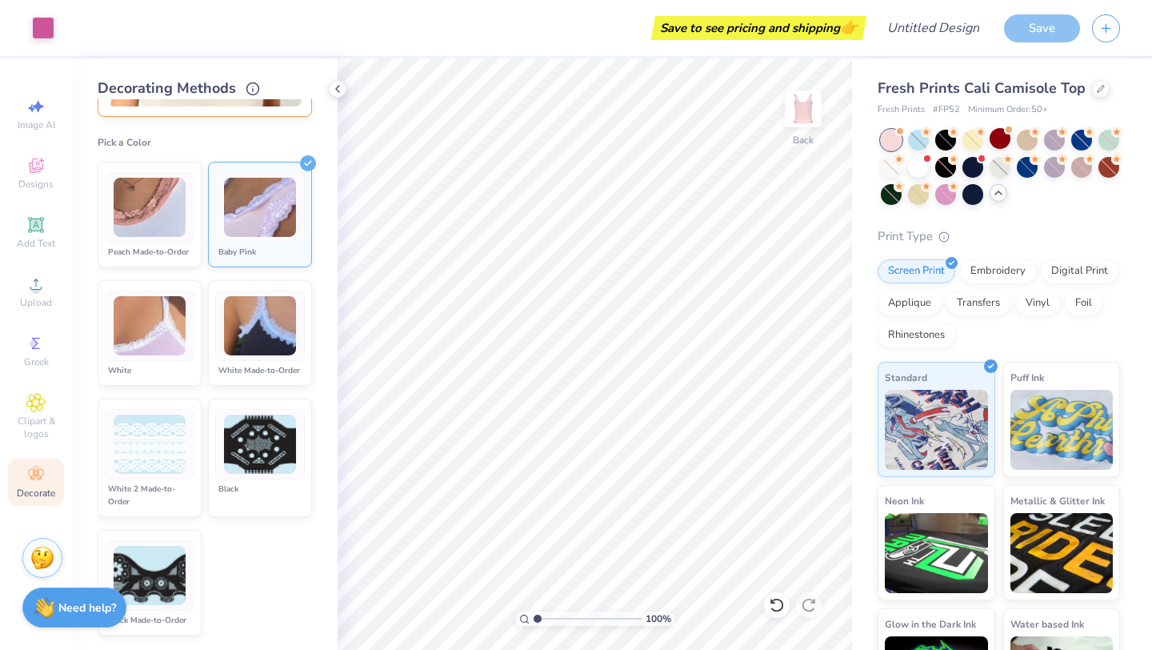
click at [151, 450] on img at bounding box center [150, 444] width 72 height 60
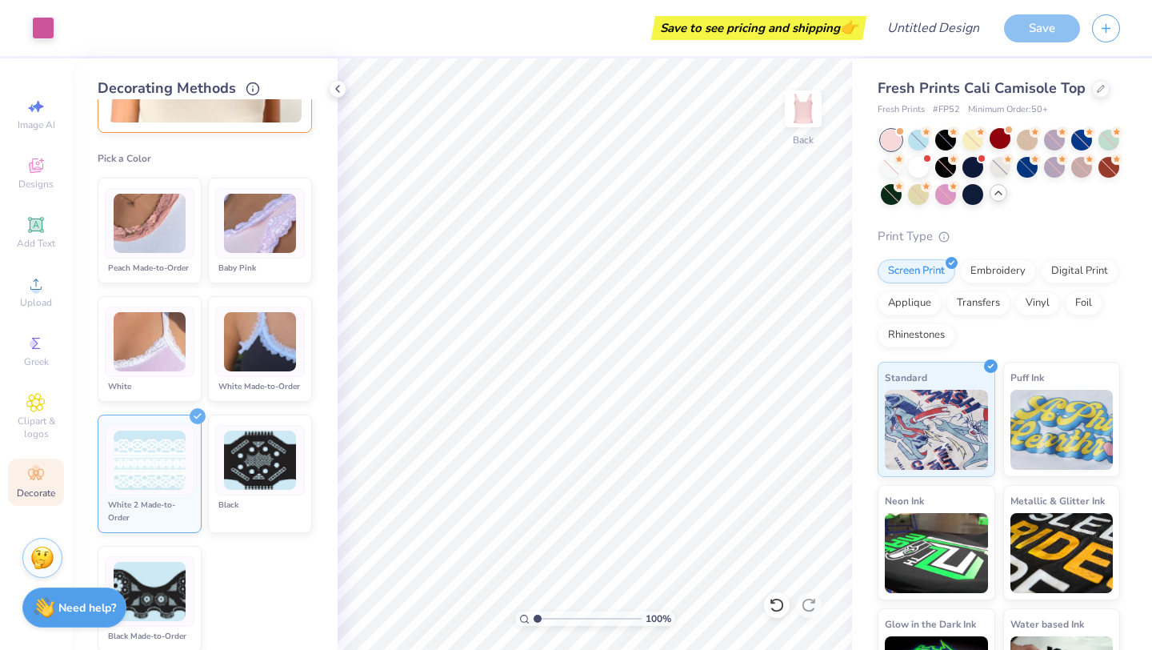
scroll to position [147, 0]
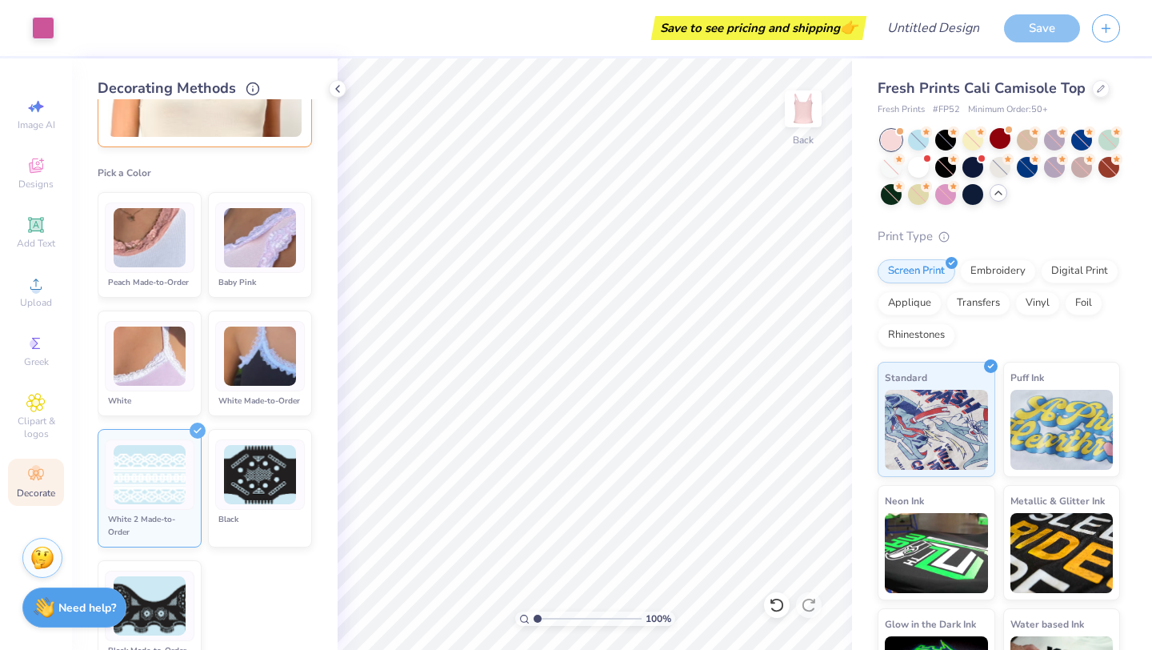
click at [250, 241] on img at bounding box center [260, 238] width 72 height 60
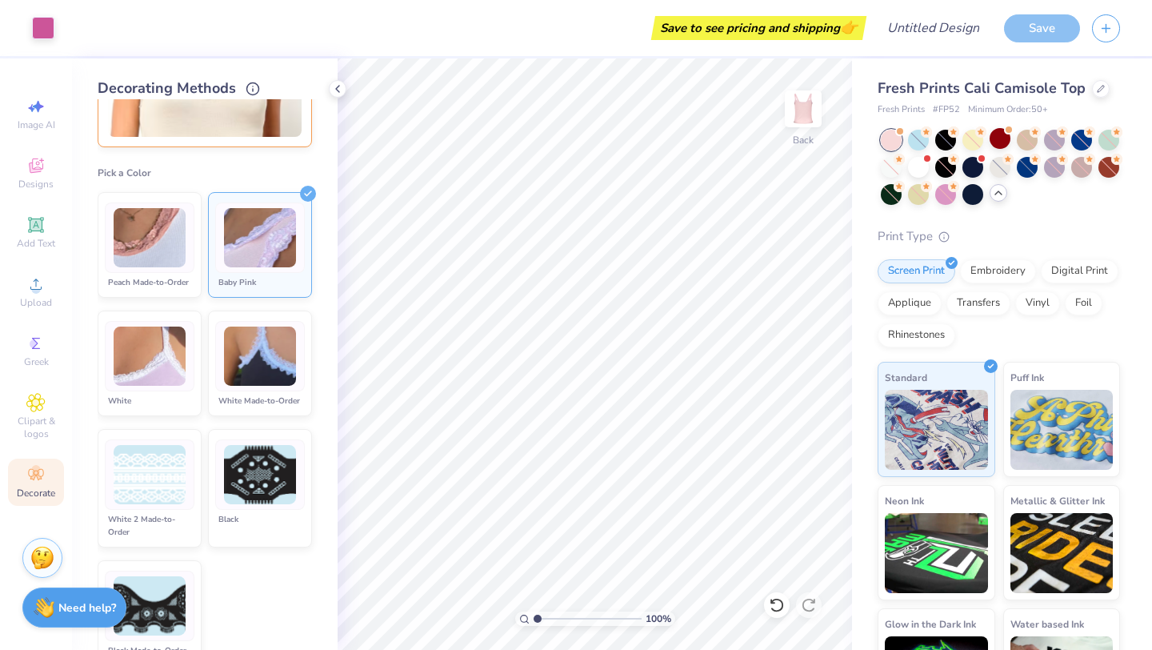
click at [174, 477] on img at bounding box center [150, 475] width 72 height 60
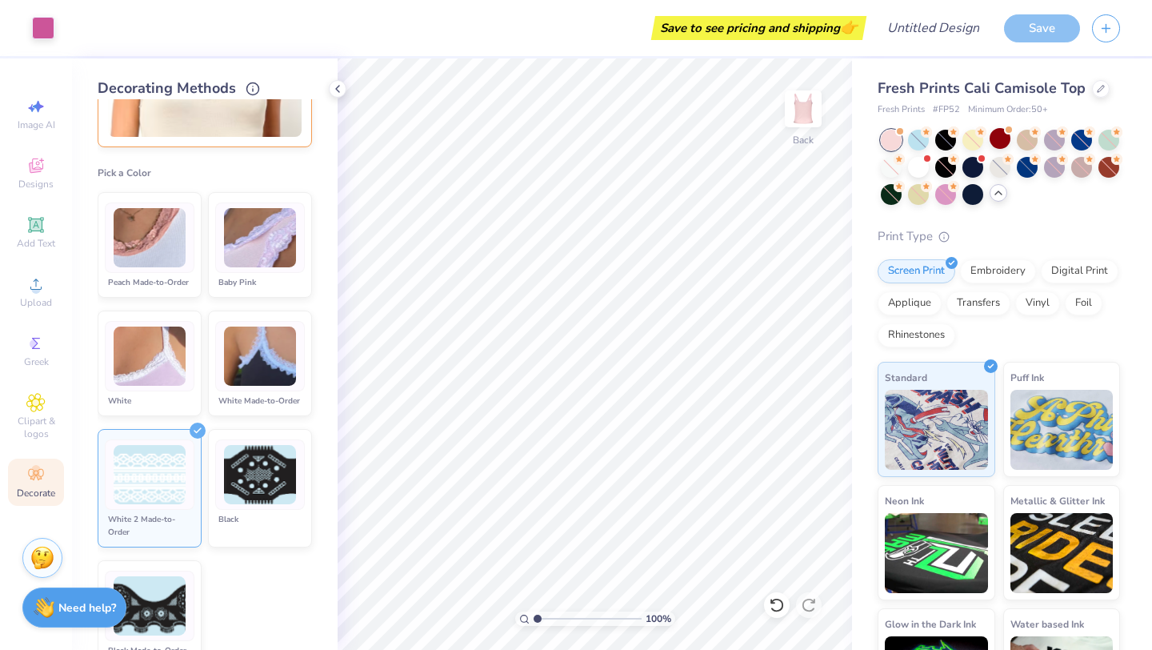
click at [154, 375] on img at bounding box center [150, 356] width 72 height 60
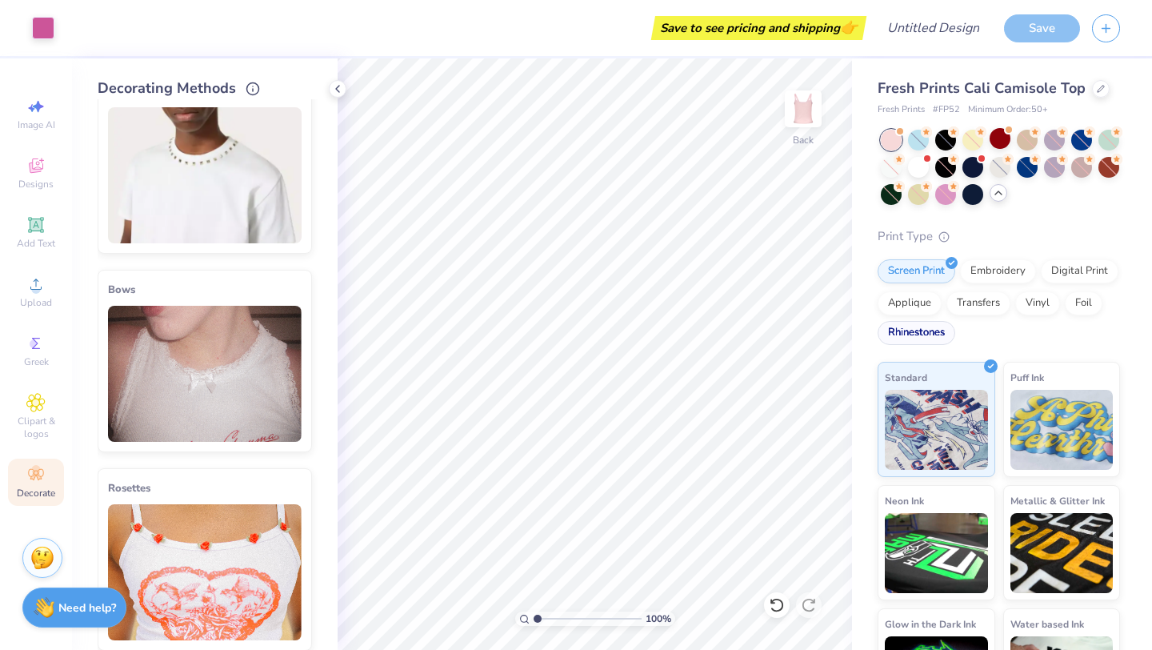
scroll to position [74, 0]
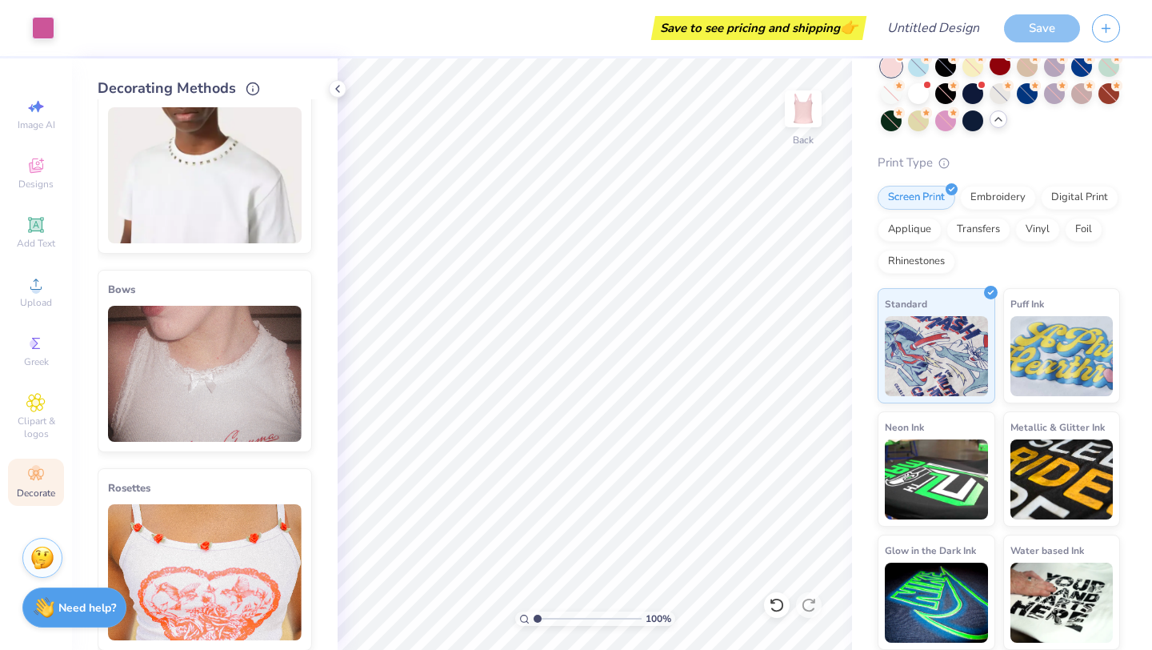
click at [1027, 26] on div "Save" at bounding box center [1042, 28] width 76 height 28
click at [919, 30] on input "Design Title" at bounding box center [953, 28] width 78 height 32
type input "design"
click at [795, 128] on div at bounding box center [804, 109] width 74 height 74
click at [1103, 25] on icon "button" at bounding box center [1106, 26] width 14 height 14
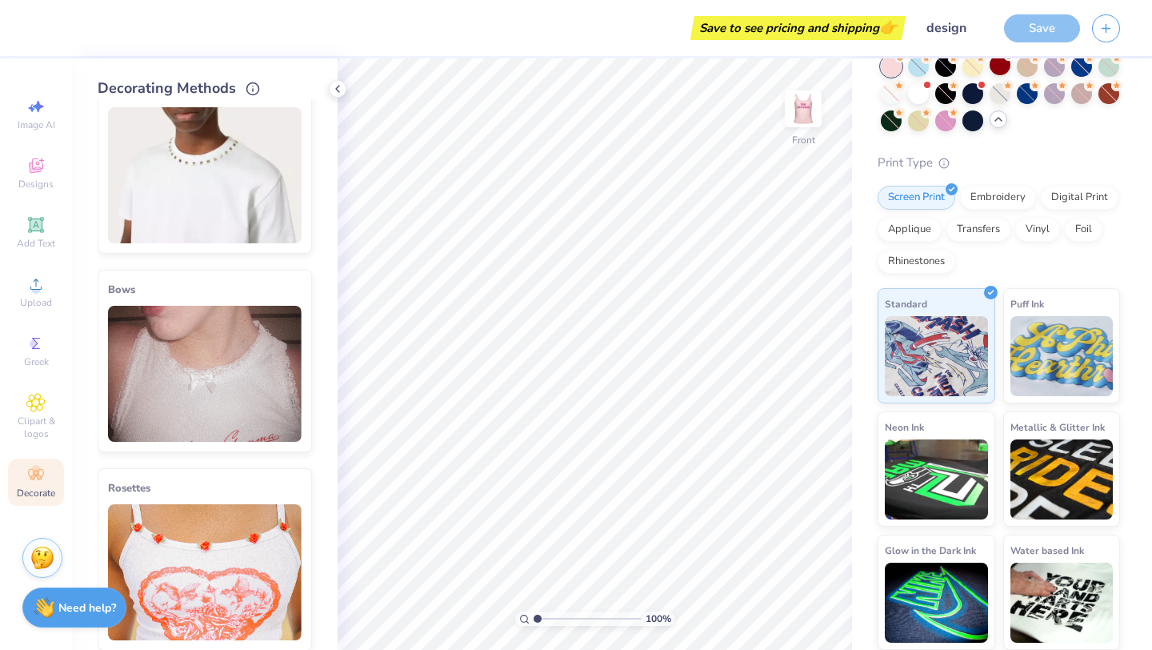
scroll to position [0, 0]
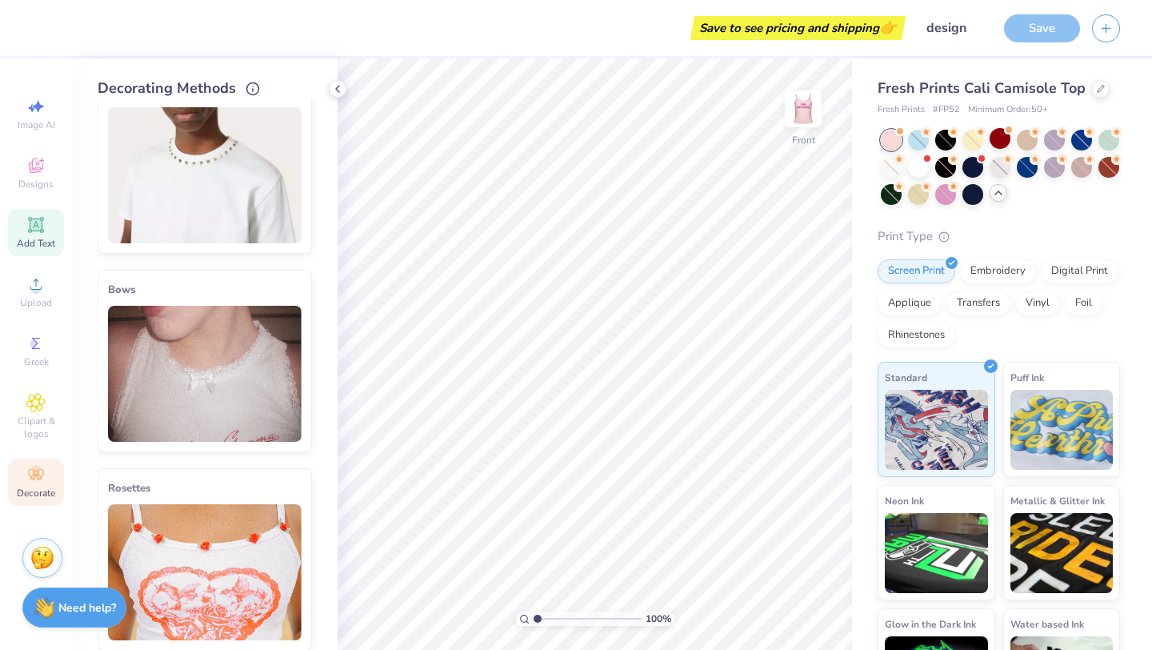
click at [34, 226] on icon at bounding box center [35, 224] width 15 height 15
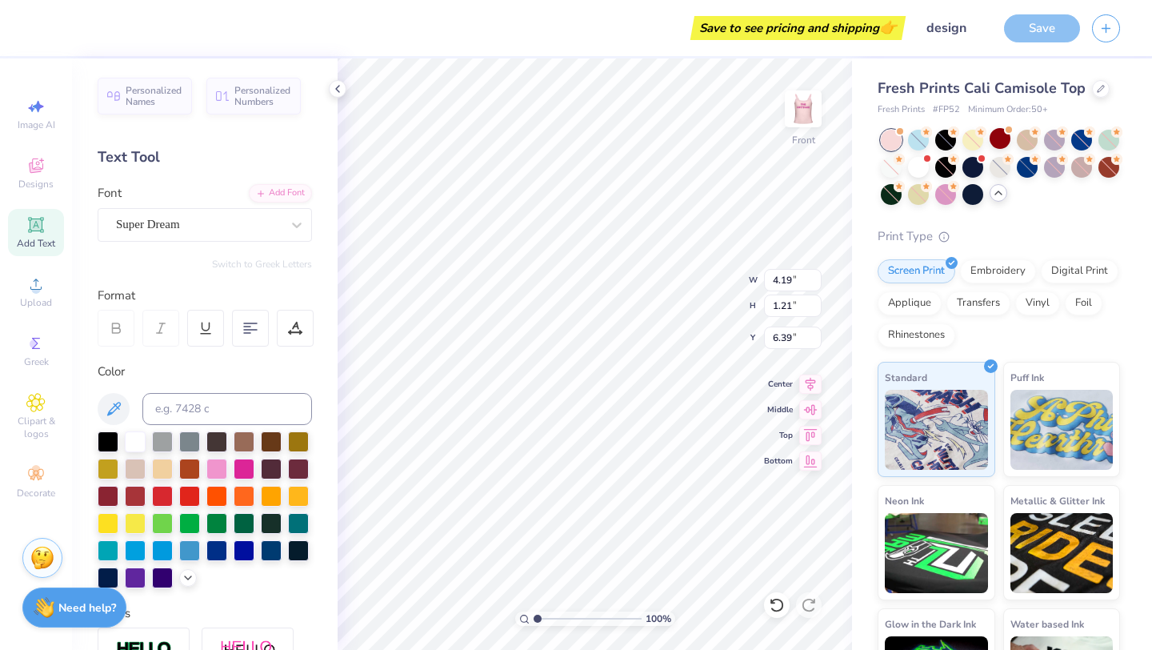
type textarea "text"
type input "3.38"
click at [643, 50] on div "Save to see pricing and shipping 👉" at bounding box center [473, 28] width 858 height 56
click at [801, 114] on img at bounding box center [803, 109] width 64 height 64
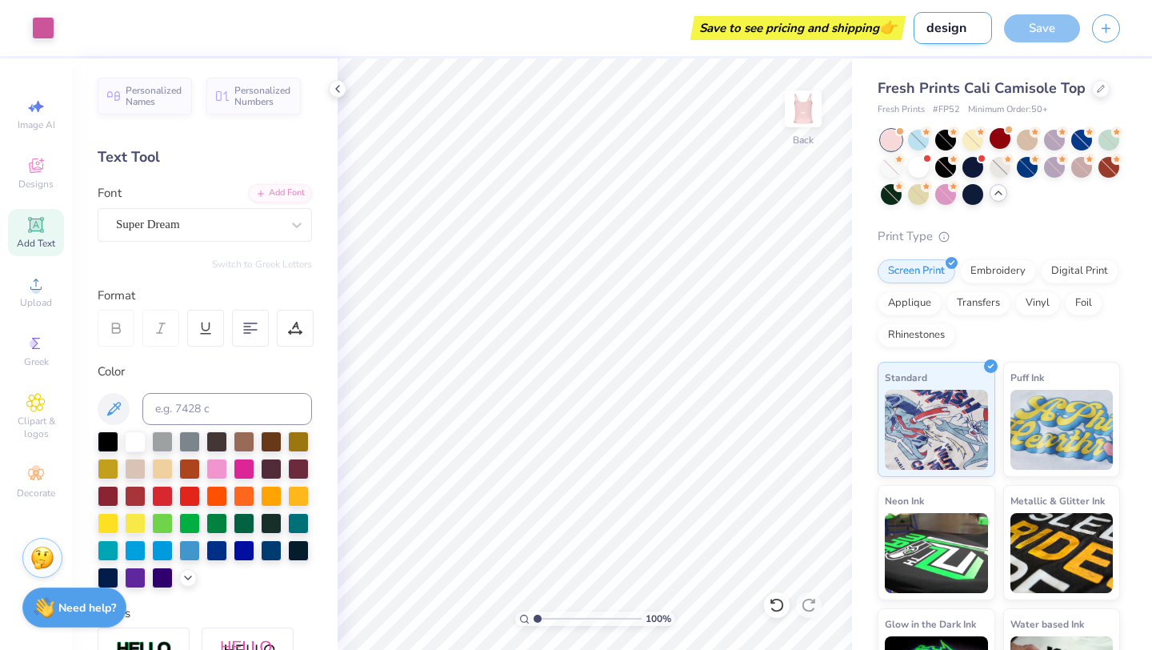
click at [935, 37] on input "design" at bounding box center [953, 28] width 78 height 32
click at [1026, 31] on div "Save" at bounding box center [1042, 28] width 76 height 28
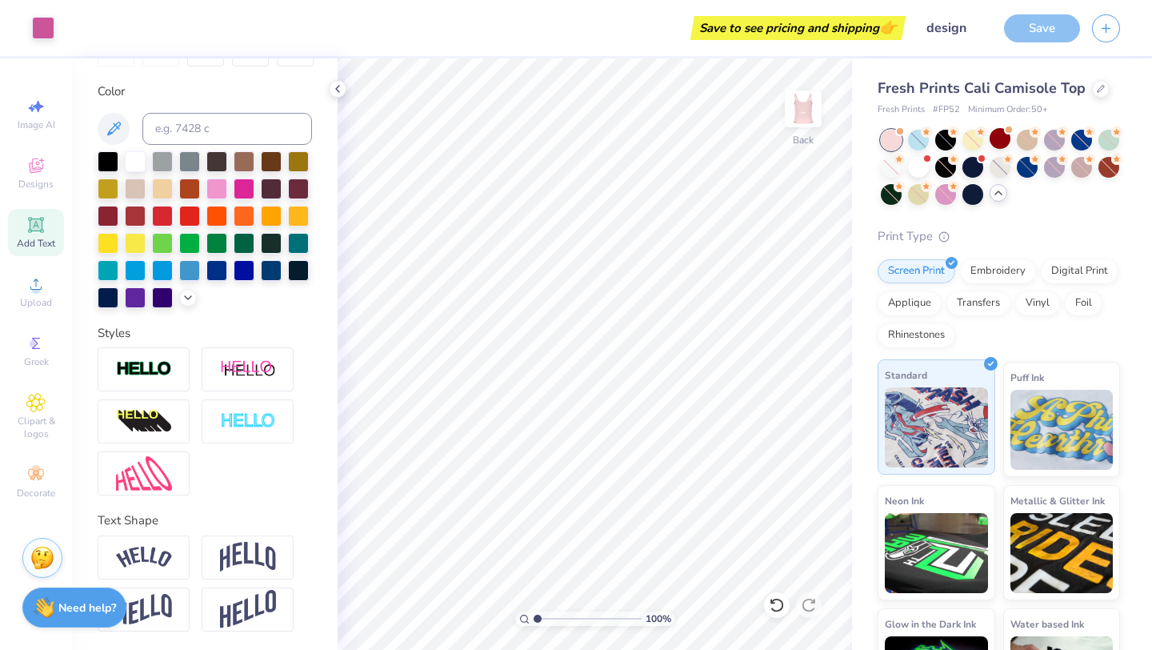
scroll to position [74, 0]
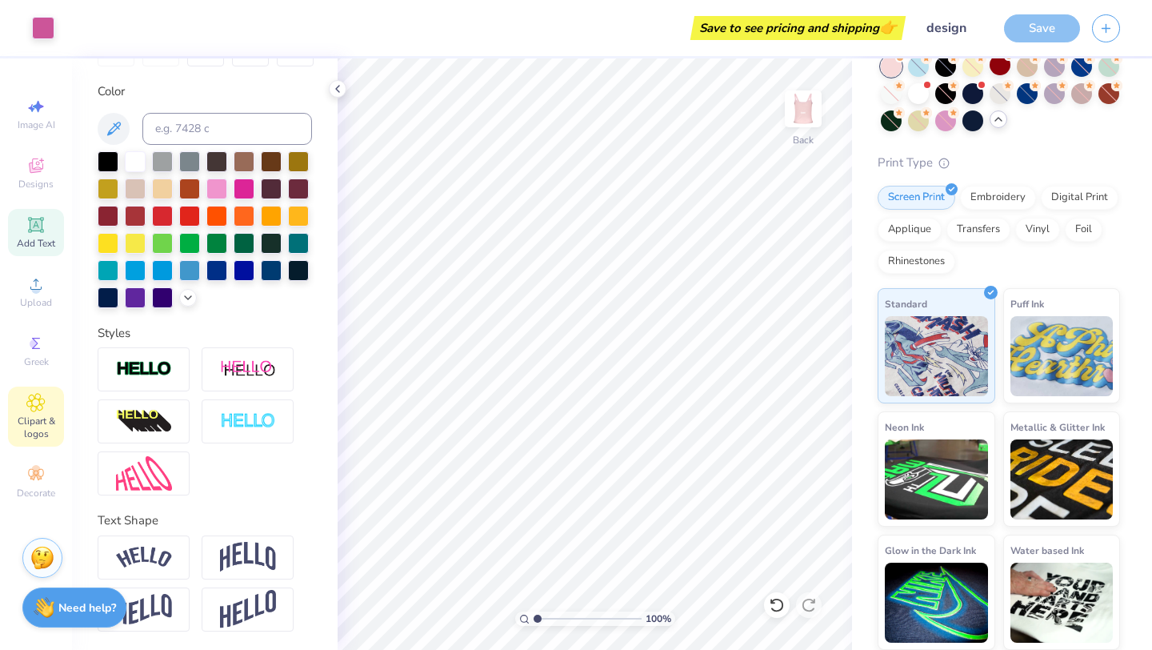
click at [40, 417] on span "Clipart & logos" at bounding box center [36, 427] width 56 height 26
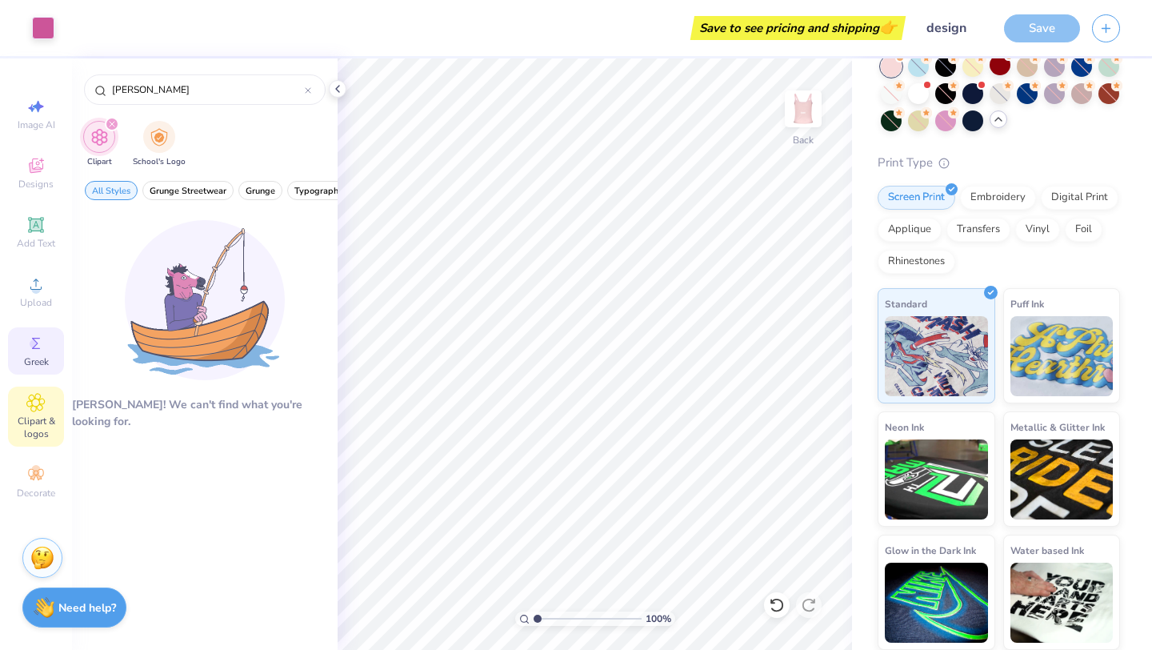
click at [34, 340] on icon at bounding box center [36, 343] width 8 height 11
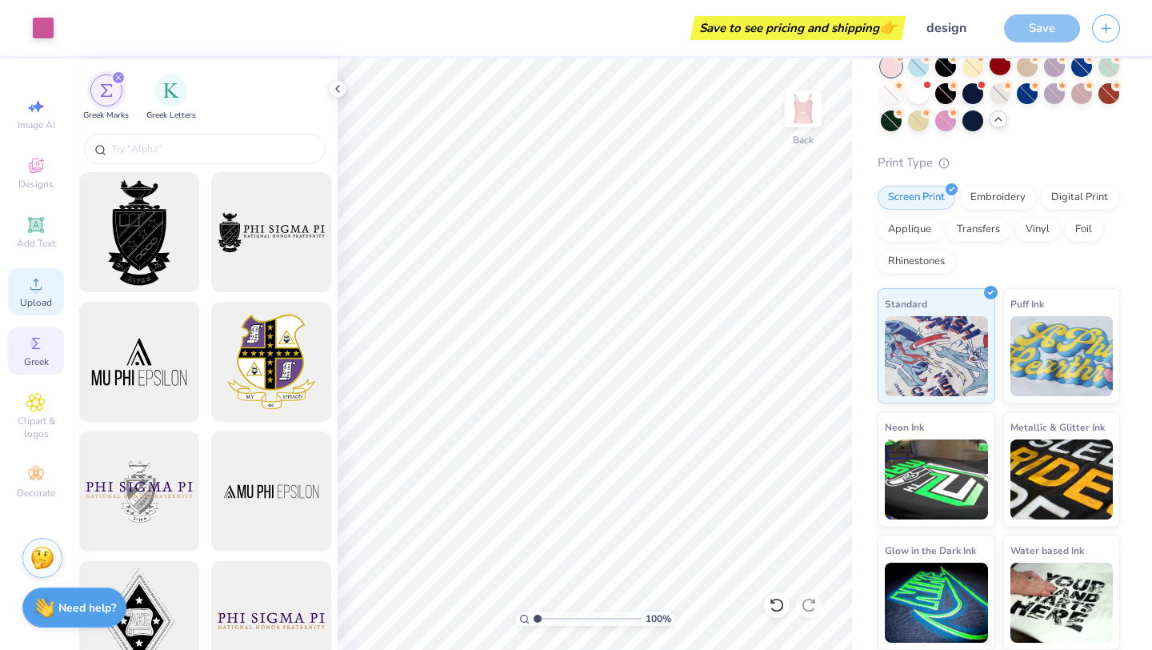
click at [38, 302] on span "Upload" at bounding box center [36, 302] width 32 height 13
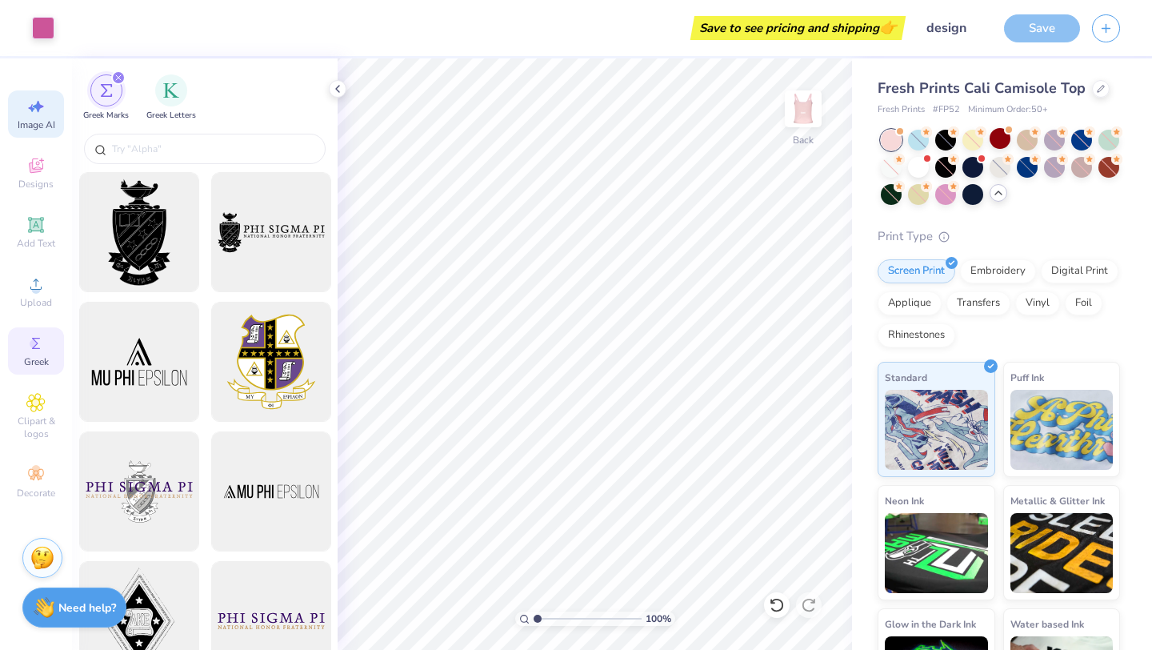
click at [39, 104] on icon at bounding box center [38, 107] width 11 height 12
select select "4"
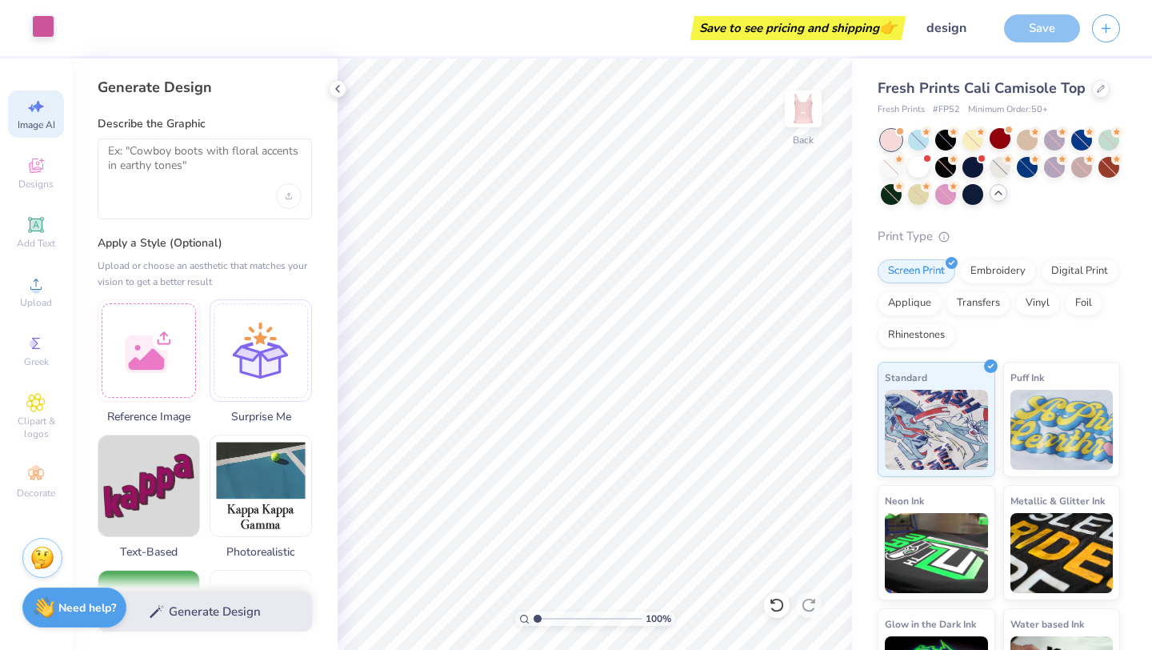
click at [44, 31] on div at bounding box center [43, 26] width 22 height 22
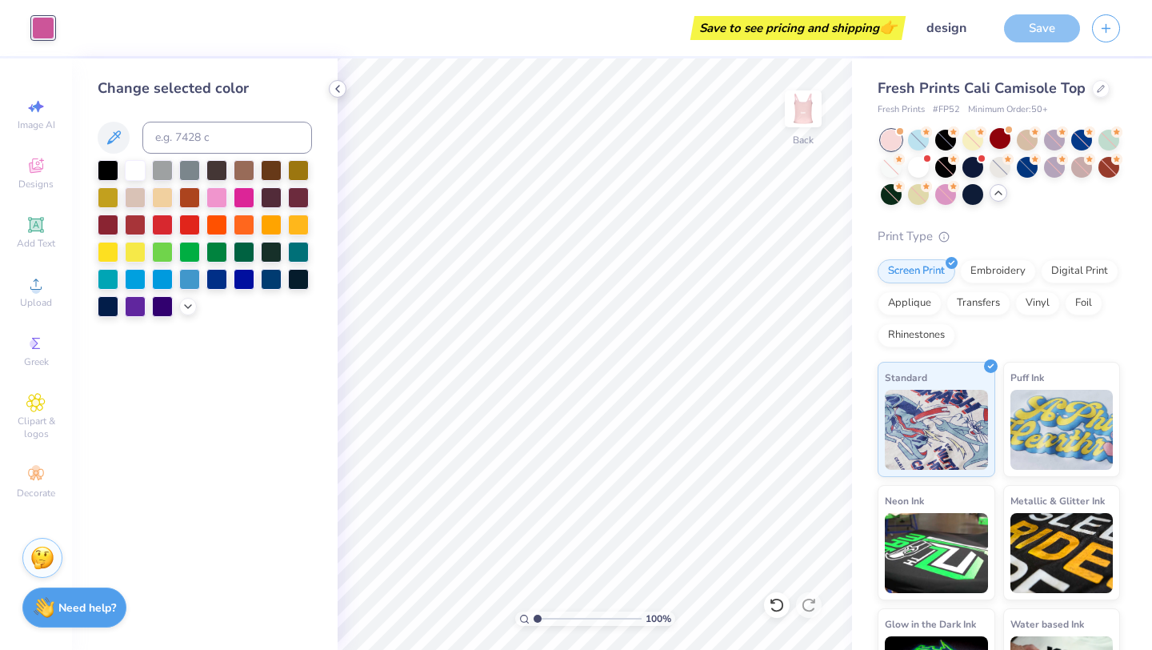
click at [332, 90] on icon at bounding box center [337, 88] width 13 height 13
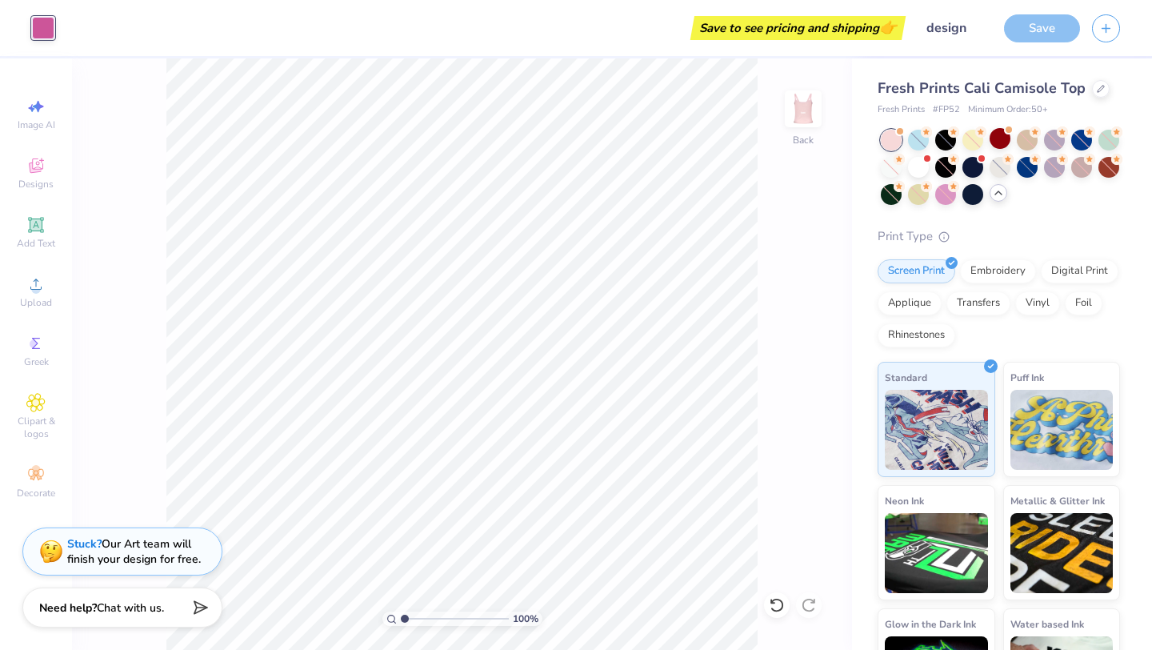
click at [149, 539] on div "Stuck? Our Art team will finish your design for free." at bounding box center [134, 551] width 134 height 30
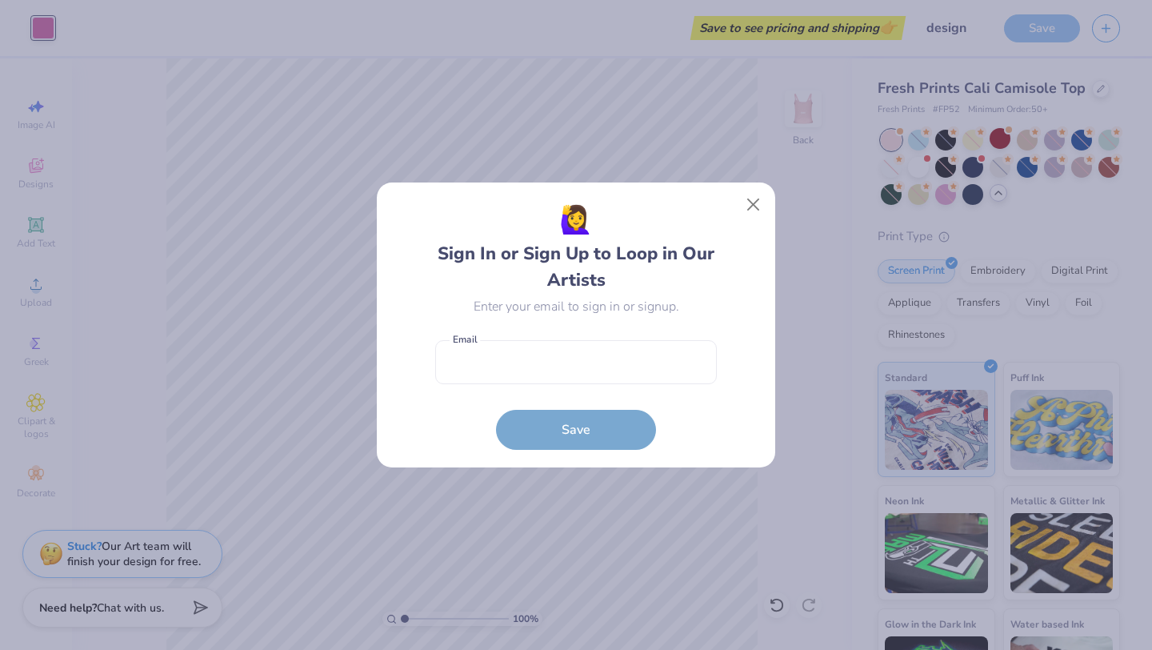
click at [755, 221] on div "🙋‍♀️ Sign In or Sign Up to Loop in Our Artists Enter your email to sign in or s…" at bounding box center [576, 325] width 362 height 250
click at [743, 210] on button "Close" at bounding box center [754, 205] width 30 height 30
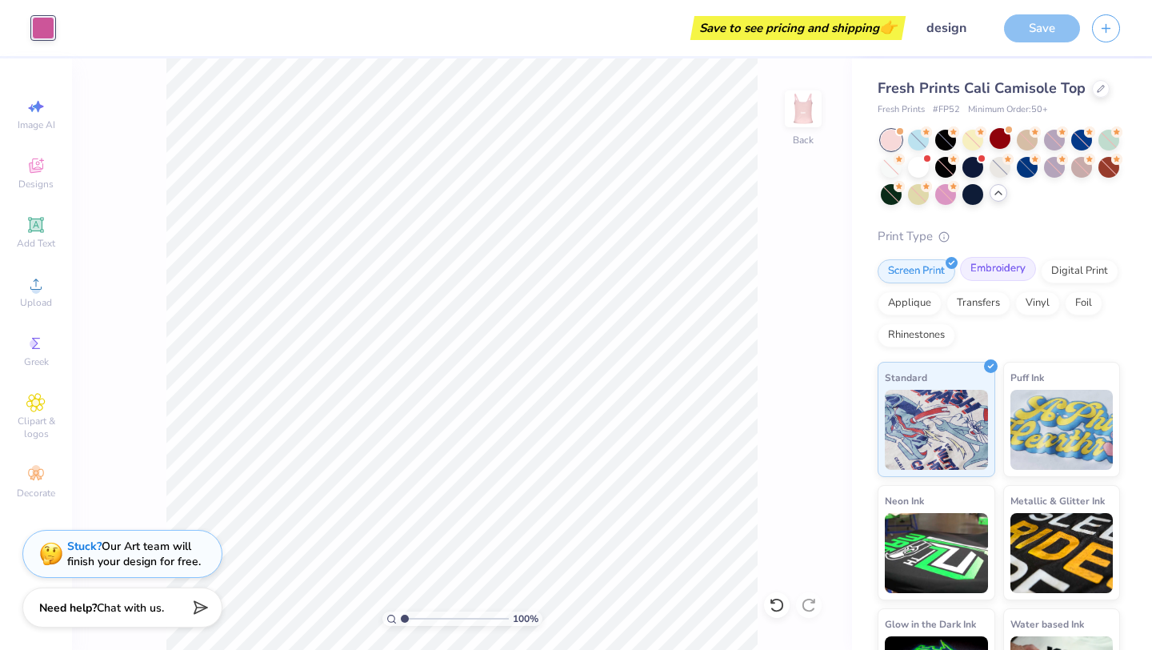
click at [999, 278] on div "Embroidery" at bounding box center [998, 269] width 76 height 24
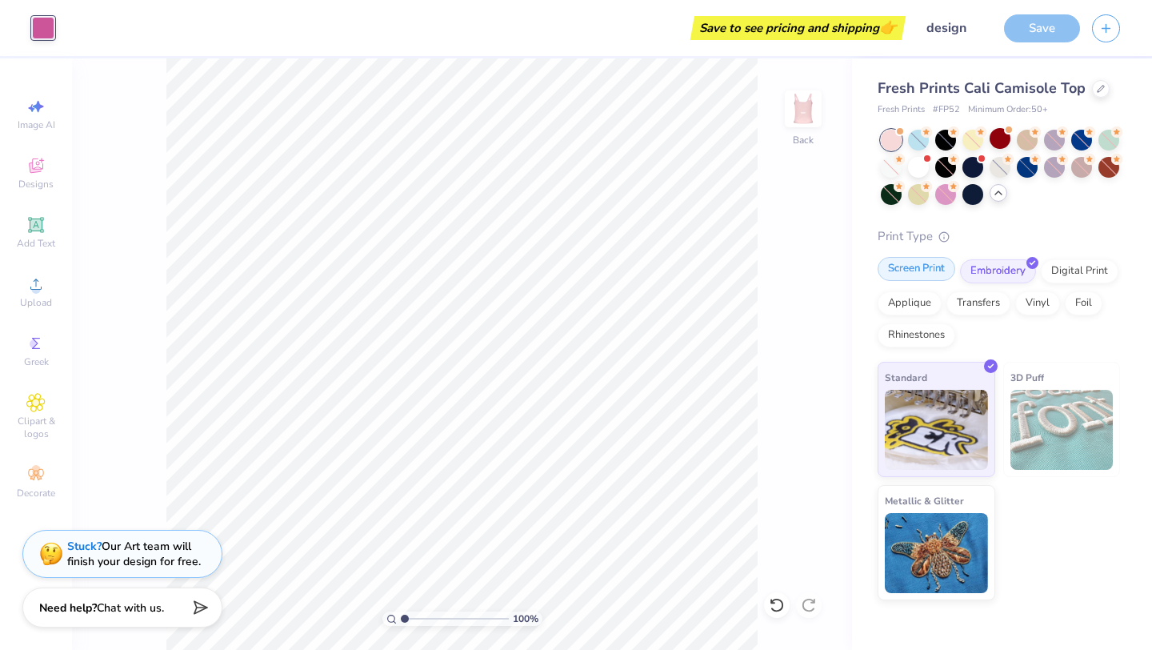
click at [931, 279] on div "Screen Print" at bounding box center [917, 269] width 78 height 24
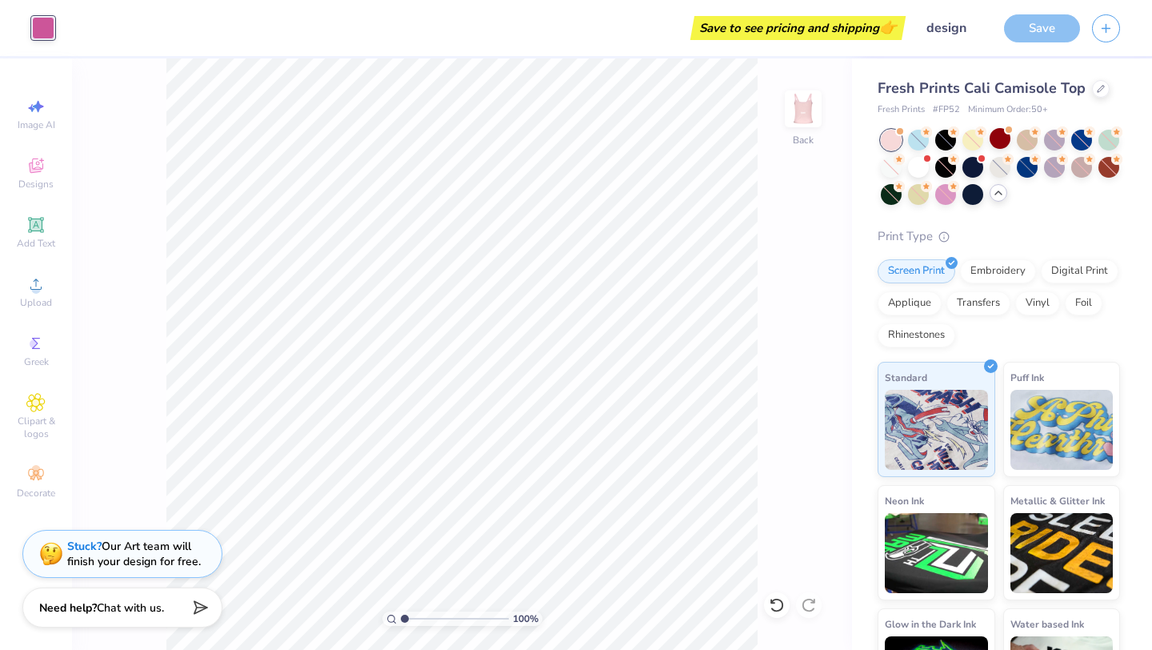
click at [739, 16] on div "Save to see pricing and shipping 👉" at bounding box center [798, 28] width 207 height 24
